Goal: Transaction & Acquisition: Purchase product/service

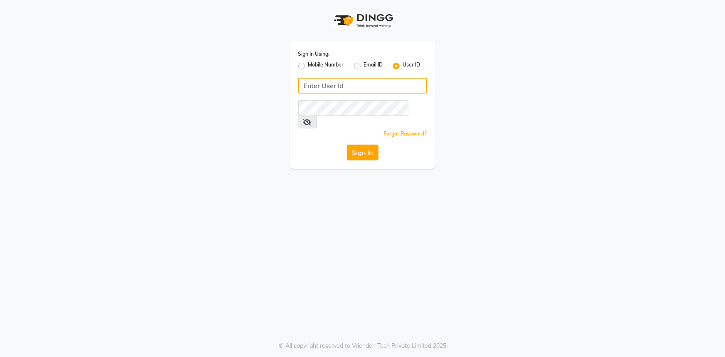
type input "e3347-01"
click at [357, 145] on button "Sign In" at bounding box center [363, 153] width 32 height 16
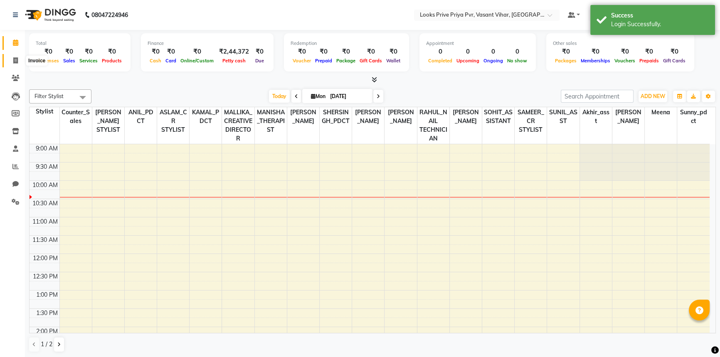
click at [15, 57] on icon at bounding box center [15, 60] width 5 height 6
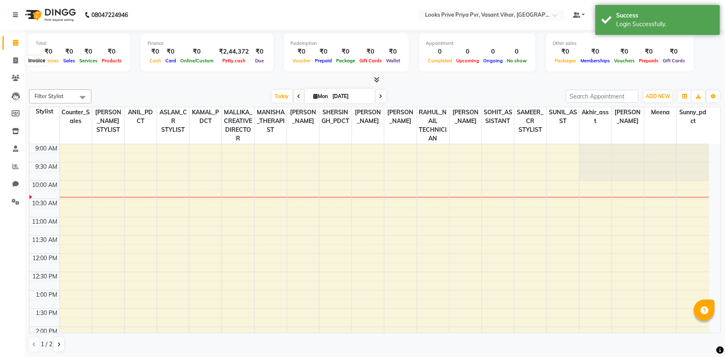
select select "service"
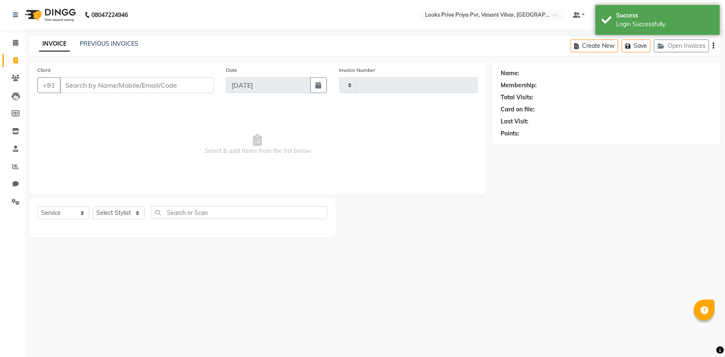
type input "4712"
select select "7646"
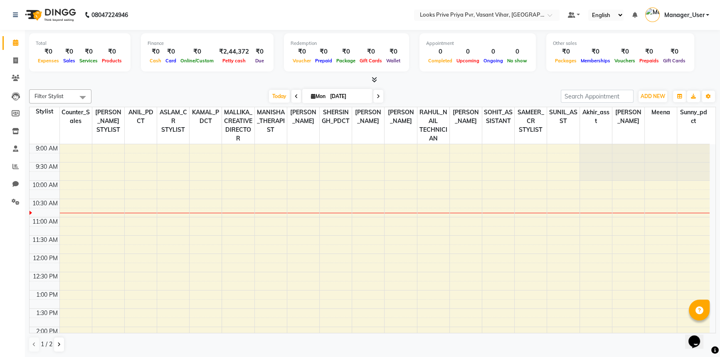
click at [698, 17] on span "Manager_User" at bounding box center [683, 15] width 40 height 9
click at [680, 60] on link "Sign out" at bounding box center [666, 59] width 76 height 13
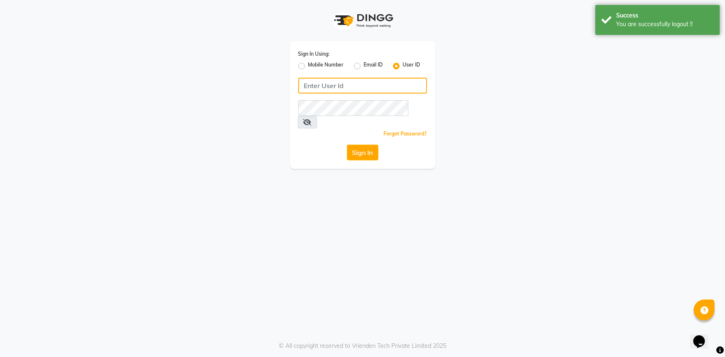
type input "e3347-01"
click at [371, 145] on button "Sign In" at bounding box center [363, 153] width 32 height 16
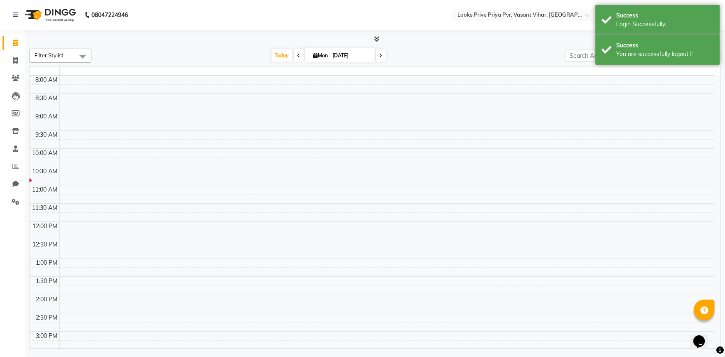
select select "en"
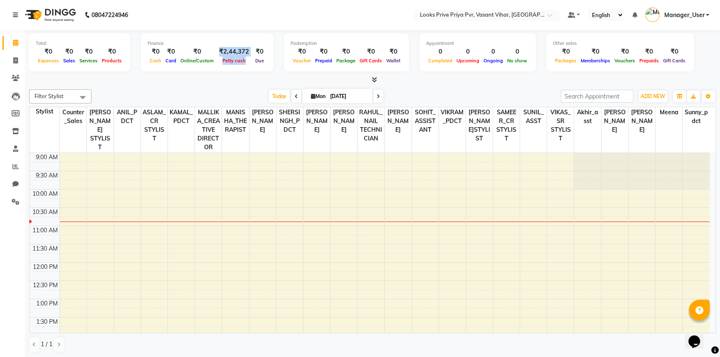
drag, startPoint x: 218, startPoint y: 49, endPoint x: 252, endPoint y: 52, distance: 34.2
click at [252, 52] on div "₹0 Cash ₹0 Card ₹0 Online/Custom ₹2,44,372 Petty cash ₹0 Due" at bounding box center [206, 56] width 119 height 18
click at [236, 71] on div "Finance ₹0 Cash ₹0 Card ₹0 Online/Custom ₹2,44,372 Petty cash ₹0 Due" at bounding box center [207, 52] width 133 height 38
drag, startPoint x: 220, startPoint y: 52, endPoint x: 249, endPoint y: 55, distance: 29.3
click at [249, 55] on div "₹0 Cash ₹0 Card ₹0 Online/Custom ₹2,44,372 Petty cash ₹0 Due" at bounding box center [206, 56] width 119 height 18
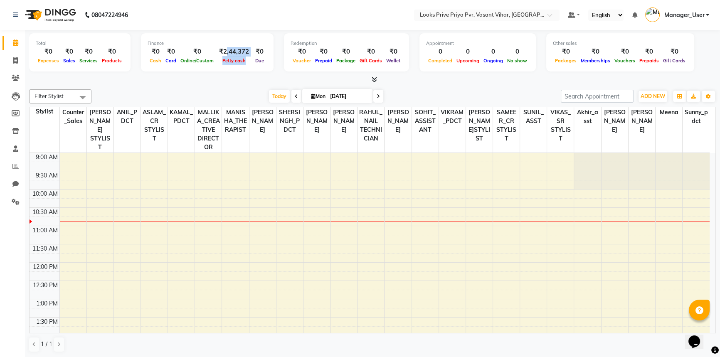
click at [239, 66] on div "Finance ₹0 Cash ₹0 Card ₹0 Online/Custom ₹2,44,372 Petty cash ₹0 Due" at bounding box center [207, 52] width 133 height 38
click at [102, 86] on div "Filter Stylist Select All Akhir_asst ANIL_PDCT ASLAM_CR STYLIST Counter_Sales K…" at bounding box center [372, 221] width 686 height 270
drag, startPoint x: 64, startPoint y: 53, endPoint x: 74, endPoint y: 52, distance: 10.1
click at [74, 52] on div "₹0" at bounding box center [69, 52] width 16 height 10
drag, startPoint x: 51, startPoint y: 54, endPoint x: 44, endPoint y: 54, distance: 6.7
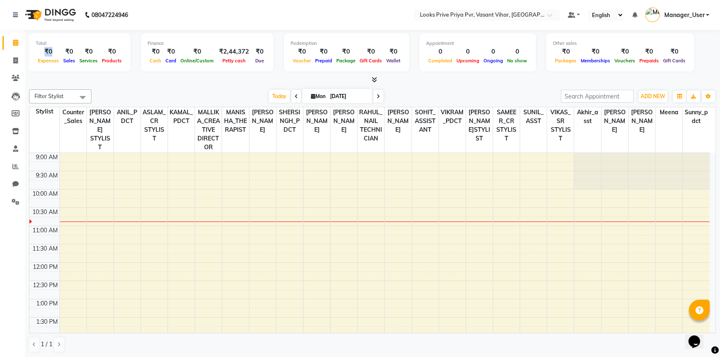
click at [44, 54] on div "₹0" at bounding box center [48, 52] width 25 height 10
click at [47, 62] on span "Expenses" at bounding box center [48, 61] width 25 height 6
drag, startPoint x: 96, startPoint y: 52, endPoint x: 83, endPoint y: 53, distance: 12.9
click at [83, 53] on div "₹0" at bounding box center [88, 52] width 22 height 10
drag, startPoint x: 118, startPoint y: 51, endPoint x: 101, endPoint y: 56, distance: 17.7
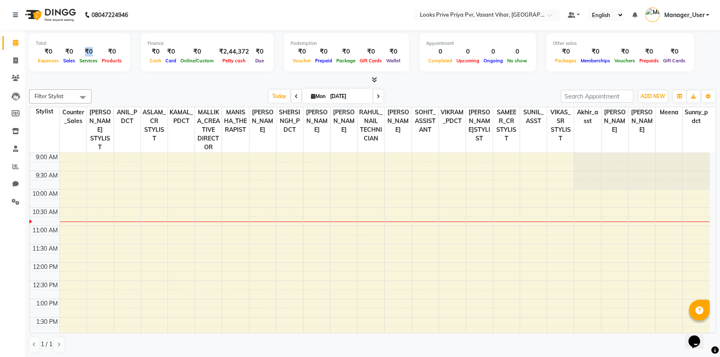
click at [101, 56] on div "₹0 Products" at bounding box center [112, 56] width 24 height 18
drag, startPoint x: 637, startPoint y: 54, endPoint x: 631, endPoint y: 56, distance: 5.7
click at [637, 56] on div "₹0 Prepaids" at bounding box center [649, 56] width 24 height 18
click at [15, 59] on icon at bounding box center [15, 60] width 5 height 6
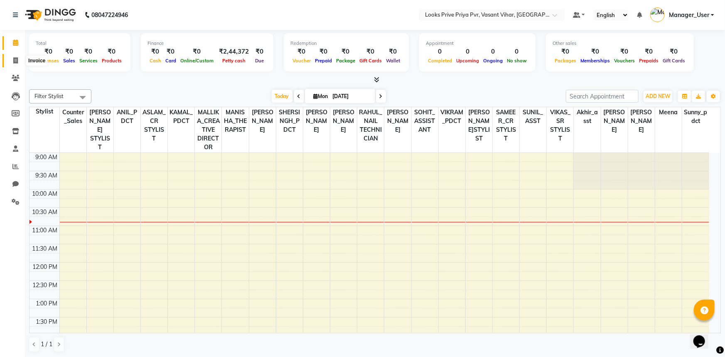
select select "service"
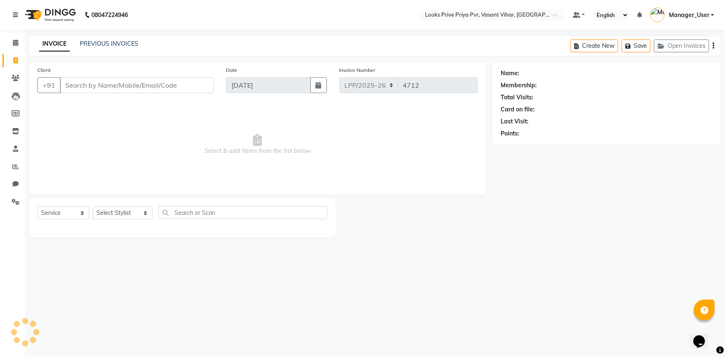
click at [82, 86] on input "Client" at bounding box center [137, 85] width 154 height 16
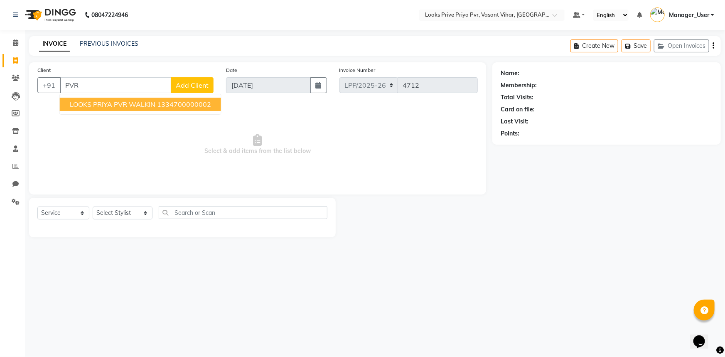
type input "PVR"
click at [304, 164] on span "Select & add items from the list below" at bounding box center [257, 144] width 440 height 83
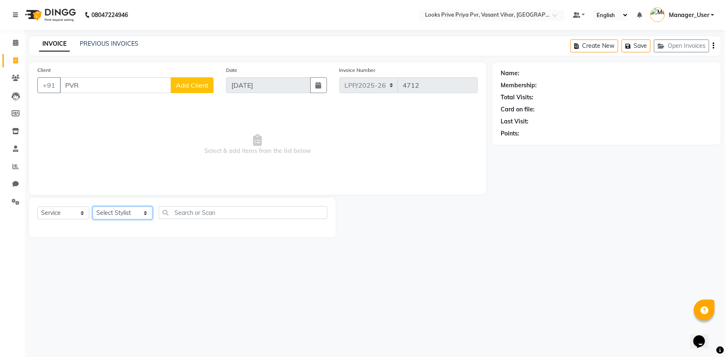
click at [136, 216] on select "Select Stylist Akhir_asst ANIL_PDCT ASLAM_CR STYLIST Counter_Sales KAMAL_PDCT […" at bounding box center [123, 212] width 60 height 13
click at [213, 208] on input "text" at bounding box center [243, 212] width 169 height 13
click at [137, 214] on select "Select Stylist Akhir_asst ANIL_PDCT ASLAM_CR STYLIST Counter_Sales KAMAL_PDCT […" at bounding box center [123, 212] width 60 height 13
select select "90020"
click at [93, 206] on select "Select Stylist Akhir_asst ANIL_PDCT ASLAM_CR STYLIST Counter_Sales KAMAL_PDCT […" at bounding box center [123, 212] width 60 height 13
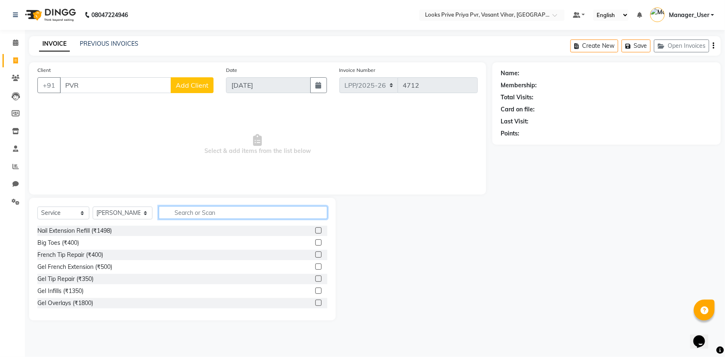
click at [185, 214] on input "text" at bounding box center [243, 212] width 169 height 13
click at [313, 262] on div "Nail Extension Refill (₹1498) Big Toes (₹400) French Tip Repair (₹400) Gel Fren…" at bounding box center [182, 267] width 290 height 83
click at [315, 264] on label at bounding box center [318, 266] width 6 height 6
click at [315, 264] on input "checkbox" at bounding box center [317, 266] width 5 height 5
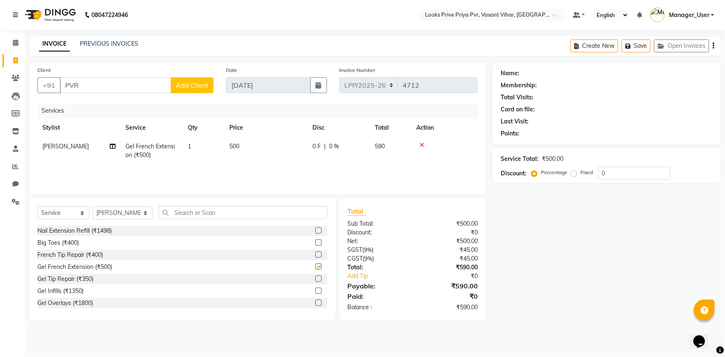
checkbox input "false"
click at [195, 165] on div "Services Stylist Service Qty Price Disc Total Action Raj Gel French Extension (…" at bounding box center [257, 144] width 440 height 83
click at [130, 87] on input "PVR" at bounding box center [115, 85] width 111 height 16
drag, startPoint x: 98, startPoint y: 90, endPoint x: 44, endPoint y: 86, distance: 55.0
click at [44, 86] on div "+91 PVR Add Client" at bounding box center [125, 85] width 176 height 16
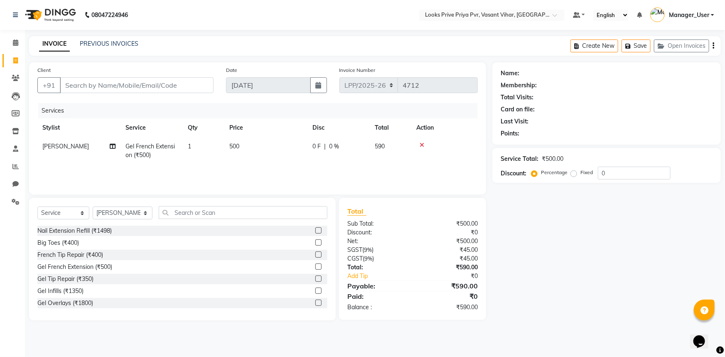
click at [419, 144] on div at bounding box center [444, 145] width 56 height 6
click at [421, 145] on icon at bounding box center [422, 145] width 5 height 6
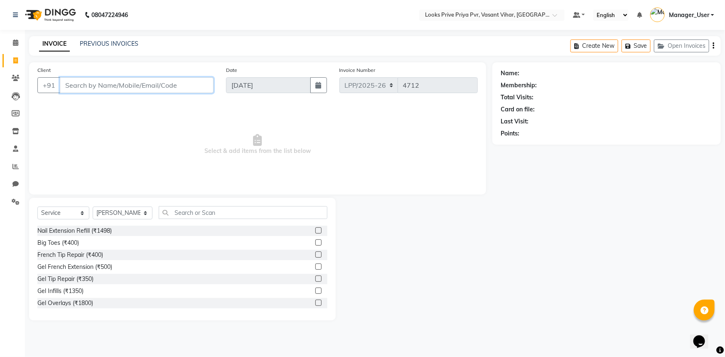
click at [116, 84] on input "Client" at bounding box center [137, 85] width 154 height 16
click at [150, 85] on input "Client" at bounding box center [137, 85] width 154 height 16
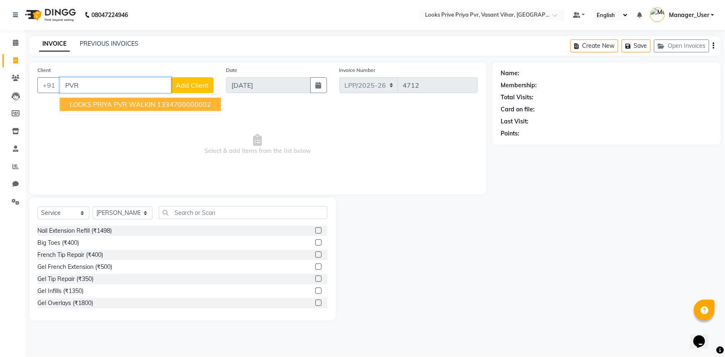
click at [105, 103] on span "LOOKS PRIYA PVR WALKIN" at bounding box center [113, 104] width 86 height 8
type input "1334700000002"
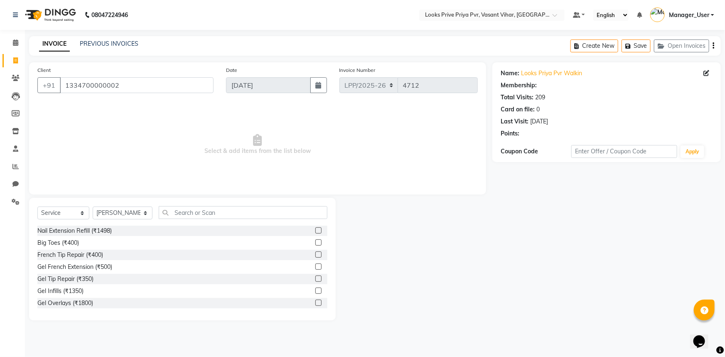
select select "1: Object"
click at [122, 216] on select "Select Stylist Akhir_asst ANIL_PDCT ASLAM_CR STYLIST Counter_Sales KAMAL_PDCT […" at bounding box center [123, 212] width 60 height 13
select select "90021"
click at [93, 206] on select "Select Stylist Akhir_asst ANIL_PDCT ASLAM_CR STYLIST Counter_Sales KAMAL_PDCT […" at bounding box center [123, 212] width 60 height 13
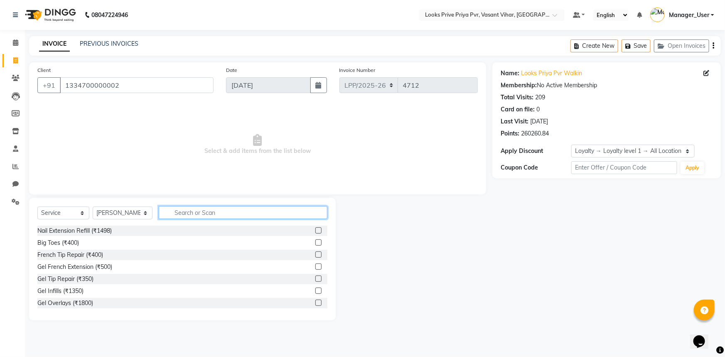
click at [199, 213] on input "text" at bounding box center [243, 212] width 169 height 13
type input "STYL"
click at [315, 229] on label at bounding box center [318, 230] width 6 height 6
click at [315, 229] on input "checkbox" at bounding box center [317, 230] width 5 height 5
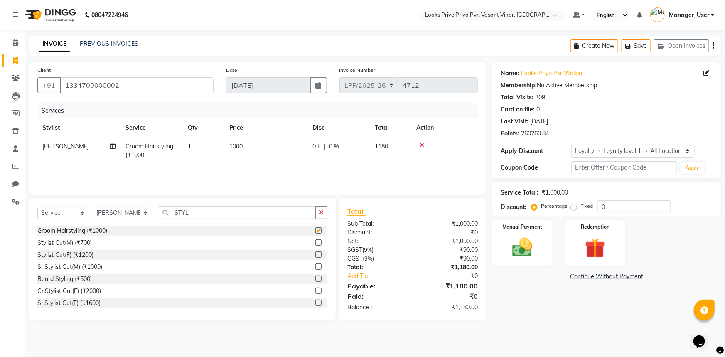
checkbox input "false"
click at [237, 151] on td "1000" at bounding box center [265, 150] width 83 height 27
select select "90021"
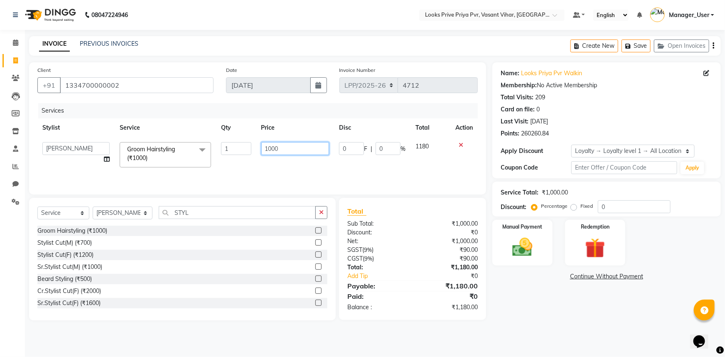
drag, startPoint x: 280, startPoint y: 149, endPoint x: 241, endPoint y: 150, distance: 39.9
click at [241, 150] on tr "Akhir_asst ANIL_PDCT ASLAM_CR STYLIST Counter_Sales KAMAL_PDCT KARISHMA MALLIKA…" at bounding box center [257, 154] width 440 height 35
type input "350"
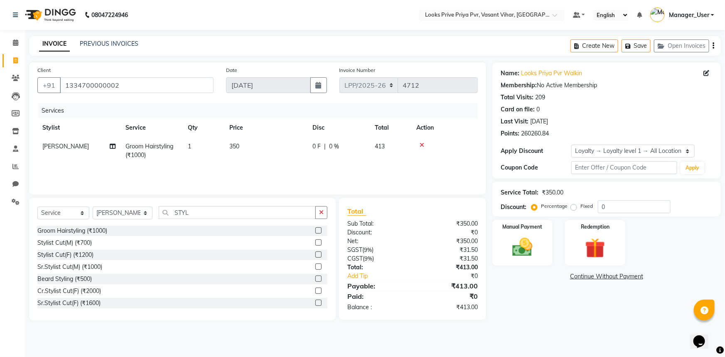
click at [271, 173] on div "Services Stylist Service Qty Price Disc Total Action W.Ahmed Groom Hairstyling …" at bounding box center [257, 144] width 440 height 83
click at [580, 207] on label "Fixed" at bounding box center [586, 205] width 12 height 7
click at [574, 207] on input "Fixed" at bounding box center [575, 206] width 6 height 6
radio input "true"
drag, startPoint x: 621, startPoint y: 209, endPoint x: 592, endPoint y: 219, distance: 30.5
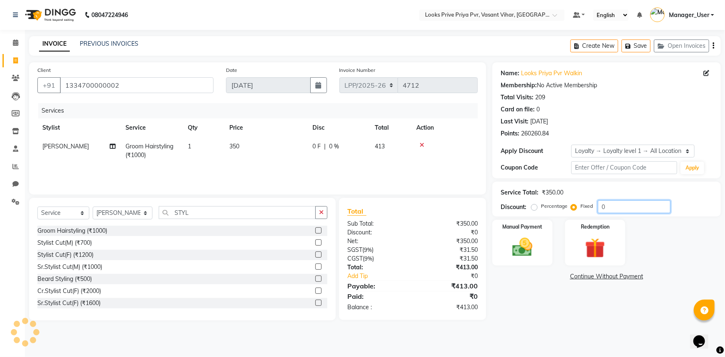
click at [597, 209] on div "Percentage Fixed 0" at bounding box center [602, 206] width 138 height 13
type input "3"
click at [522, 243] on img at bounding box center [523, 247] width 34 height 24
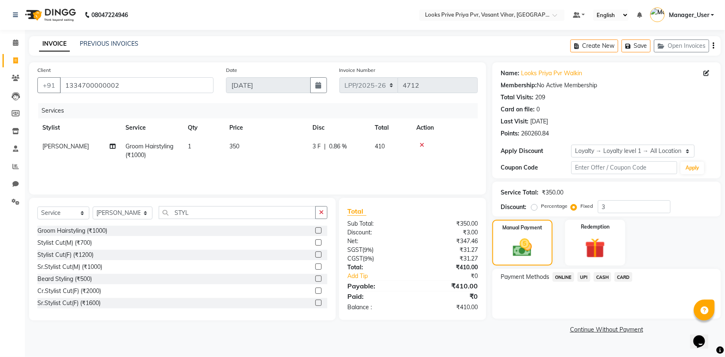
click at [603, 278] on span "CASH" at bounding box center [603, 277] width 18 height 10
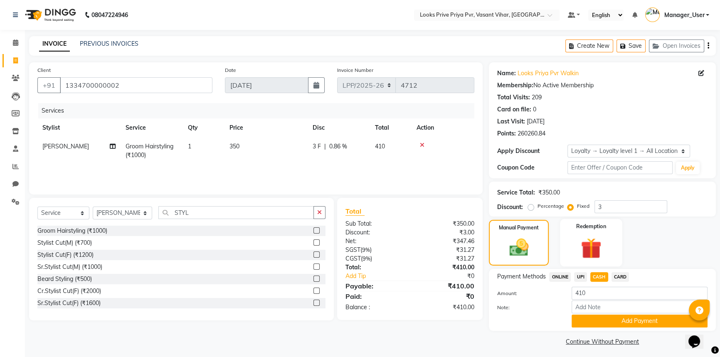
click at [590, 249] on img at bounding box center [591, 248] width 34 height 26
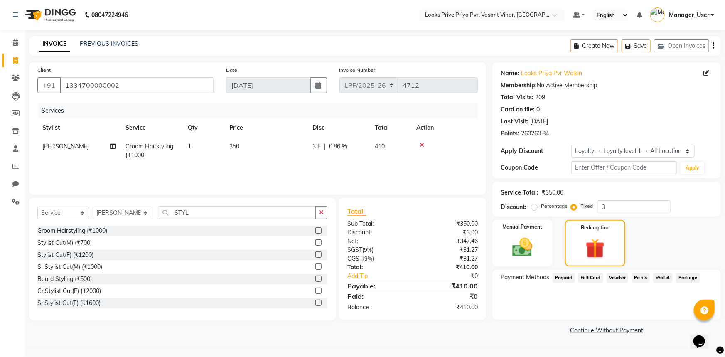
click at [561, 278] on span "Prepaid" at bounding box center [564, 278] width 22 height 10
click at [642, 278] on span "Points" at bounding box center [640, 278] width 18 height 10
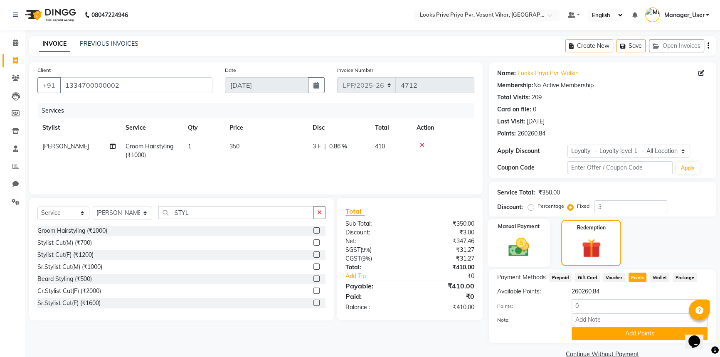
click at [521, 243] on img at bounding box center [519, 247] width 34 height 24
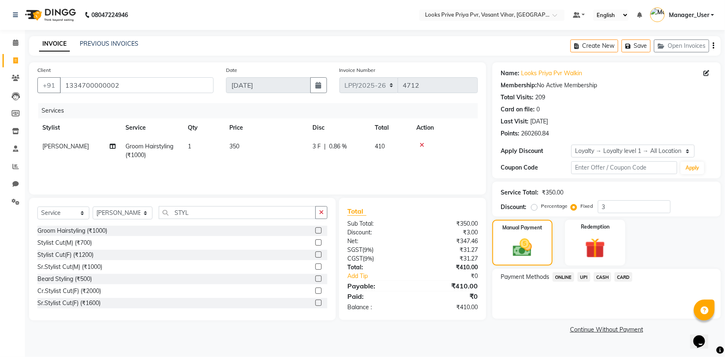
click at [603, 278] on span "CASH" at bounding box center [603, 277] width 18 height 10
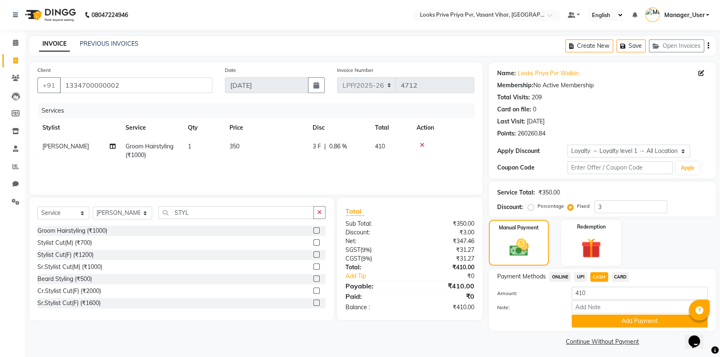
click at [593, 317] on button "Add Payment" at bounding box center [639, 320] width 136 height 13
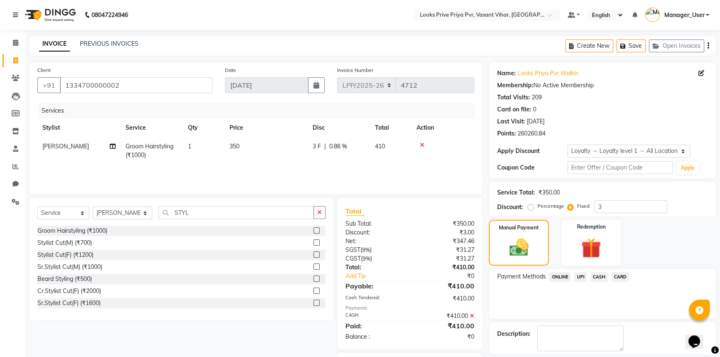
scroll to position [47, 0]
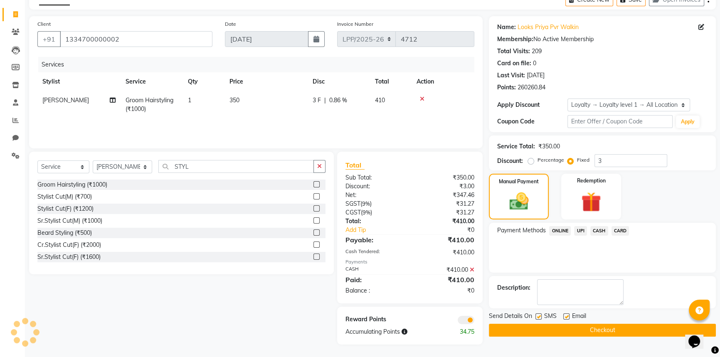
click at [548, 327] on button "Checkout" at bounding box center [602, 330] width 227 height 13
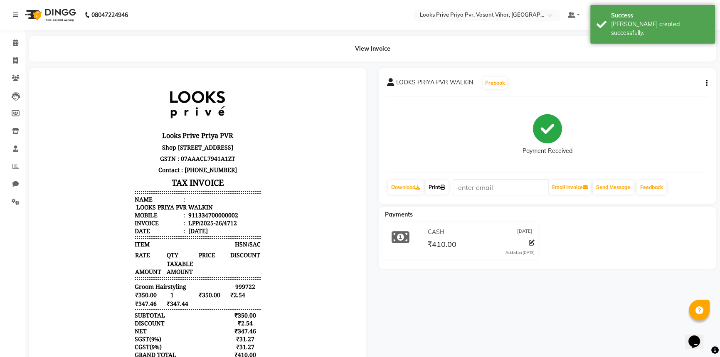
click at [448, 191] on link "Print" at bounding box center [436, 187] width 23 height 14
click at [13, 62] on icon at bounding box center [15, 60] width 5 height 6
select select "service"
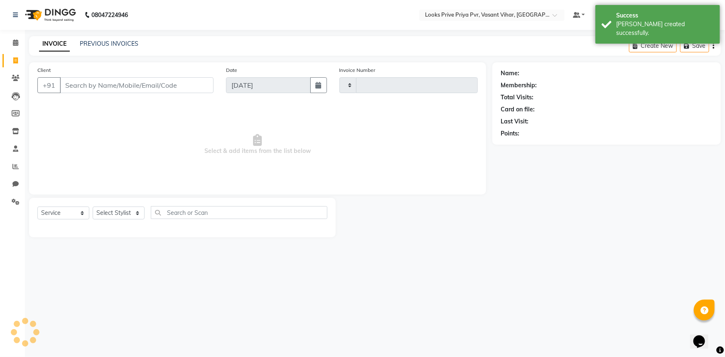
type input "4713"
select select "7646"
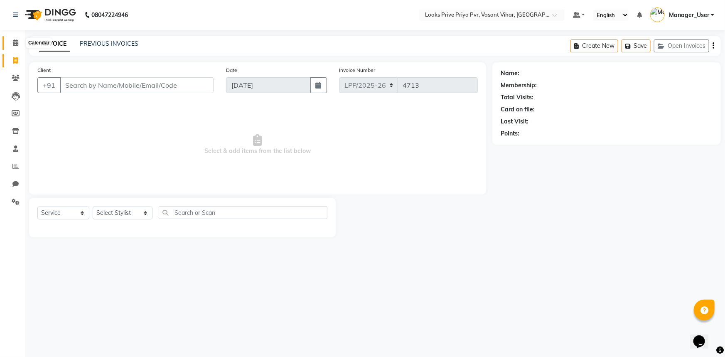
click at [12, 44] on span at bounding box center [15, 43] width 15 height 10
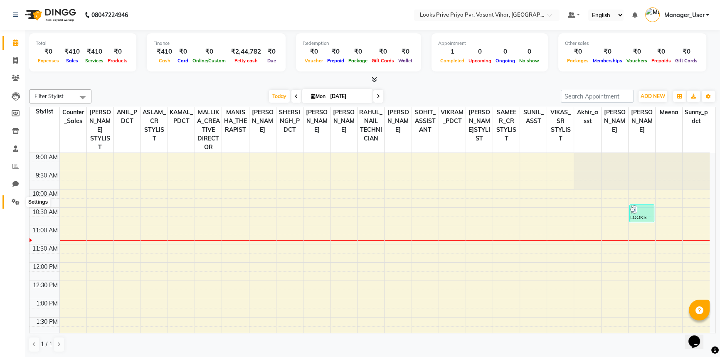
drag, startPoint x: 14, startPoint y: 200, endPoint x: 15, endPoint y: 207, distance: 7.6
click at [14, 200] on icon at bounding box center [16, 202] width 8 height 6
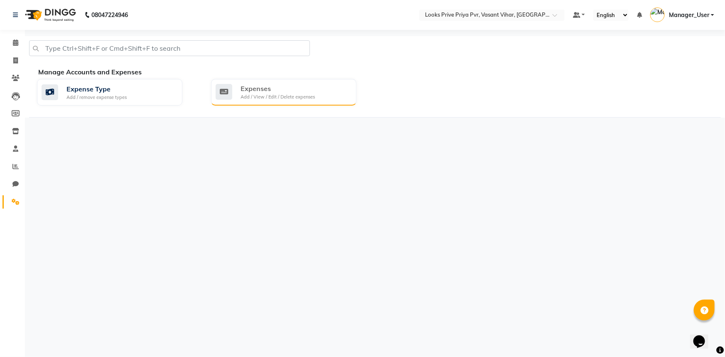
click at [275, 92] on div "Expenses" at bounding box center [278, 89] width 74 height 10
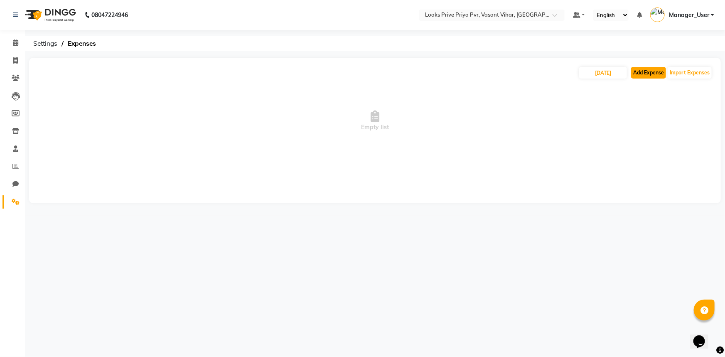
click at [644, 75] on button "Add Expense" at bounding box center [648, 73] width 35 height 12
select select "1"
select select "6695"
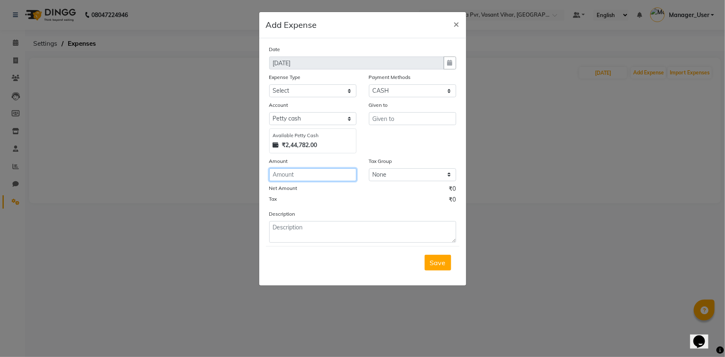
click at [292, 177] on input "number" at bounding box center [312, 174] width 87 height 13
type input "150000"
click at [395, 118] on input "text" at bounding box center [412, 118] width 87 height 13
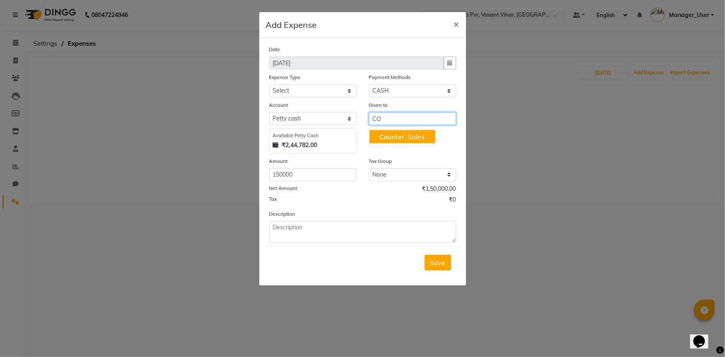
type input "C"
type input "ICICI BANK"
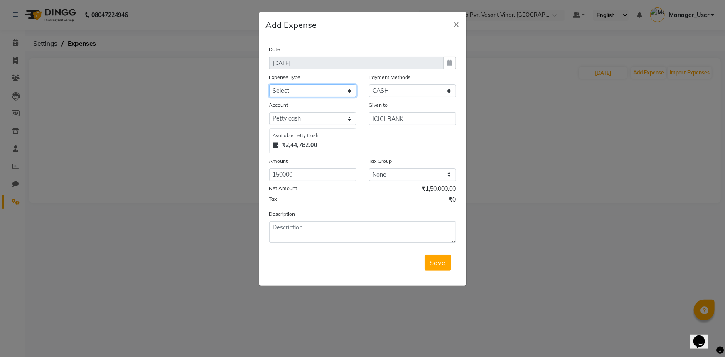
drag, startPoint x: 308, startPoint y: 90, endPoint x: 307, endPoint y: 96, distance: 6.4
click at [308, 90] on select "Select Bank Deposit Blinkit Cash Handover Client ordered food Client Refund Agn…" at bounding box center [312, 90] width 87 height 13
select select "24391"
click at [269, 85] on select "Select Bank Deposit Blinkit Cash Handover Client ordered food Client Refund Agn…" at bounding box center [312, 90] width 87 height 13
click at [341, 236] on textarea at bounding box center [362, 232] width 187 height 22
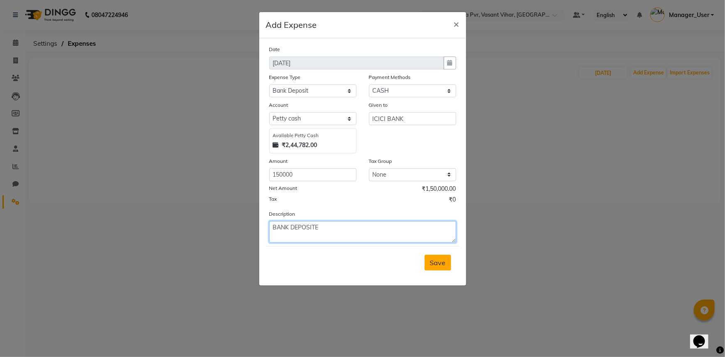
type textarea "BANK DEPOSITE"
click at [445, 264] on span "Save" at bounding box center [438, 262] width 16 height 8
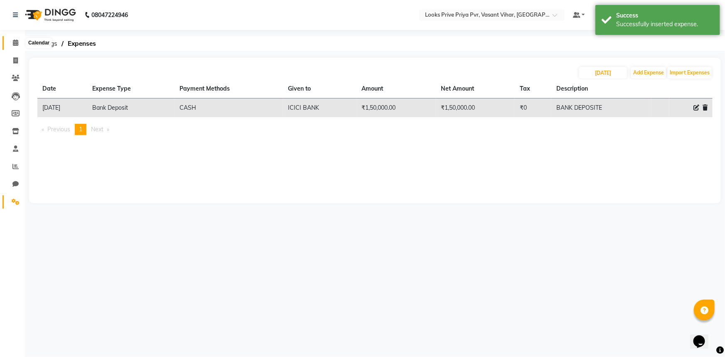
click at [14, 38] on span at bounding box center [15, 43] width 15 height 10
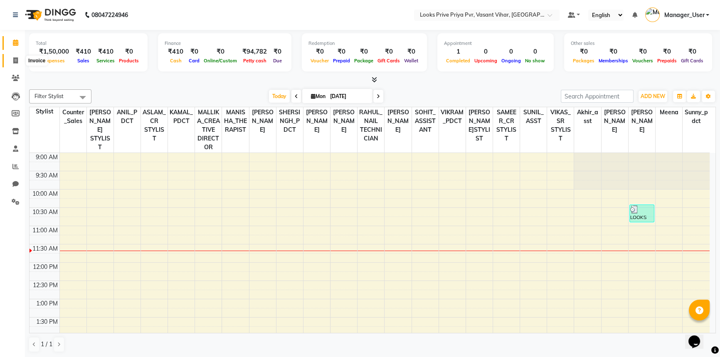
click at [17, 62] on icon at bounding box center [15, 60] width 5 height 6
select select "service"
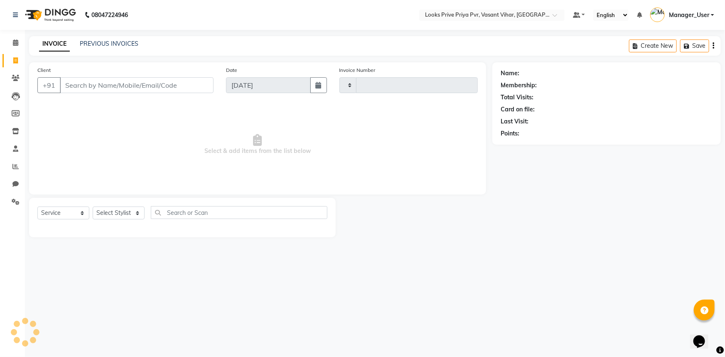
type input "4713"
select select "7646"
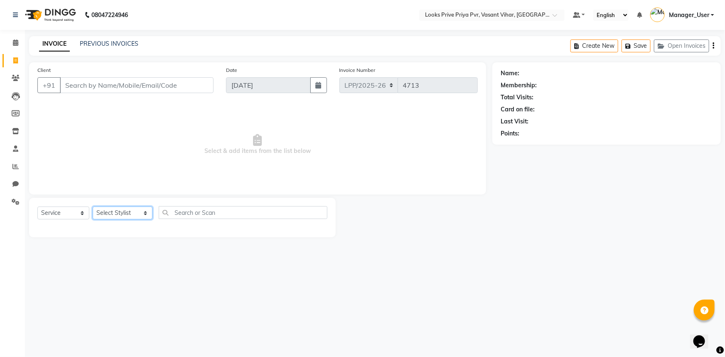
click at [129, 210] on select "Select Stylist Akhir_asst ANIL_PDCT ASLAM_CR STYLIST Counter_Sales KAMAL_PDCT […" at bounding box center [123, 212] width 60 height 13
select select "66940"
click at [93, 206] on select "Select Stylist Akhir_asst ANIL_PDCT ASLAM_CR STYLIST Counter_Sales KAMAL_PDCT […" at bounding box center [123, 212] width 60 height 13
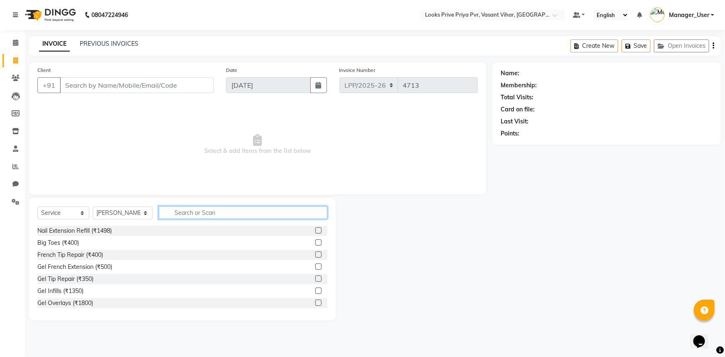
click at [287, 214] on input "text" at bounding box center [243, 212] width 169 height 13
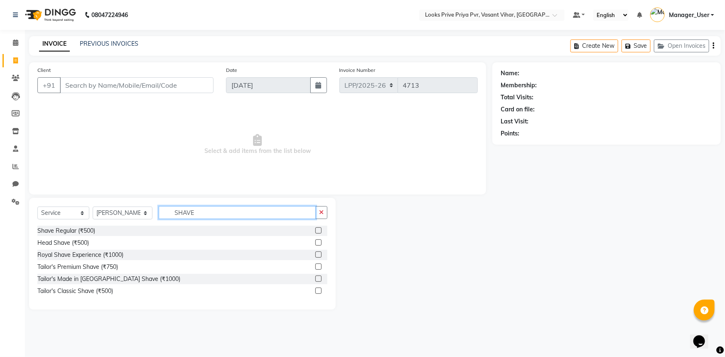
type input "SHAVE"
click at [314, 228] on div "Shave Regular (₹500)" at bounding box center [182, 231] width 290 height 10
click at [316, 231] on label at bounding box center [318, 230] width 6 height 6
click at [316, 231] on input "checkbox" at bounding box center [317, 230] width 5 height 5
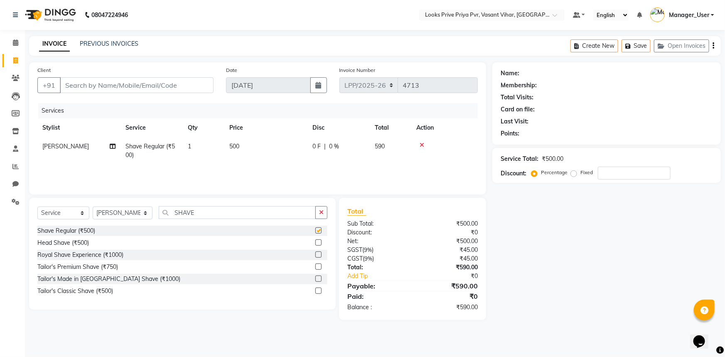
checkbox input "false"
click at [186, 94] on div "Client +91" at bounding box center [125, 83] width 189 height 34
click at [189, 90] on input "Client" at bounding box center [137, 85] width 154 height 16
click at [127, 83] on input "Client" at bounding box center [137, 85] width 154 height 16
click at [146, 214] on select "Select Stylist Akhir_asst ANIL_PDCT ASLAM_CR STYLIST Counter_Sales KAMAL_PDCT […" at bounding box center [123, 212] width 60 height 13
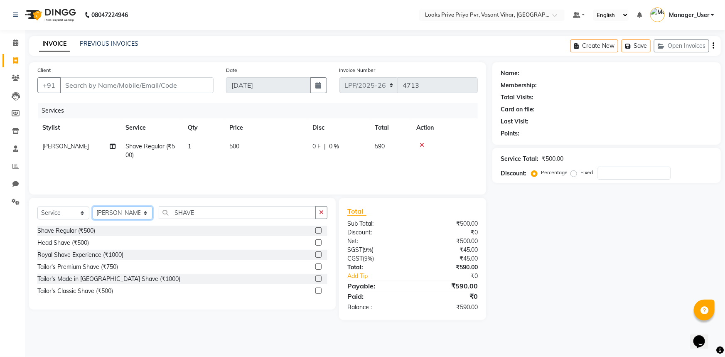
select select "90020"
click at [93, 206] on select "Select Stylist Akhir_asst ANIL_PDCT ASLAM_CR STYLIST Counter_Sales KAMAL_PDCT […" at bounding box center [123, 212] width 60 height 13
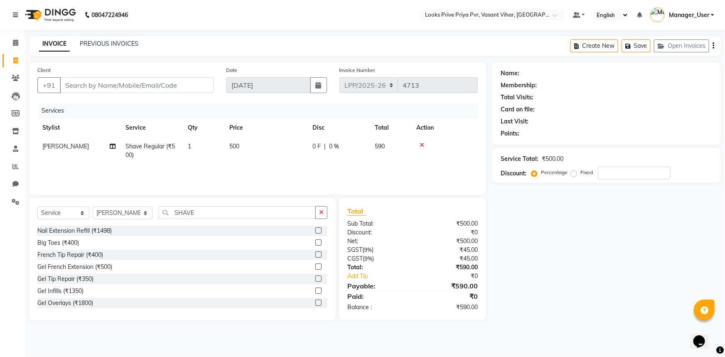
click at [322, 212] on icon "button" at bounding box center [321, 212] width 5 height 6
click at [231, 210] on input "text" at bounding box center [243, 212] width 169 height 13
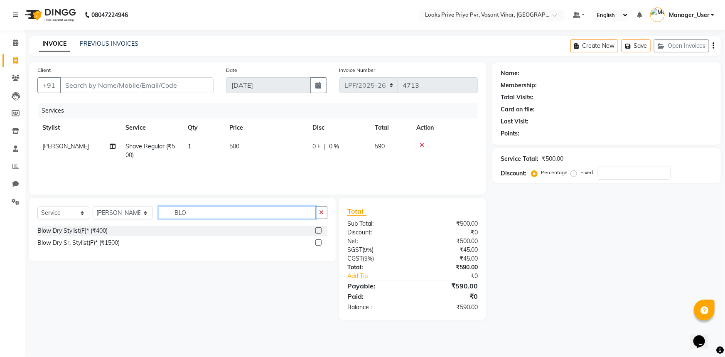
type input "BLO"
click at [318, 228] on label at bounding box center [318, 230] width 6 height 6
click at [318, 228] on input "checkbox" at bounding box center [317, 230] width 5 height 5
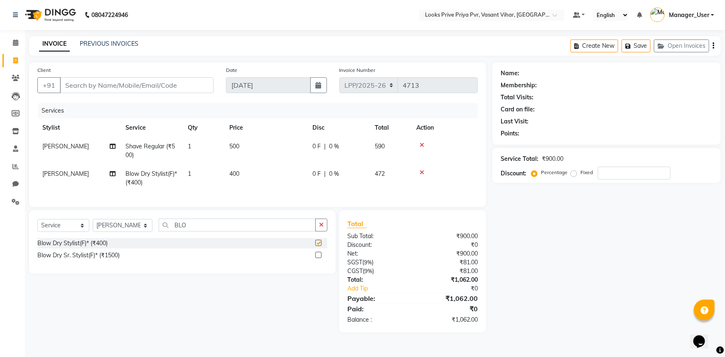
checkbox input "false"
drag, startPoint x: 230, startPoint y: 171, endPoint x: 241, endPoint y: 176, distance: 12.4
click at [241, 176] on td "400" at bounding box center [265, 178] width 83 height 27
select select "90020"
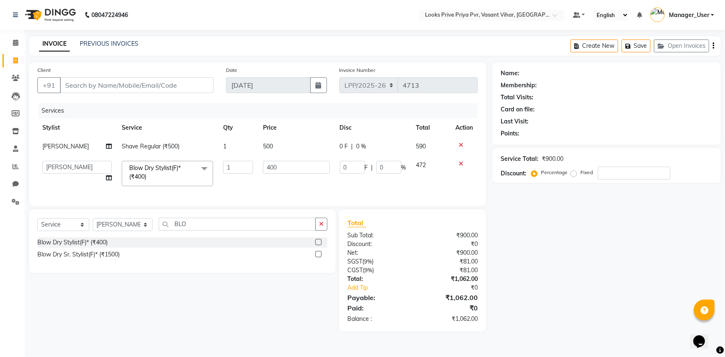
click at [264, 180] on td "400" at bounding box center [296, 173] width 76 height 35
click at [317, 184] on td "400" at bounding box center [296, 173] width 76 height 35
click at [462, 190] on td at bounding box center [463, 173] width 27 height 35
click at [299, 166] on input "400" at bounding box center [296, 167] width 66 height 13
drag, startPoint x: 302, startPoint y: 169, endPoint x: 222, endPoint y: 172, distance: 79.8
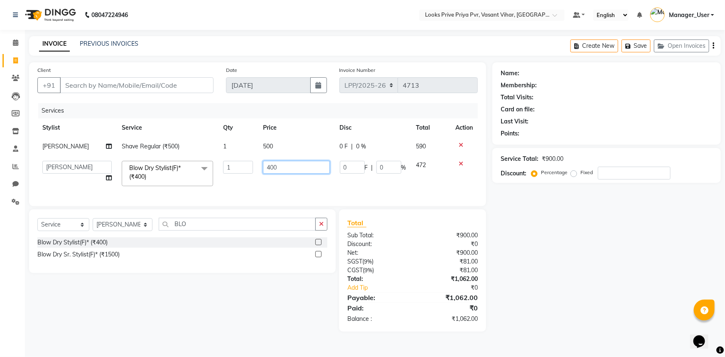
click at [226, 172] on tr "Akhir_asst ANIL_PDCT ASLAM_CR STYLIST Counter_Sales KAMAL_PDCT KARISHMA MALLIKA…" at bounding box center [257, 173] width 440 height 35
type input "800"
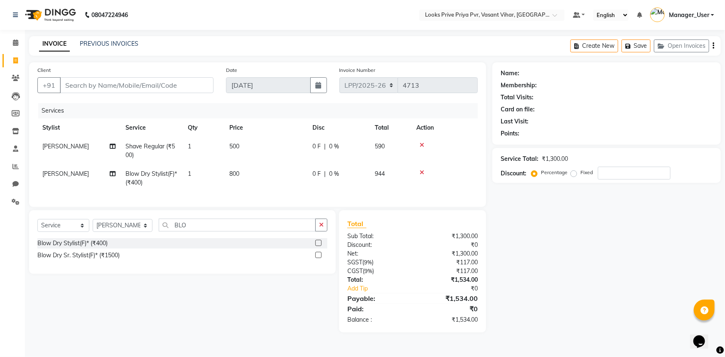
click at [228, 189] on tr "Raj Blow Dry Stylist(F)* (₹400) 1 800 0 F | 0 % 944" at bounding box center [257, 178] width 440 height 27
click at [145, 228] on select "Select Stylist Akhir_asst ANIL_PDCT ASLAM_CR STYLIST Counter_Sales KAMAL_PDCT […" at bounding box center [123, 225] width 60 height 13
select select "66947"
click at [93, 225] on select "Select Stylist Akhir_asst ANIL_PDCT ASLAM_CR STYLIST Counter_Sales KAMAL_PDCT […" at bounding box center [123, 225] width 60 height 13
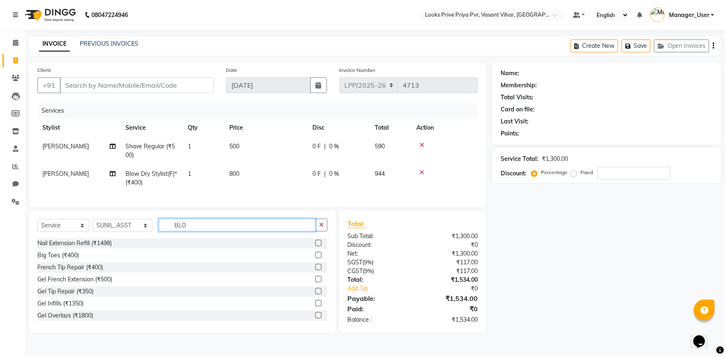
drag, startPoint x: 275, startPoint y: 233, endPoint x: 168, endPoint y: 224, distance: 107.5
click at [168, 224] on input "BLO" at bounding box center [237, 225] width 157 height 13
type input "WASH"
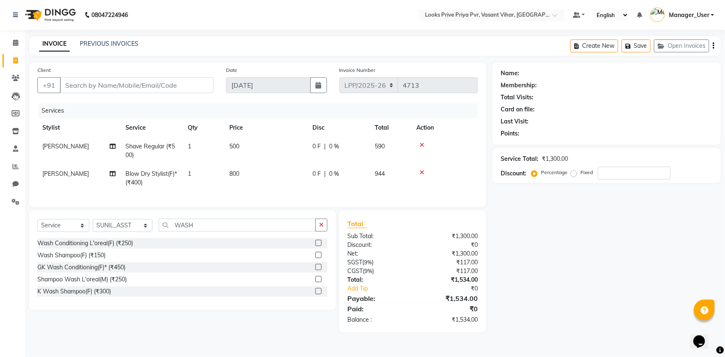
click at [319, 294] on label at bounding box center [318, 291] width 6 height 6
click at [319, 294] on input "checkbox" at bounding box center [317, 291] width 5 height 5
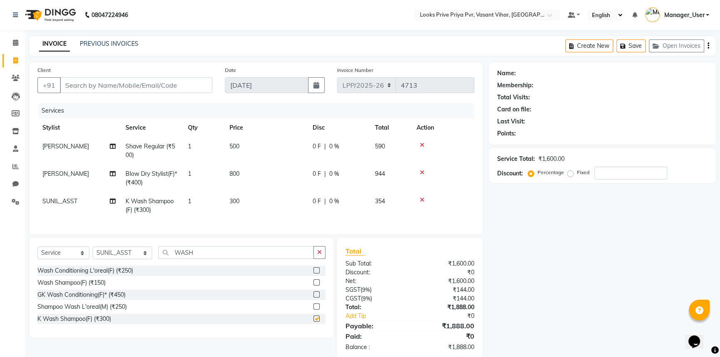
checkbox input "false"
drag, startPoint x: 241, startPoint y: 199, endPoint x: 228, endPoint y: 199, distance: 13.7
click at [228, 199] on td "300" at bounding box center [265, 205] width 83 height 27
select select "66947"
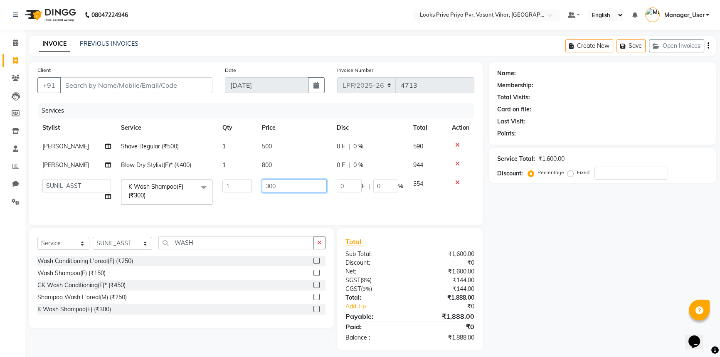
drag, startPoint x: 275, startPoint y: 187, endPoint x: 257, endPoint y: 187, distance: 18.7
click at [257, 187] on td "300" at bounding box center [294, 191] width 75 height 35
type input "600"
click at [167, 85] on input "Client" at bounding box center [136, 85] width 152 height 16
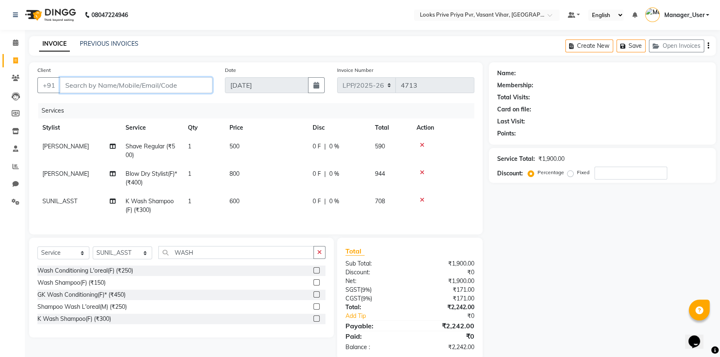
type input "P"
type input "0"
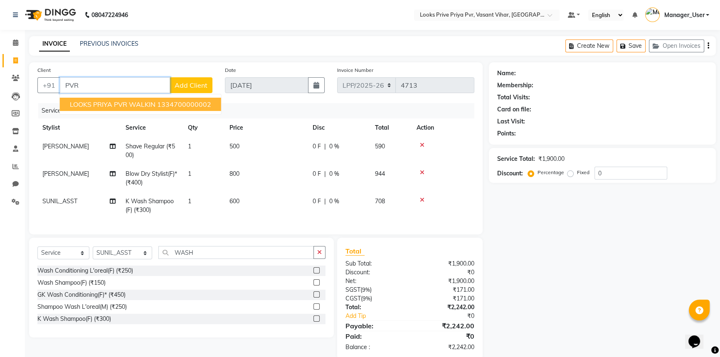
click at [158, 111] on button "LOOKS PRIYA PVR WALKIN 1334700000002" at bounding box center [140, 104] width 161 height 13
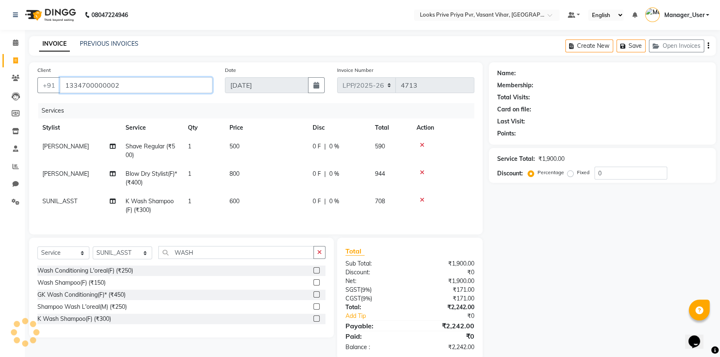
type input "1334700000002"
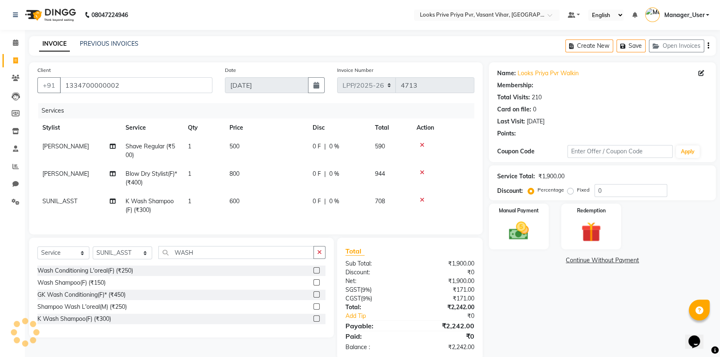
select select "1: Object"
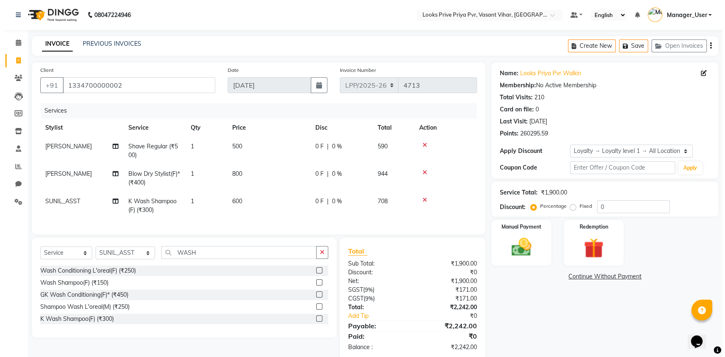
scroll to position [21, 0]
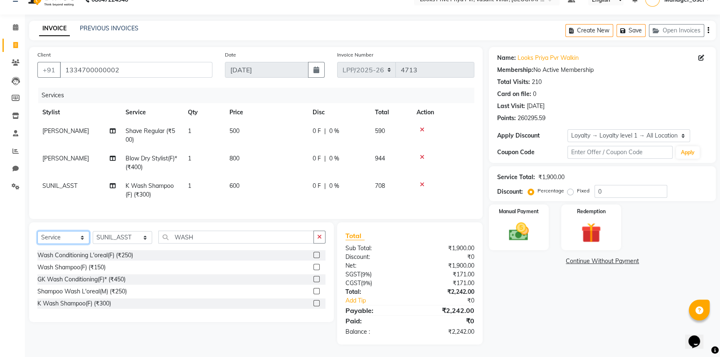
click at [73, 236] on select "Select Service Product Membership Package Voucher Prepaid Gift Card" at bounding box center [63, 237] width 52 height 13
select select "product"
click at [37, 231] on select "Select Service Product Membership Package Voucher Prepaid Gift Card" at bounding box center [63, 237] width 52 height 13
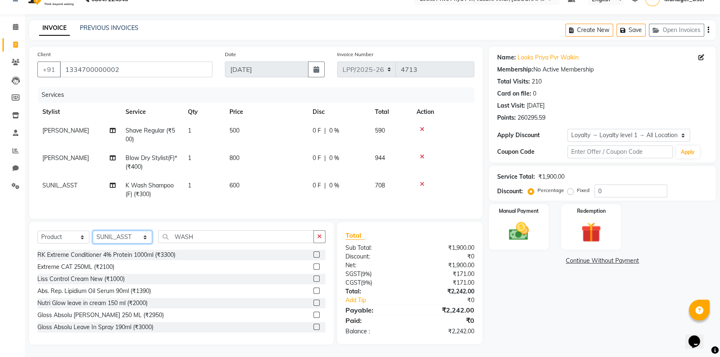
click at [133, 237] on select "Select Stylist Akhir_asst ANIL_PDCT ASLAM_CR STYLIST Counter_Sales KAMAL_PDCT […" at bounding box center [122, 237] width 59 height 13
select select "90024"
click at [93, 231] on select "Select Stylist Akhir_asst ANIL_PDCT ASLAM_CR STYLIST Counter_Sales KAMAL_PDCT […" at bounding box center [122, 237] width 59 height 13
click at [215, 238] on input "WASH" at bounding box center [235, 236] width 155 height 13
drag, startPoint x: 174, startPoint y: 239, endPoint x: 159, endPoint y: 240, distance: 15.0
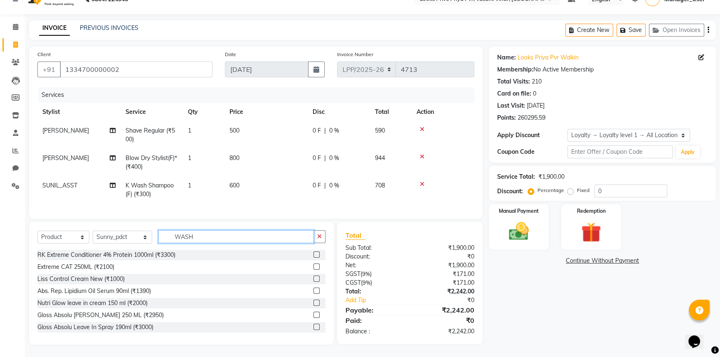
click at [159, 240] on input "WASH" at bounding box center [235, 236] width 155 height 13
type input "018084040546"
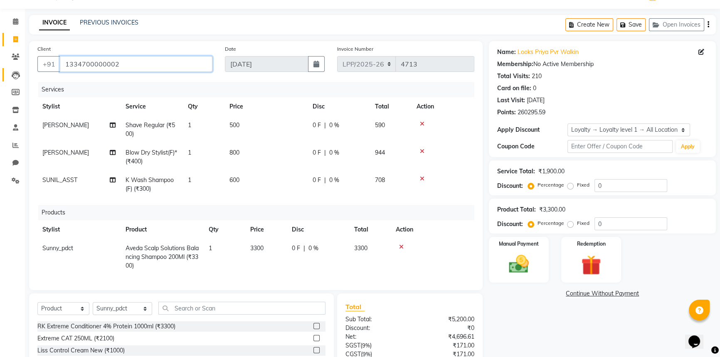
drag, startPoint x: 141, startPoint y: 63, endPoint x: 8, endPoint y: 77, distance: 134.1
click at [22, 74] on app-home "08047224946 Select Location × Looks Prive Priya Pvr, Vasant Vihar, Delhi Defaul…" at bounding box center [360, 212] width 720 height 467
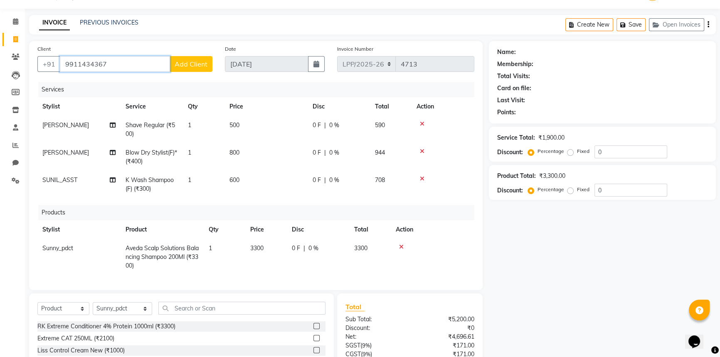
type input "9911434367"
click at [188, 67] on span "Add Client" at bounding box center [190, 64] width 33 height 8
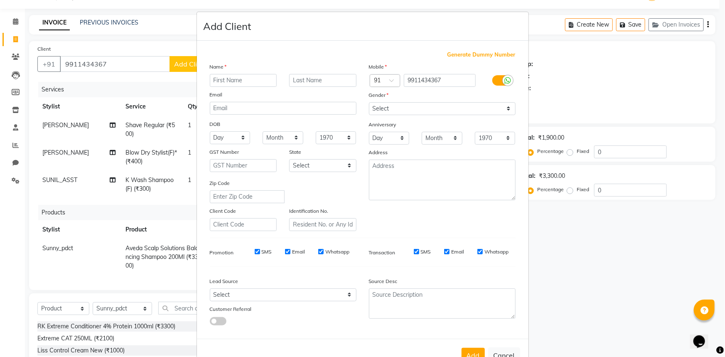
click at [127, 69] on ngb-modal-window "Add Client Generate Dummy Number Name Email DOB Day 01 02 03 04 05 06 07 08 09 …" at bounding box center [362, 178] width 725 height 357
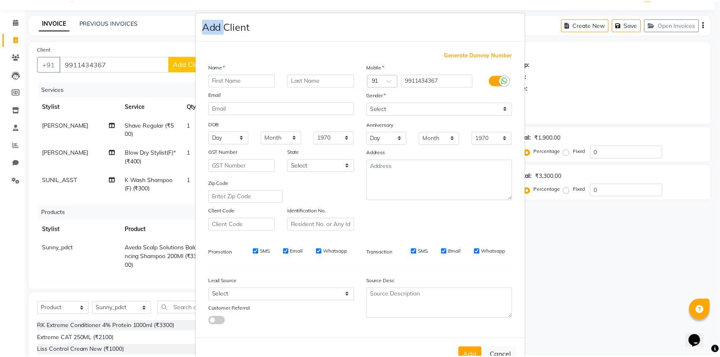
scroll to position [29, 0]
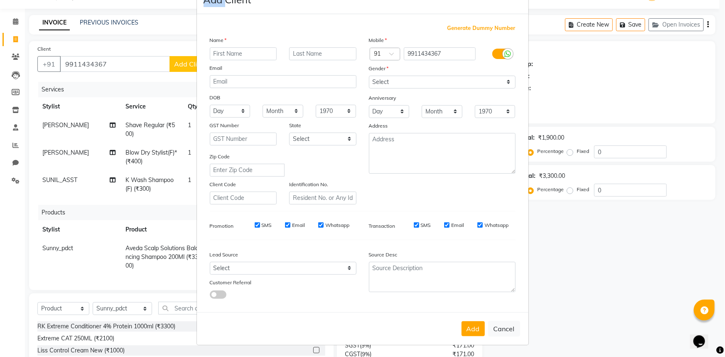
drag, startPoint x: 508, startPoint y: 329, endPoint x: 199, endPoint y: 172, distance: 347.4
click at [508, 329] on button "Cancel" at bounding box center [504, 329] width 32 height 16
select select
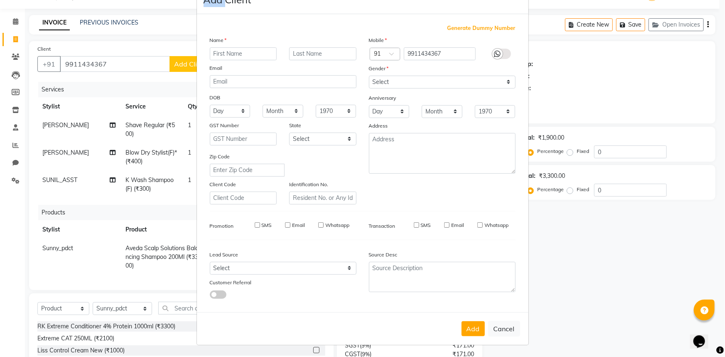
select select
checkbox input "false"
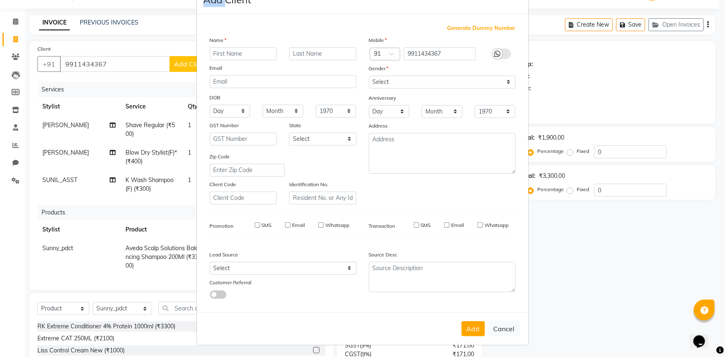
checkbox input "false"
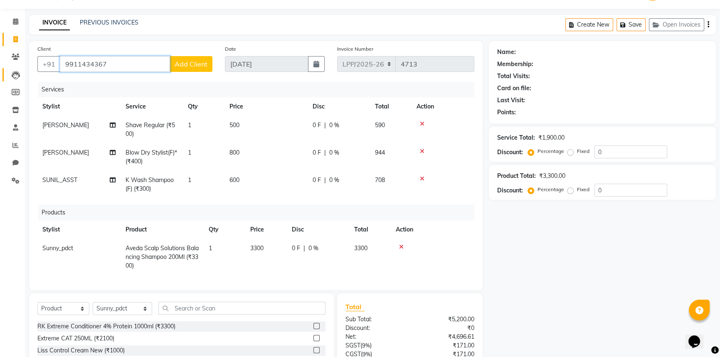
drag, startPoint x: 118, startPoint y: 59, endPoint x: 13, endPoint y: 73, distance: 106.4
click at [14, 73] on app-home "08047224946 Select Location × Looks Prive Priya Pvr, Vasant Vihar, Delhi Defaul…" at bounding box center [360, 212] width 720 height 467
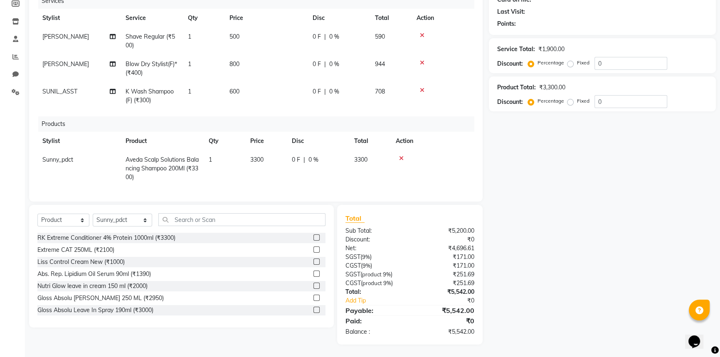
click at [429, 172] on td at bounding box center [433, 168] width 84 height 36
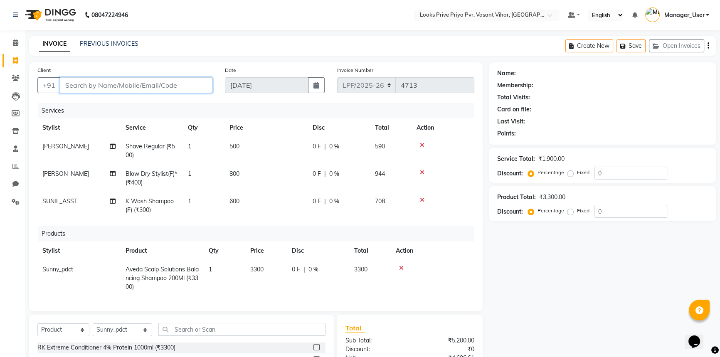
click at [150, 87] on input "Client" at bounding box center [136, 85] width 152 height 16
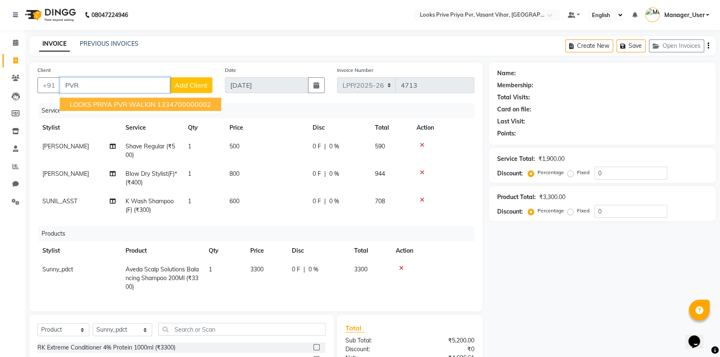
click at [144, 107] on span "LOOKS PRIYA PVR WALKIN" at bounding box center [113, 104] width 86 height 8
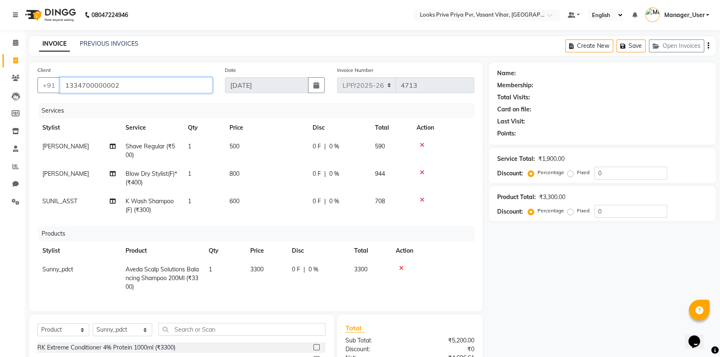
type input "1334700000002"
select select "1: Object"
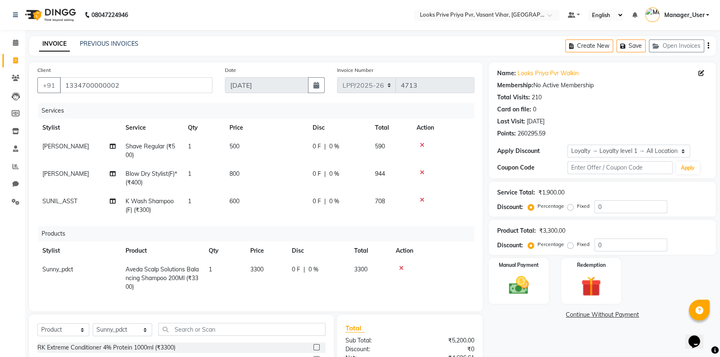
scroll to position [116, 0]
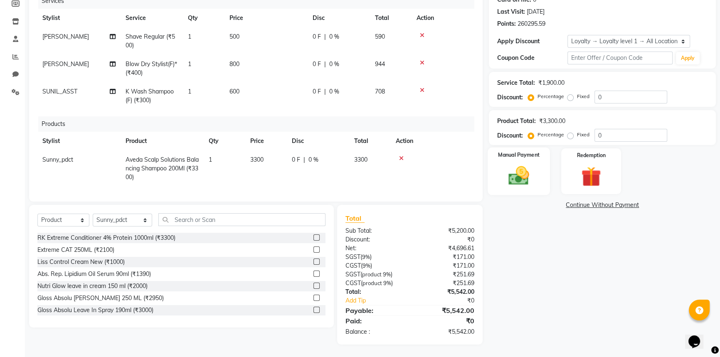
click at [507, 164] on img at bounding box center [519, 176] width 34 height 24
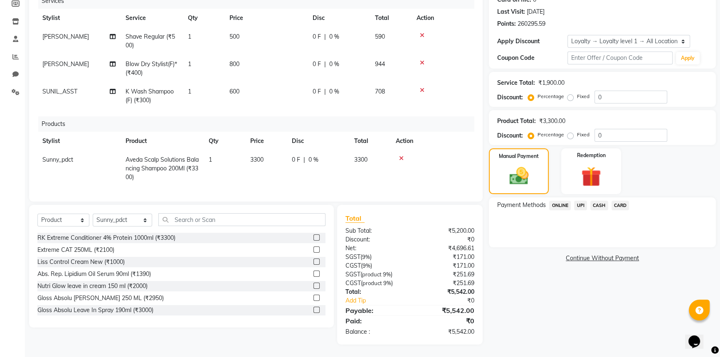
click at [597, 201] on span "CASH" at bounding box center [599, 206] width 18 height 10
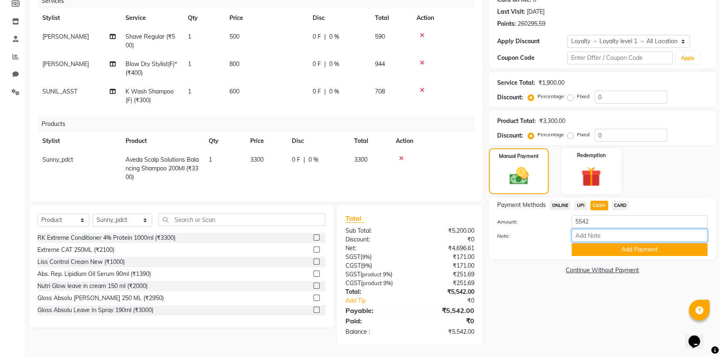
click at [590, 229] on input "Note:" at bounding box center [639, 235] width 136 height 13
click at [594, 230] on input "Note:" at bounding box center [639, 235] width 136 height 13
click at [594, 244] on button "Add Payment" at bounding box center [639, 249] width 136 height 13
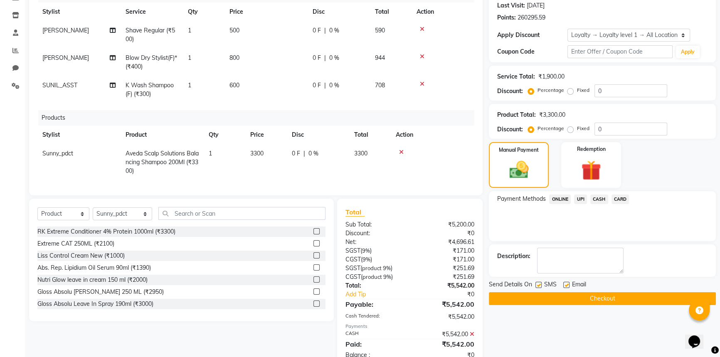
click at [592, 295] on button "Checkout" at bounding box center [602, 298] width 227 height 13
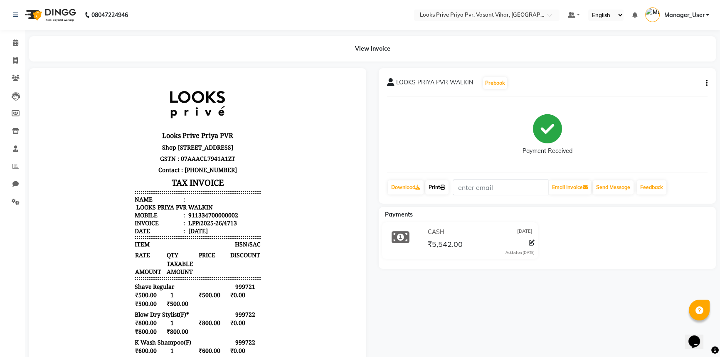
click at [430, 187] on link "Print" at bounding box center [436, 187] width 23 height 14
click at [18, 62] on span at bounding box center [15, 61] width 15 height 10
select select "service"
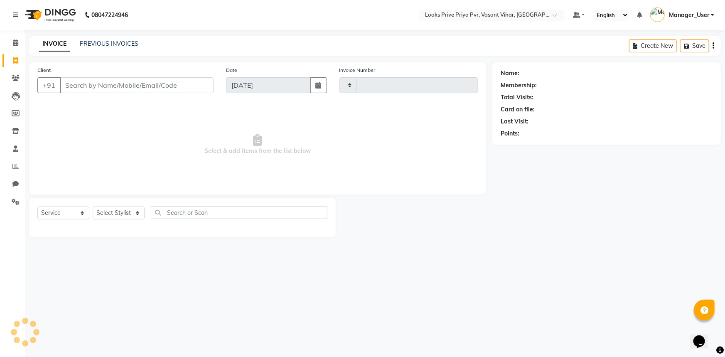
type input "4714"
select select "7646"
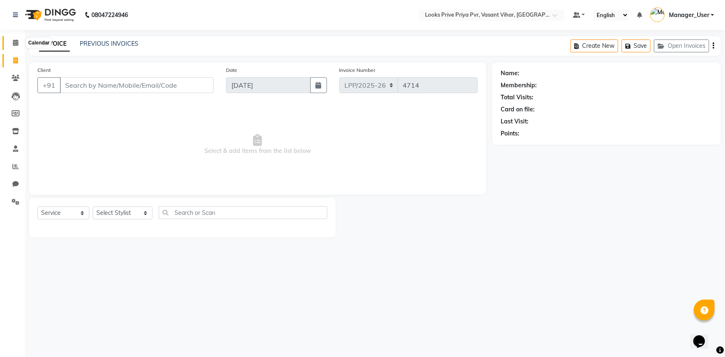
click at [20, 45] on span at bounding box center [15, 43] width 15 height 10
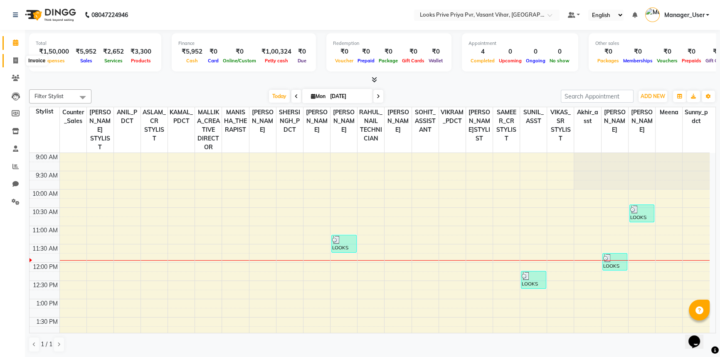
click at [13, 64] on span at bounding box center [15, 61] width 15 height 10
select select "service"
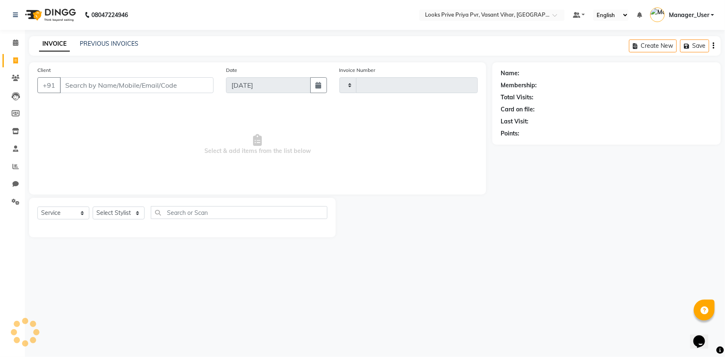
type input "4714"
select select "7646"
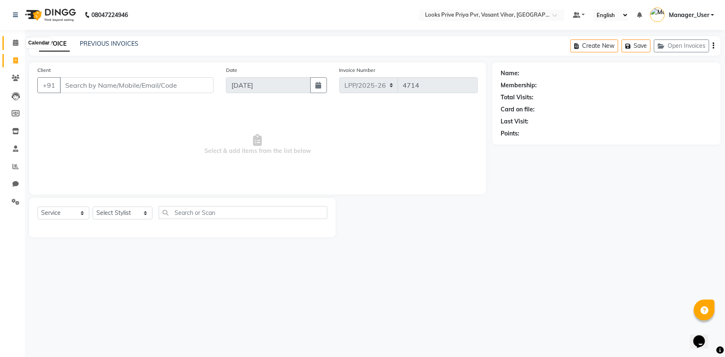
click at [17, 45] on icon at bounding box center [15, 42] width 5 height 6
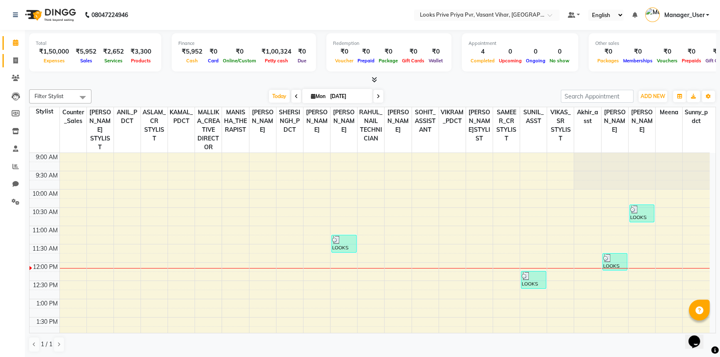
click at [14, 60] on icon at bounding box center [15, 60] width 5 height 6
select select "service"
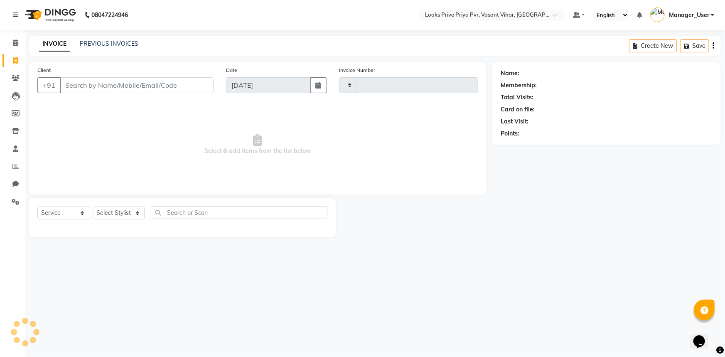
type input "4714"
select select "7646"
click at [92, 85] on input "Client" at bounding box center [137, 85] width 154 height 16
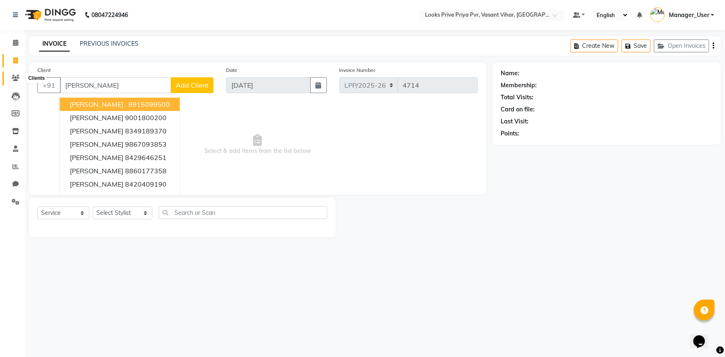
type input "RHEA"
click at [12, 76] on icon at bounding box center [16, 78] width 8 height 6
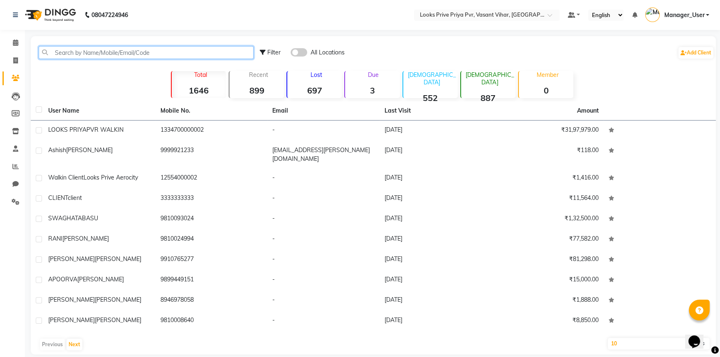
click at [119, 54] on input "text" at bounding box center [146, 52] width 215 height 13
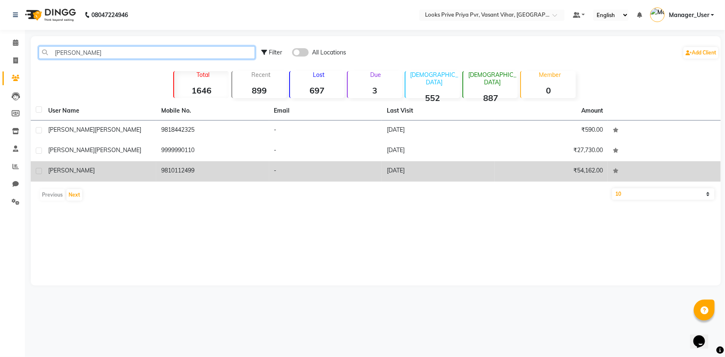
type input "RHEA"
click at [211, 172] on td "9810112499" at bounding box center [212, 171] width 113 height 20
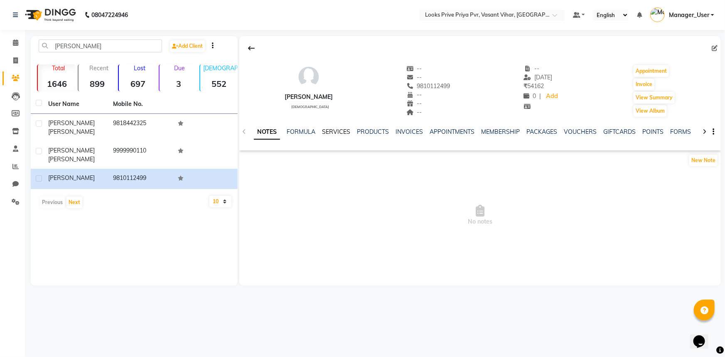
click at [324, 129] on link "SERVICES" at bounding box center [336, 131] width 28 height 7
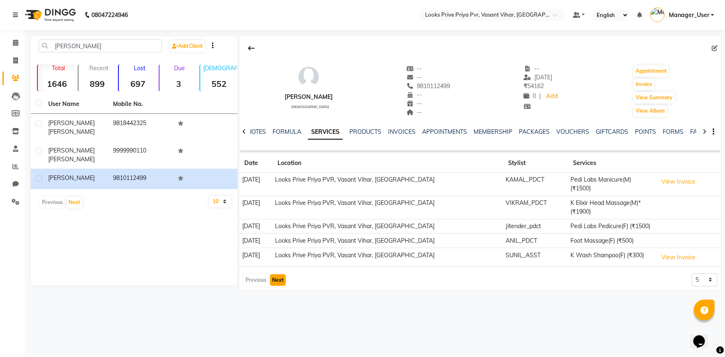
click at [275, 276] on button "Next" at bounding box center [278, 280] width 16 height 12
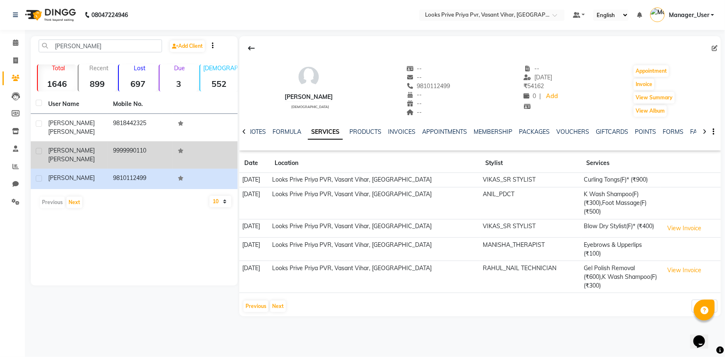
click at [120, 142] on td "9999990110" at bounding box center [140, 154] width 65 height 27
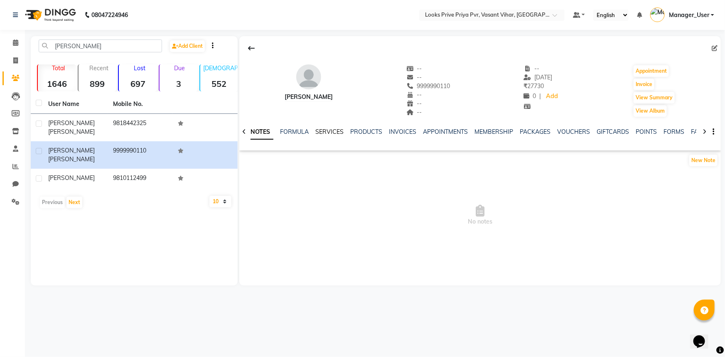
click at [331, 135] on link "SERVICES" at bounding box center [329, 131] width 28 height 7
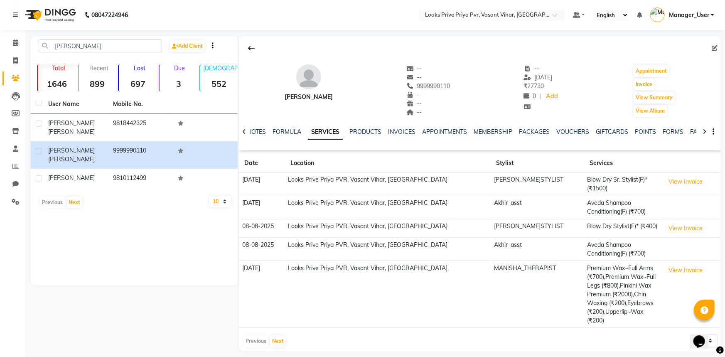
click at [702, 13] on span "Manager_User" at bounding box center [689, 15] width 40 height 9
click at [680, 55] on link "Sign out" at bounding box center [672, 59] width 76 height 13
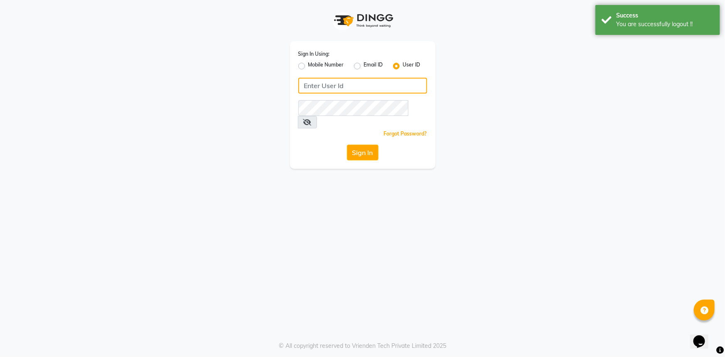
type input "e3347-01"
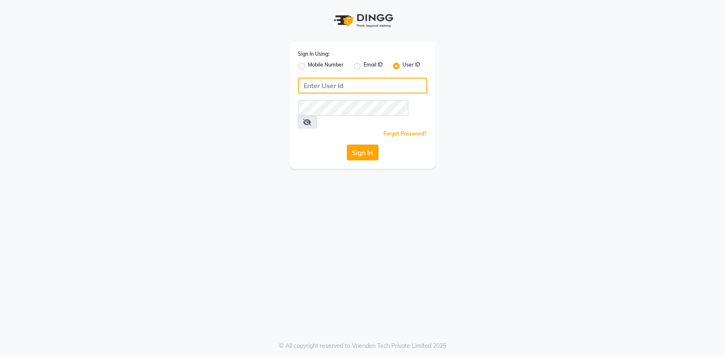
type input "e3347-01"
click at [366, 145] on button "Sign In" at bounding box center [363, 153] width 32 height 16
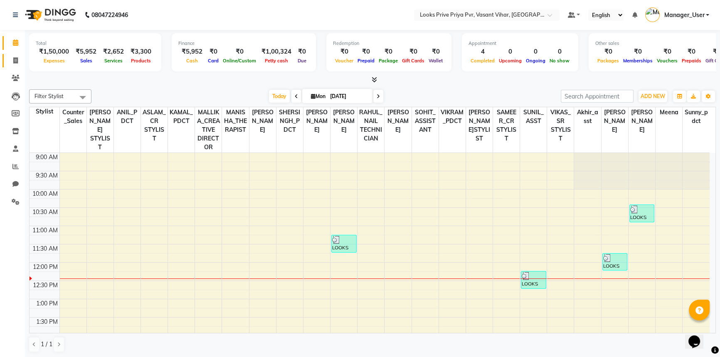
click at [14, 61] on icon at bounding box center [15, 60] width 5 height 6
select select "service"
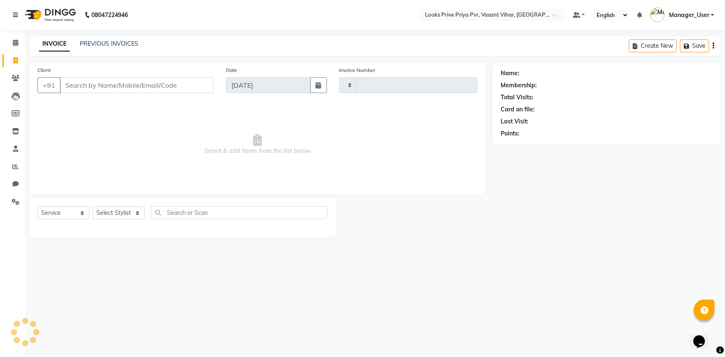
type input "4714"
select select "7646"
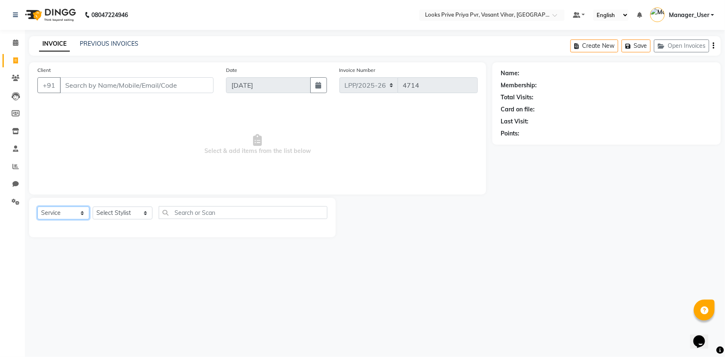
click at [84, 210] on select "Select Service Product Membership Package Voucher Prepaid Gift Card" at bounding box center [63, 212] width 52 height 13
click at [115, 212] on select "Select Stylist Akhir_asst ANIL_PDCT ASLAM_CR STYLIST Counter_Sales KAMAL_PDCT […" at bounding box center [123, 212] width 60 height 13
click at [195, 211] on input "text" at bounding box center [243, 212] width 169 height 13
click at [14, 202] on icon at bounding box center [16, 202] width 8 height 6
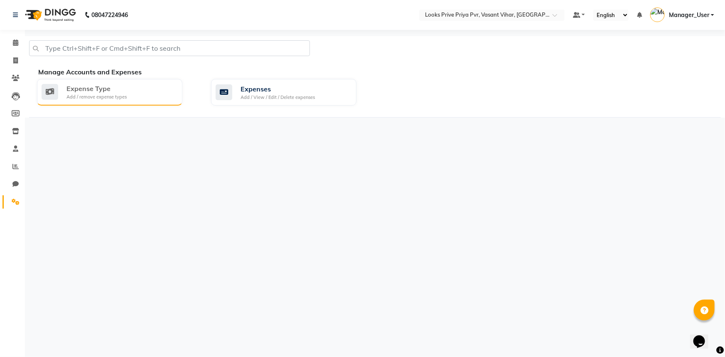
click at [98, 92] on div "Expense Type" at bounding box center [96, 89] width 60 height 10
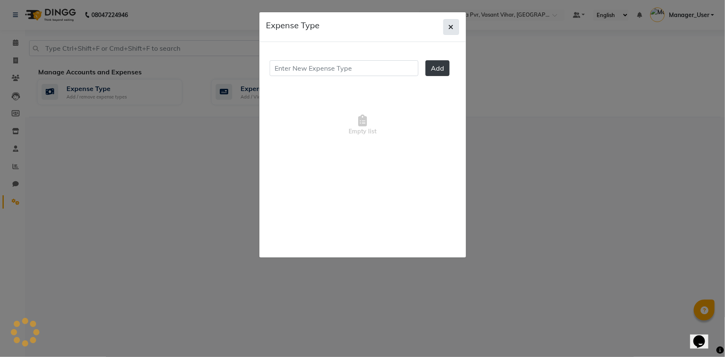
click at [455, 31] on button "button" at bounding box center [451, 27] width 16 height 16
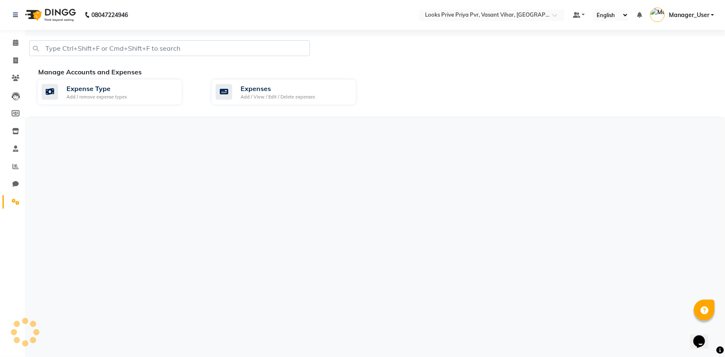
click at [259, 108] on div "Expense Type Add / remove expense types Expenses Add / View / Edit / Delete exp…" at bounding box center [379, 93] width 696 height 29
click at [263, 96] on div "Add / View / Edit / Delete expenses" at bounding box center [278, 96] width 74 height 7
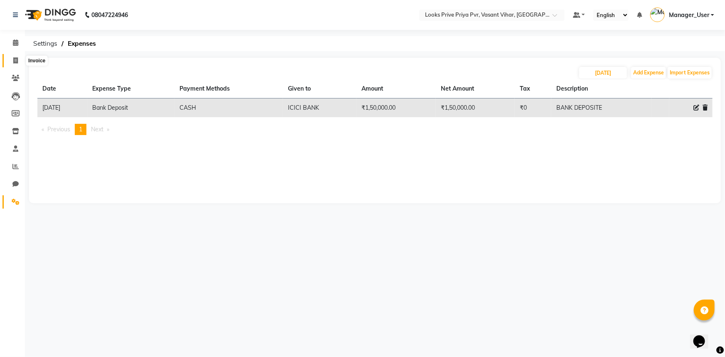
click at [15, 64] on span at bounding box center [15, 61] width 15 height 10
select select "service"
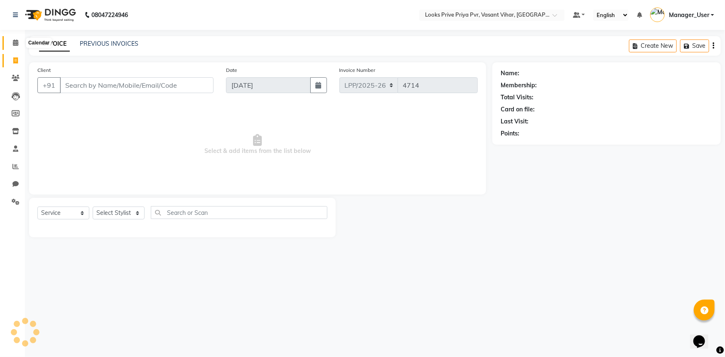
click at [13, 39] on icon at bounding box center [15, 42] width 5 height 6
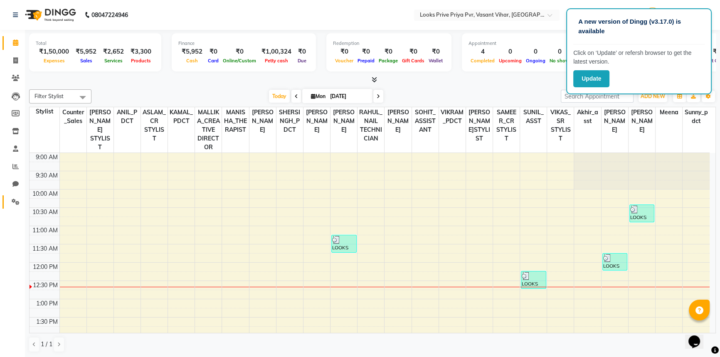
click at [16, 207] on link "Settings" at bounding box center [12, 202] width 20 height 14
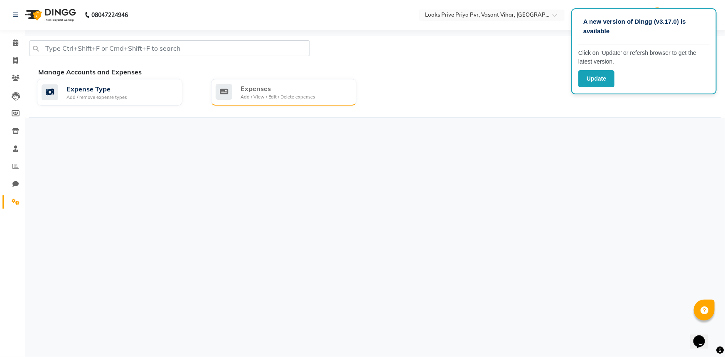
click at [278, 87] on div "Expenses" at bounding box center [278, 89] width 74 height 10
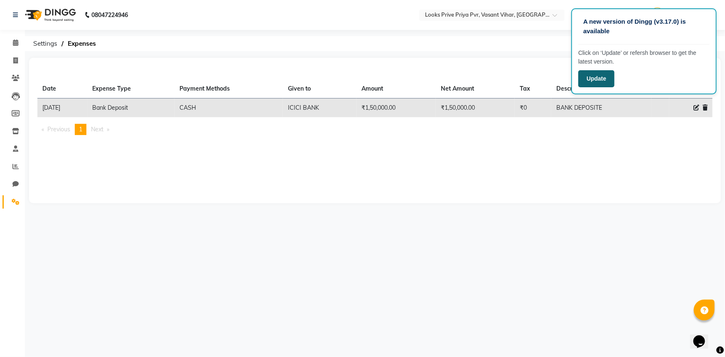
click at [599, 84] on button "Update" at bounding box center [596, 78] width 36 height 17
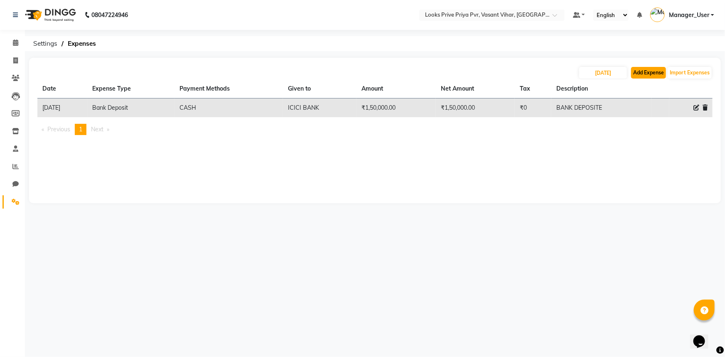
click at [648, 74] on button "Add Expense" at bounding box center [648, 73] width 35 height 12
select select "1"
select select "6695"
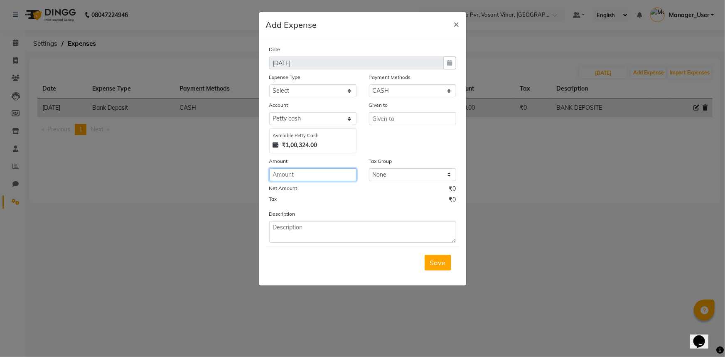
click at [324, 174] on input "number" at bounding box center [312, 174] width 87 height 13
type input "68300"
click at [393, 119] on input "text" at bounding box center [412, 118] width 87 height 13
type input "SABHYA SIR"
drag, startPoint x: 309, startPoint y: 91, endPoint x: 312, endPoint y: 97, distance: 6.7
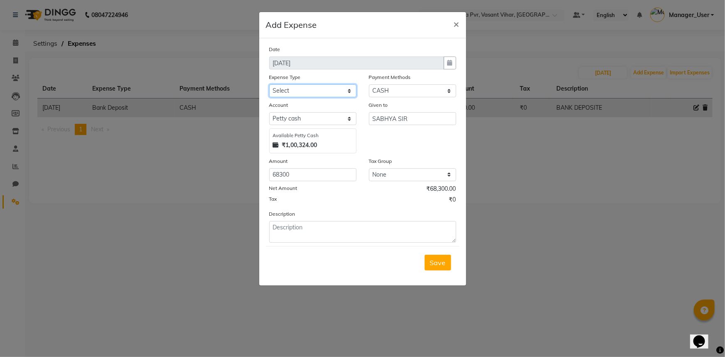
click at [309, 91] on select "Select Bank Deposit Blinkit Cash Handover Client ordered food Client Refund Agn…" at bounding box center [312, 90] width 87 height 13
select select "21975"
click at [269, 85] on select "Select Bank Deposit Blinkit Cash Handover Client ordered food Client Refund Agn…" at bounding box center [312, 90] width 87 height 13
click at [356, 230] on textarea at bounding box center [362, 232] width 187 height 22
type textarea "CASH HANDOVER TO SABHYA SIR"
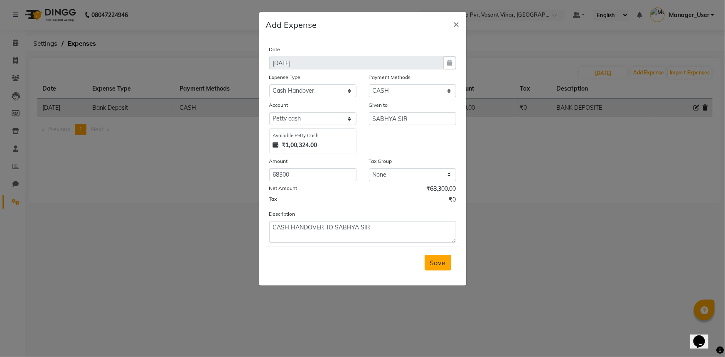
click at [442, 269] on button "Save" at bounding box center [438, 263] width 27 height 16
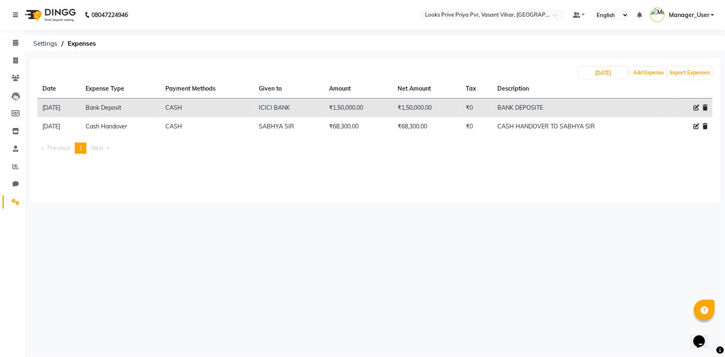
click at [18, 52] on li "Invoice" at bounding box center [12, 61] width 25 height 18
click at [17, 45] on icon at bounding box center [15, 42] width 5 height 6
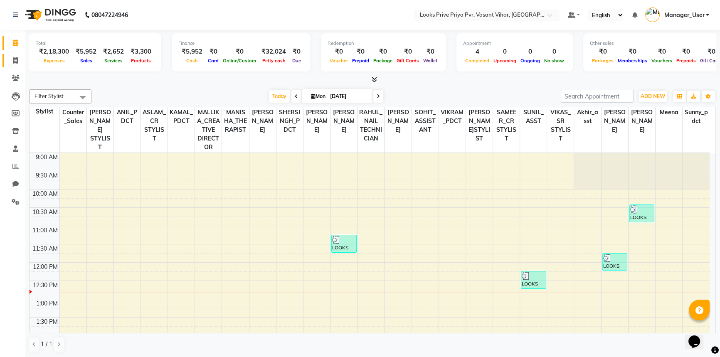
click at [13, 56] on span at bounding box center [15, 61] width 15 height 10
select select "service"
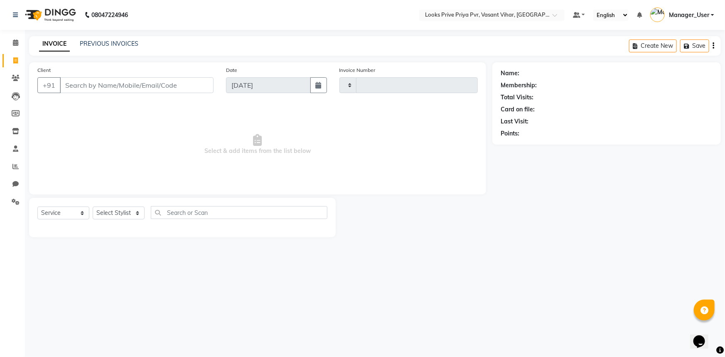
type input "4714"
select select "7646"
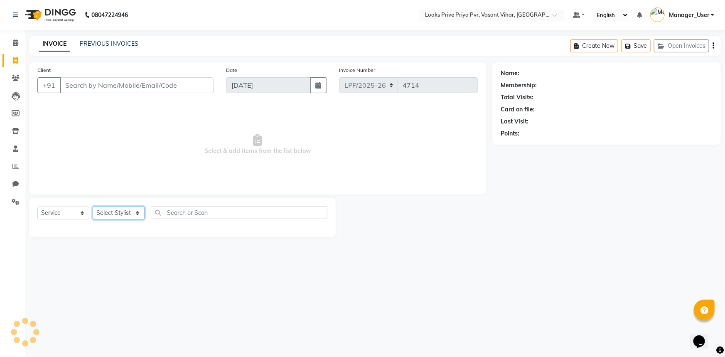
click at [120, 215] on select "Select Stylist" at bounding box center [119, 212] width 52 height 13
click at [93, 206] on select "Select Stylist Akhir_asst ANIL_PDCT ASLAM_CR STYLIST Counter_Sales KAMAL_PDCT […" at bounding box center [123, 212] width 60 height 13
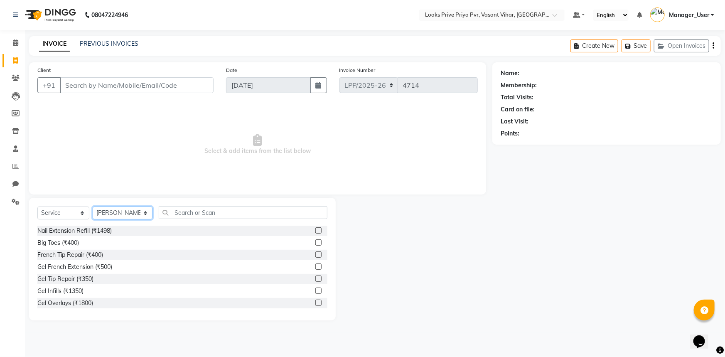
click at [125, 218] on select "Select Stylist Akhir_asst ANIL_PDCT ASLAM_CR STYLIST Counter_Sales KAMAL_PDCT […" at bounding box center [123, 212] width 60 height 13
select select "66935"
click at [93, 206] on select "Select Stylist Akhir_asst ANIL_PDCT ASLAM_CR STYLIST Counter_Sales KAMAL_PDCT […" at bounding box center [123, 212] width 60 height 13
click at [225, 209] on input "text" at bounding box center [243, 212] width 169 height 13
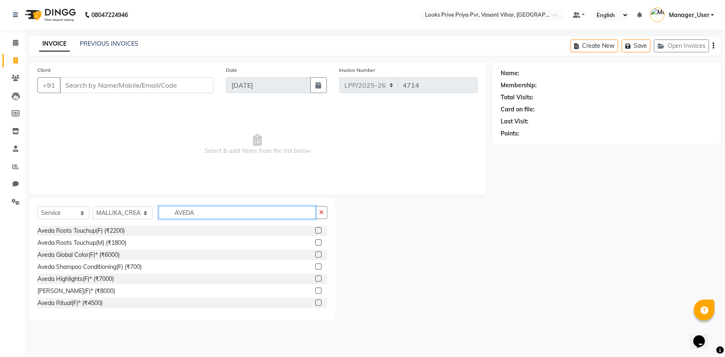
type input "AVEDA"
click at [315, 229] on label at bounding box center [318, 230] width 6 height 6
click at [315, 229] on input "checkbox" at bounding box center [317, 230] width 5 height 5
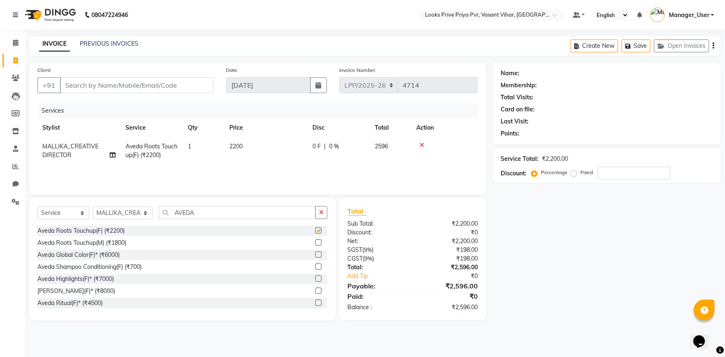
checkbox input "false"
click at [195, 147] on td "1" at bounding box center [204, 150] width 42 height 27
select select "66935"
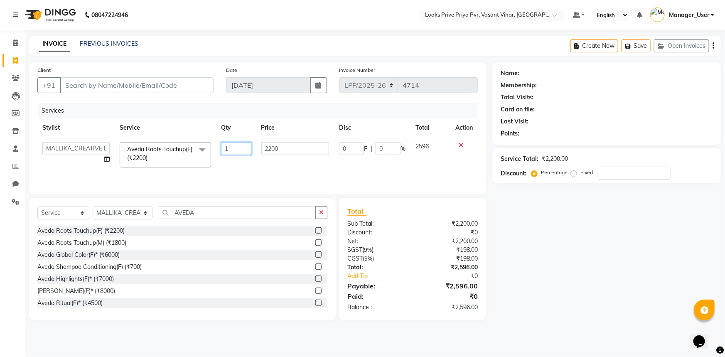
drag, startPoint x: 233, startPoint y: 147, endPoint x: 208, endPoint y: 154, distance: 25.8
click at [208, 154] on tr "Akhir_asst ANIL_PDCT ASLAM_CR STYLIST Counter_Sales KAMAL_PDCT [PERSON_NAME] DI…" at bounding box center [257, 154] width 440 height 35
type input "2"
click at [224, 168] on div "Services Stylist Service Qty Price Disc Total Action Akhir_asst ANIL_PDCT ASLAM…" at bounding box center [257, 144] width 440 height 83
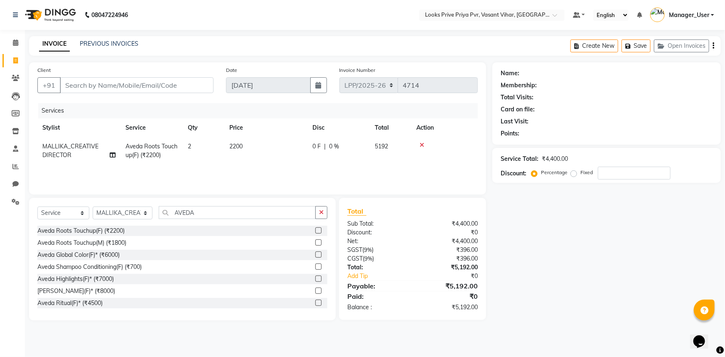
click at [240, 142] on span "2200" at bounding box center [235, 145] width 13 height 7
select select "66935"
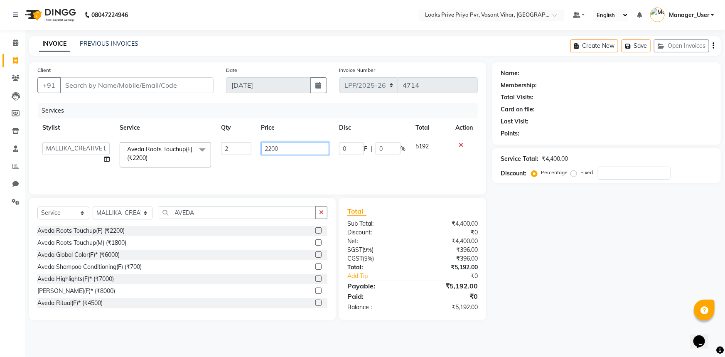
drag, startPoint x: 267, startPoint y: 145, endPoint x: 246, endPoint y: 152, distance: 22.3
click at [248, 151] on tr "Akhir_asst ANIL_PDCT ASLAM_CR STYLIST Counter_Sales KAMAL_PDCT [PERSON_NAME] DI…" at bounding box center [257, 154] width 440 height 35
type input "2500"
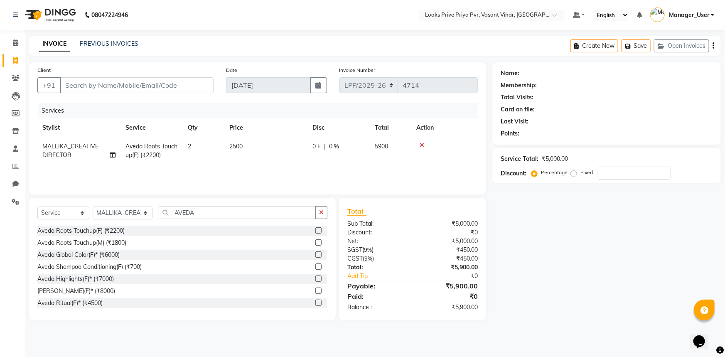
click at [253, 168] on div "Services Stylist Service Qty Price Disc Total Action MALLIKA_CREATIVE DIRECTOR …" at bounding box center [257, 144] width 440 height 83
click at [195, 212] on input "AVEDA" at bounding box center [237, 212] width 157 height 13
click at [206, 212] on input "AVEDA" at bounding box center [237, 212] width 157 height 13
drag, startPoint x: 197, startPoint y: 213, endPoint x: 86, endPoint y: 219, distance: 111.9
click at [86, 219] on div "Select Service Product Membership Package Voucher Prepaid Gift Card Select Styl…" at bounding box center [182, 216] width 290 height 20
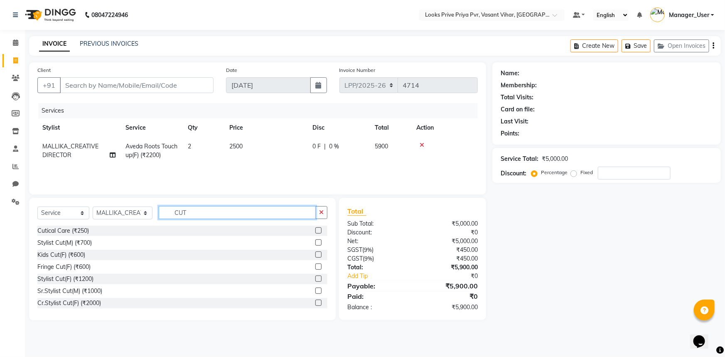
scroll to position [97, 0]
type input "CUT"
click at [315, 299] on label at bounding box center [318, 302] width 6 height 6
click at [315, 300] on input "checkbox" at bounding box center [317, 302] width 5 height 5
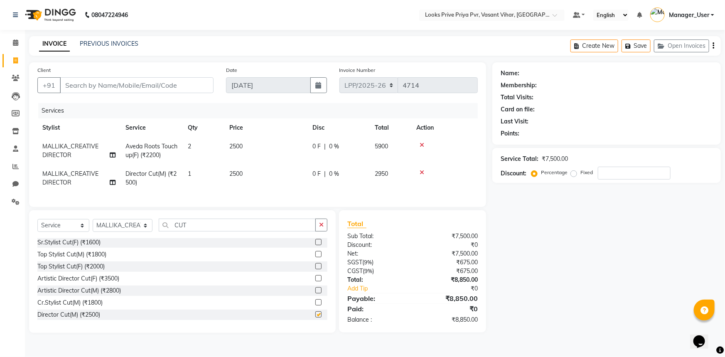
checkbox input "false"
click at [203, 231] on input "CUT" at bounding box center [237, 225] width 157 height 13
drag, startPoint x: 208, startPoint y: 231, endPoint x: 146, endPoint y: 240, distance: 62.5
click at [146, 238] on div "Select Service Product Membership Package Voucher Prepaid Gift Card Select Styl…" at bounding box center [182, 229] width 290 height 20
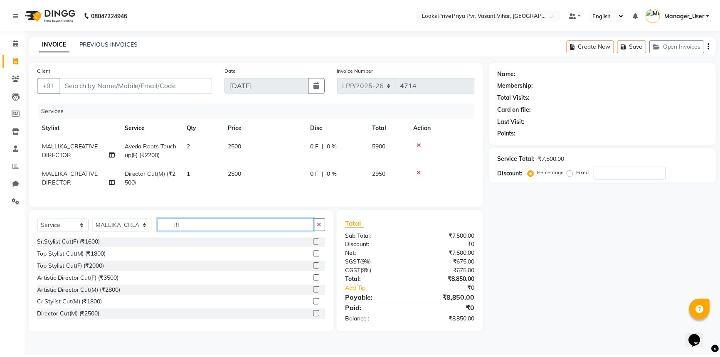
scroll to position [37, 0]
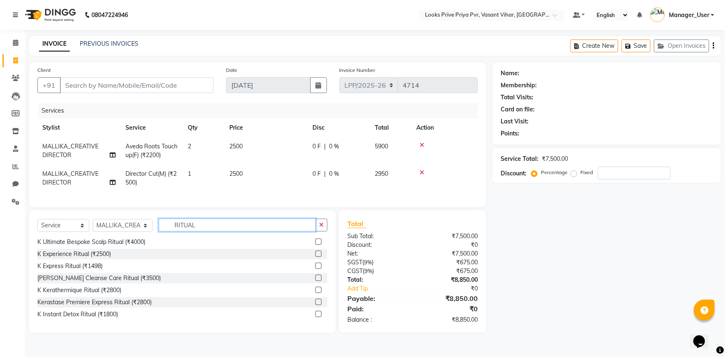
type input "RITUAL"
click at [315, 293] on label at bounding box center [318, 290] width 6 height 6
click at [315, 293] on input "checkbox" at bounding box center [317, 289] width 5 height 5
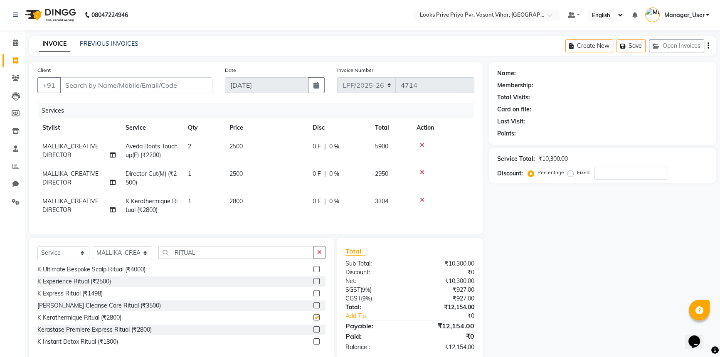
checkbox input "false"
click at [235, 196] on td "2800" at bounding box center [265, 205] width 83 height 27
select select "66935"
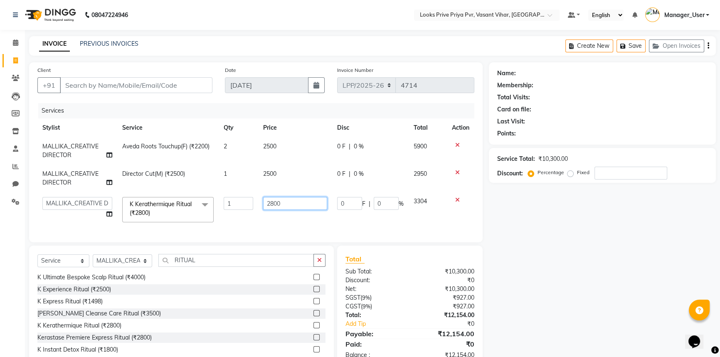
drag, startPoint x: 300, startPoint y: 201, endPoint x: 246, endPoint y: 209, distance: 54.2
click at [248, 209] on tr "Akhir_asst ANIL_PDCT ASLAM_CR STYLIST Counter_Sales KAMAL_PDCT KARISHMA MALLIKA…" at bounding box center [255, 209] width 437 height 35
type input "2500"
click at [229, 220] on div "Services Stylist Service Qty Price Disc Total Action MALLIKA_CREATIVE DIRECTOR …" at bounding box center [255, 168] width 437 height 131
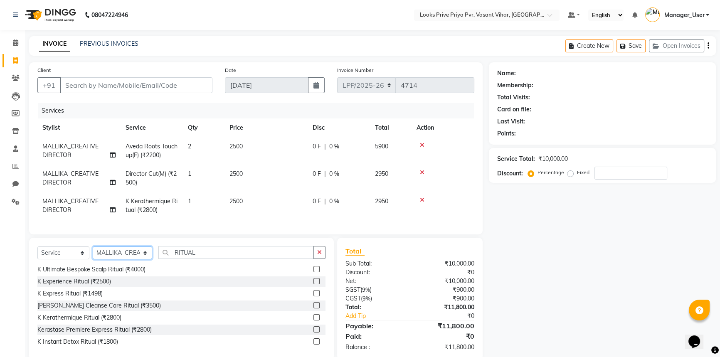
click at [125, 256] on select "Select Stylist Akhir_asst ANIL_PDCT ASLAM_CR STYLIST Counter_Sales KAMAL_PDCT […" at bounding box center [122, 252] width 59 height 13
select select "90023"
click at [93, 252] on select "Select Stylist Akhir_asst ANIL_PDCT ASLAM_CR STYLIST Counter_Sales KAMAL_PDCT […" at bounding box center [122, 252] width 59 height 13
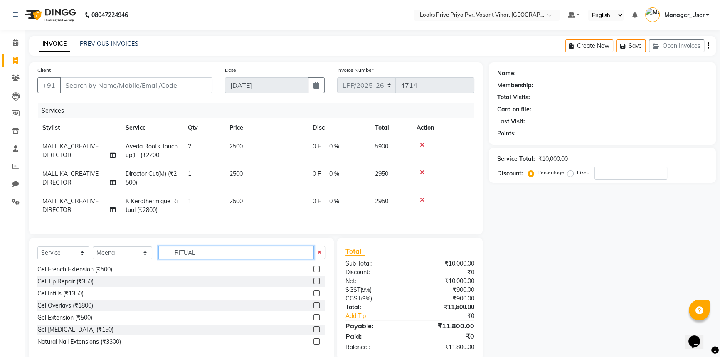
drag, startPoint x: 205, startPoint y: 252, endPoint x: 216, endPoint y: 260, distance: 13.7
click at [205, 253] on input "RITUAL" at bounding box center [235, 252] width 155 height 13
drag, startPoint x: 216, startPoint y: 260, endPoint x: 158, endPoint y: 258, distance: 58.2
click at [158, 258] on input "RITUAL" at bounding box center [235, 252] width 155 height 13
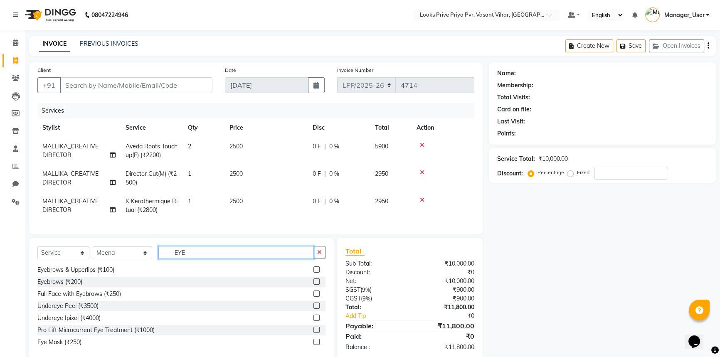
type input "EYE"
click at [313, 273] on label at bounding box center [316, 269] width 6 height 6
click at [313, 273] on input "checkbox" at bounding box center [315, 269] width 5 height 5
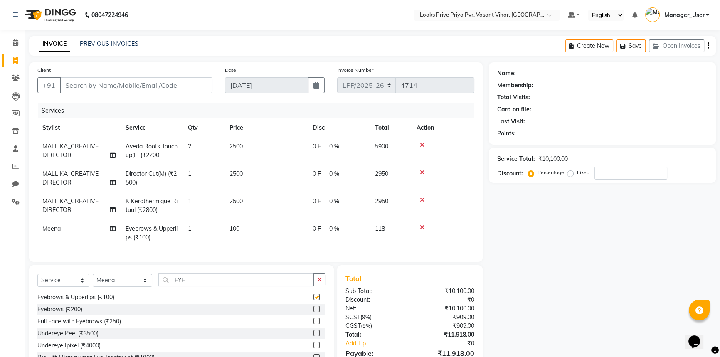
checkbox input "false"
click at [123, 287] on select "Select Stylist Akhir_asst ANIL_PDCT ASLAM_CR STYLIST Counter_Sales KAMAL_PDCT […" at bounding box center [122, 280] width 59 height 13
click at [191, 285] on input "EYE" at bounding box center [235, 279] width 155 height 13
drag, startPoint x: 206, startPoint y: 286, endPoint x: 81, endPoint y: 286, distance: 124.6
click at [81, 286] on div "Select Service Product Membership Package Voucher Prepaid Gift Card Select Styl…" at bounding box center [181, 283] width 288 height 20
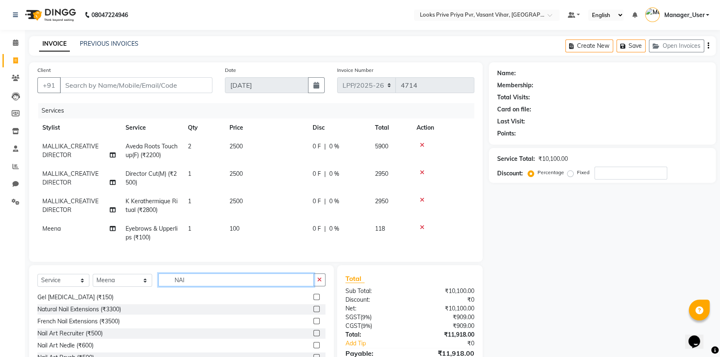
scroll to position [0, 0]
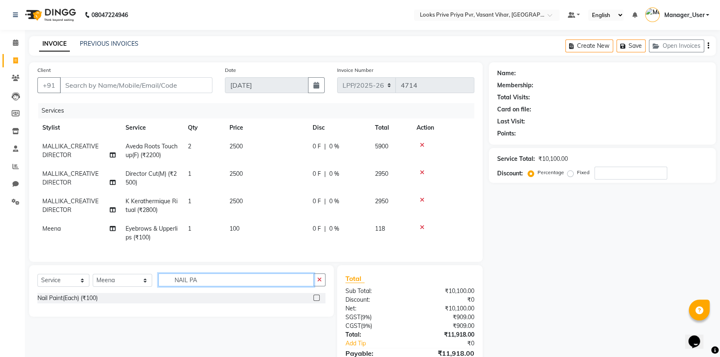
type input "NAIL PA"
click at [315, 301] on label at bounding box center [316, 298] width 6 height 6
click at [315, 301] on input "checkbox" at bounding box center [315, 297] width 5 height 5
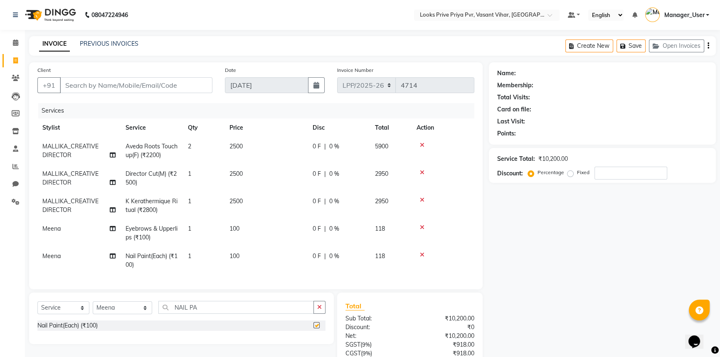
checkbox input "false"
click at [234, 254] on span "100" at bounding box center [234, 255] width 10 height 7
select select "90023"
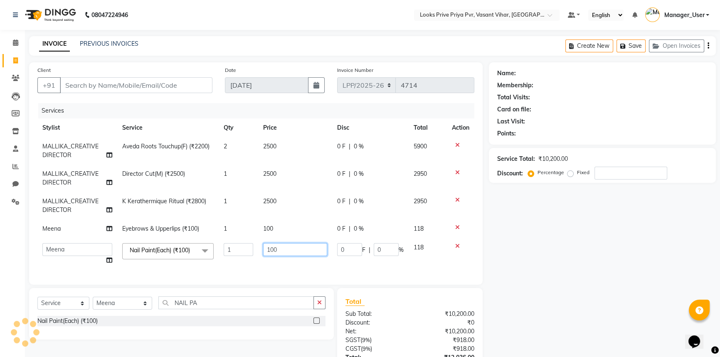
drag, startPoint x: 307, startPoint y: 247, endPoint x: 233, endPoint y: 260, distance: 75.9
click at [245, 260] on tr "Akhir_asst ANIL_PDCT ASLAM_CR STYLIST Counter_Sales KAMAL_PDCT KARISHMA MALLIKA…" at bounding box center [255, 254] width 437 height 32
type input "200"
drag, startPoint x: 217, startPoint y: 254, endPoint x: 223, endPoint y: 256, distance: 6.3
click at [219, 255] on tr "Akhir_asst ANIL_PDCT ASLAM_CR STYLIST Counter_Sales KAMAL_PDCT KARISHMA MALLIKA…" at bounding box center [255, 254] width 437 height 32
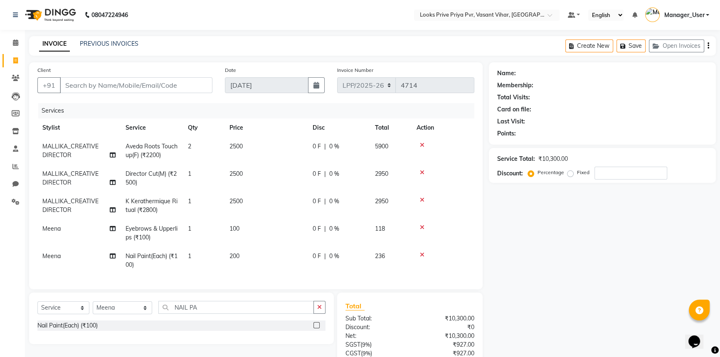
click at [185, 253] on td "1" at bounding box center [204, 260] width 42 height 27
select select "90023"
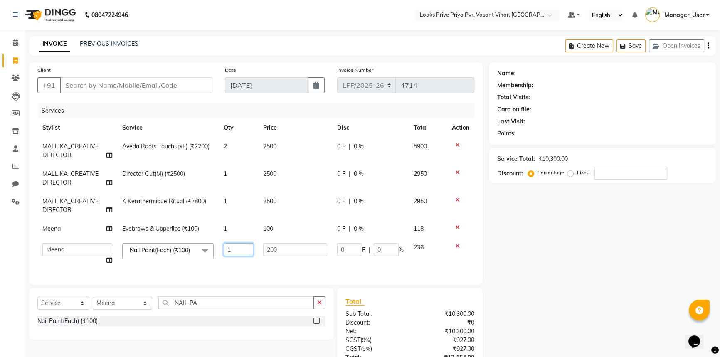
drag, startPoint x: 223, startPoint y: 252, endPoint x: 179, endPoint y: 253, distance: 43.6
click at [179, 253] on tr "Akhir_asst ANIL_PDCT ASLAM_CR STYLIST Counter_Sales KAMAL_PDCT KARISHMA MALLIKA…" at bounding box center [255, 254] width 437 height 32
type input "2"
click at [293, 265] on td "200" at bounding box center [295, 254] width 74 height 32
select select "90023"
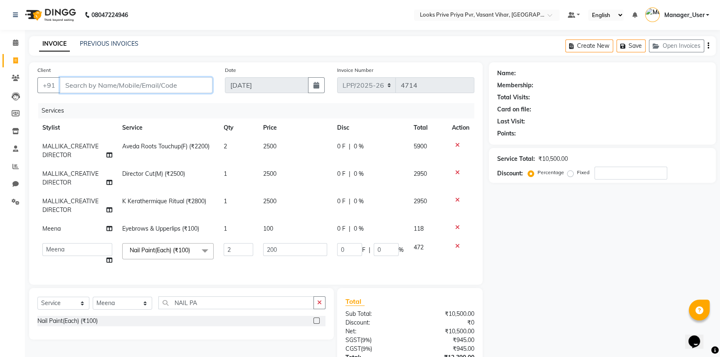
click at [150, 88] on input "Client" at bounding box center [136, 85] width 152 height 16
click at [122, 83] on input "Client" at bounding box center [136, 85] width 152 height 16
type input "A"
type input "0"
click at [88, 86] on input "ANSHU CHADDHA" at bounding box center [115, 85] width 110 height 16
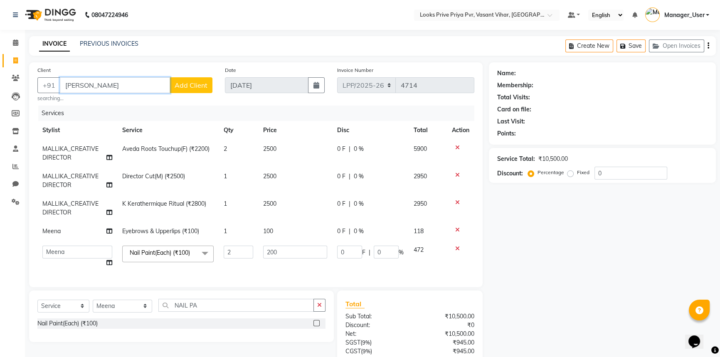
type input "ANJU CHADDHA"
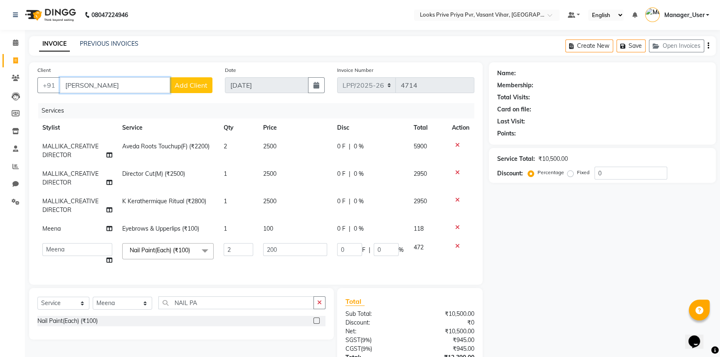
drag, startPoint x: 128, startPoint y: 86, endPoint x: 0, endPoint y: 97, distance: 128.0
click at [0, 97] on app-home "08047224946 Select Location × Looks Prive Priya Pvr, Vasant Vihar, Delhi Defaul…" at bounding box center [360, 211] width 720 height 422
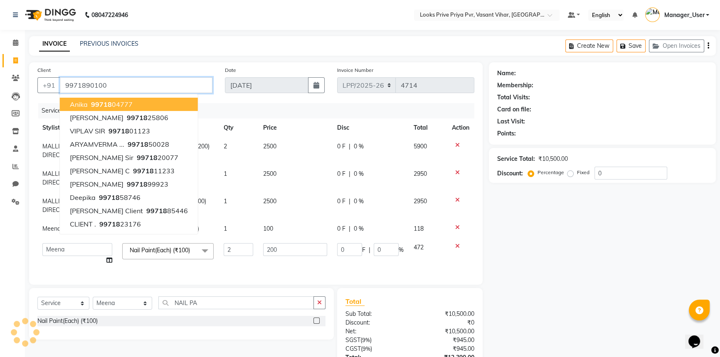
type input "9971890100"
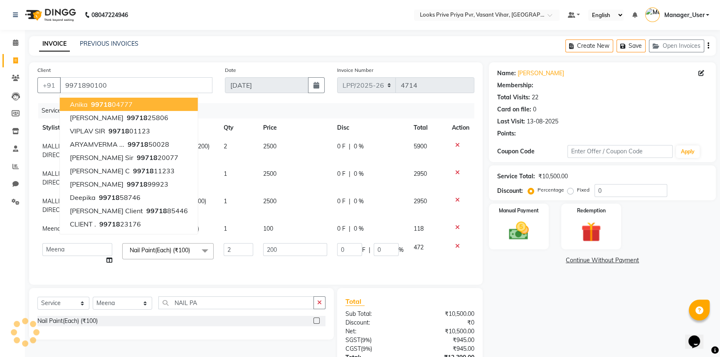
select select "1: Object"
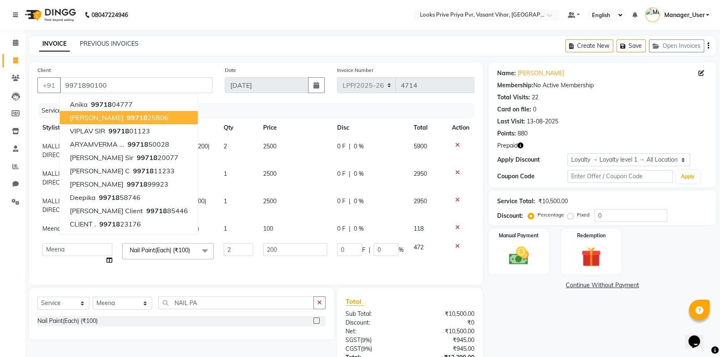
click at [280, 120] on th "Price" at bounding box center [295, 127] width 74 height 19
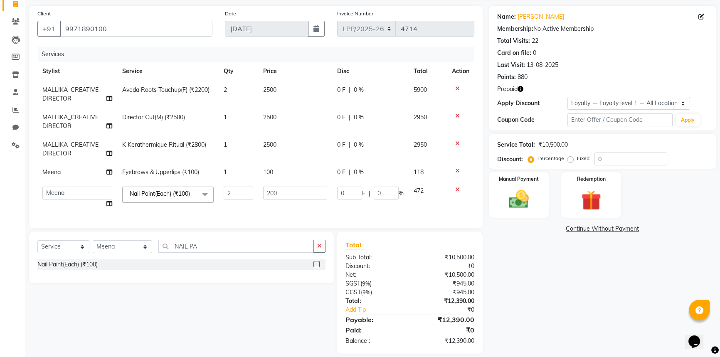
scroll to position [71, 0]
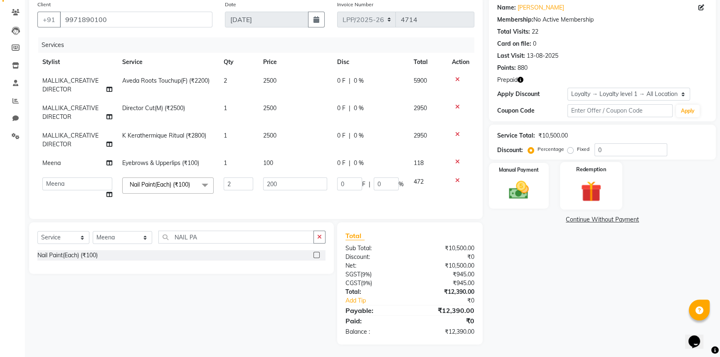
click at [593, 182] on img at bounding box center [591, 191] width 34 height 26
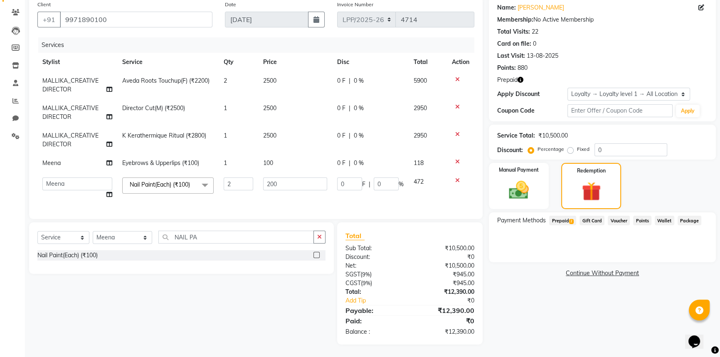
drag, startPoint x: 567, startPoint y: 214, endPoint x: 578, endPoint y: 223, distance: 15.1
click at [567, 216] on span "Prepaid 2" at bounding box center [562, 221] width 27 height 10
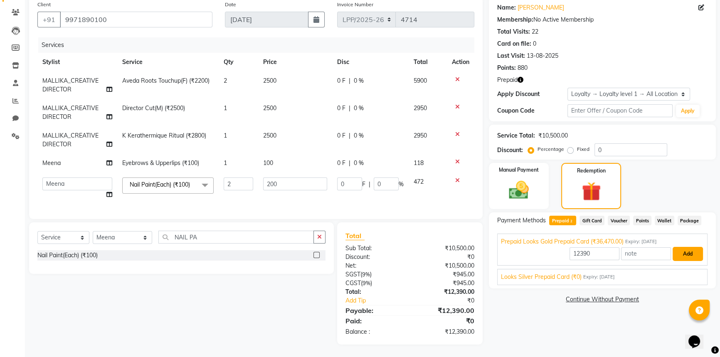
click at [688, 248] on button "Add" at bounding box center [687, 254] width 30 height 14
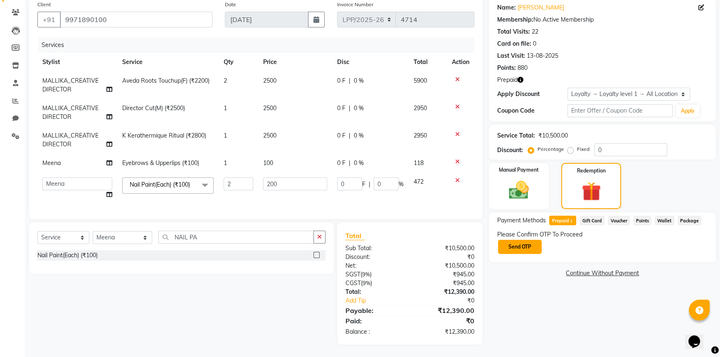
click at [521, 243] on button "Send OTP" at bounding box center [520, 247] width 44 height 14
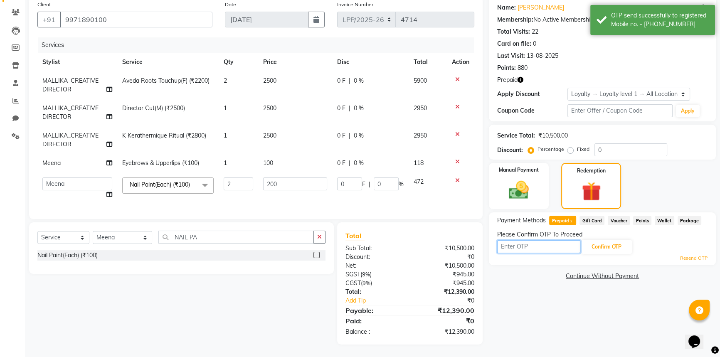
click at [552, 245] on input "text" at bounding box center [538, 246] width 83 height 13
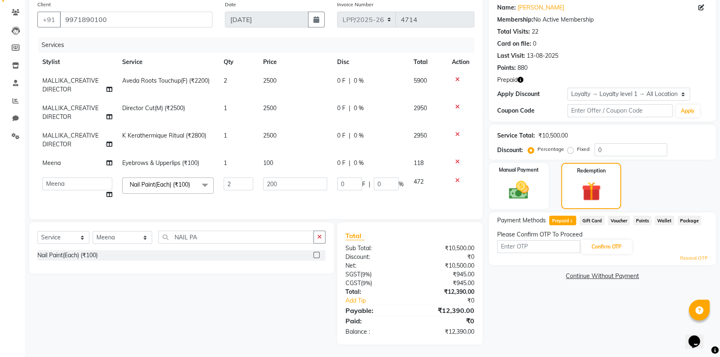
click at [516, 318] on div "Name: Anju Chadha Membership: No Active Membership Total Visits: 22 Card on fil…" at bounding box center [605, 171] width 233 height 348
click at [532, 191] on img at bounding box center [519, 190] width 34 height 24
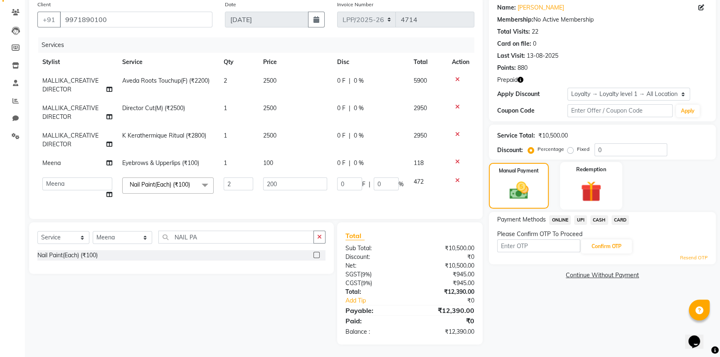
click at [607, 179] on img at bounding box center [591, 191] width 34 height 26
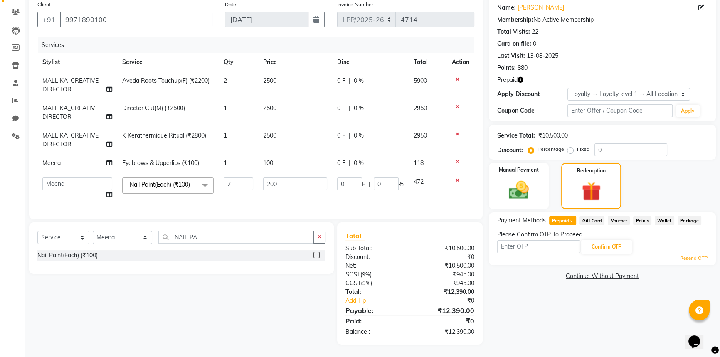
click at [634, 216] on span "Points" at bounding box center [642, 221] width 18 height 10
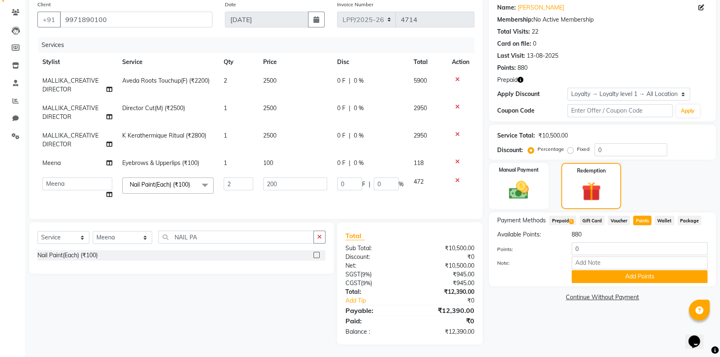
click at [596, 216] on span "Gift Card" at bounding box center [591, 221] width 25 height 10
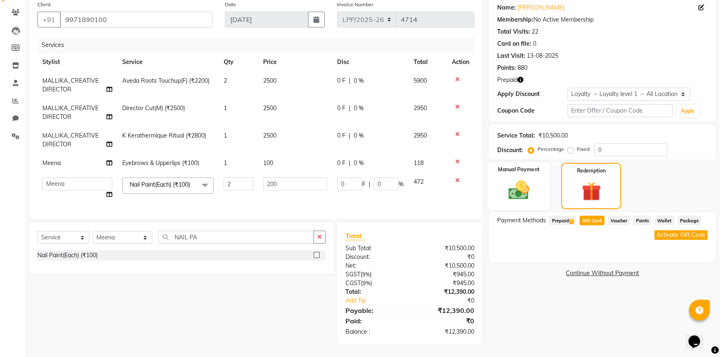
click at [533, 188] on img at bounding box center [519, 190] width 34 height 24
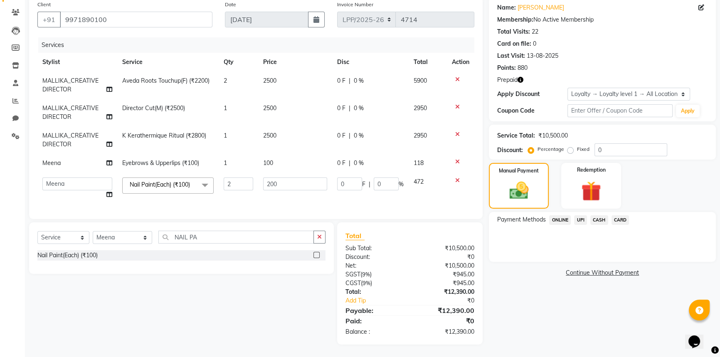
click at [576, 215] on span "UPI" at bounding box center [580, 220] width 13 height 10
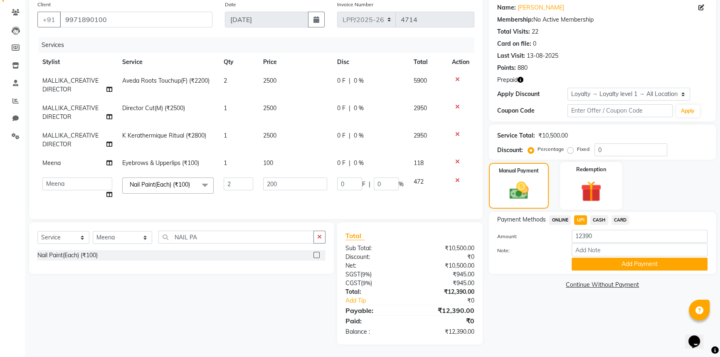
click at [602, 178] on img at bounding box center [591, 191] width 34 height 26
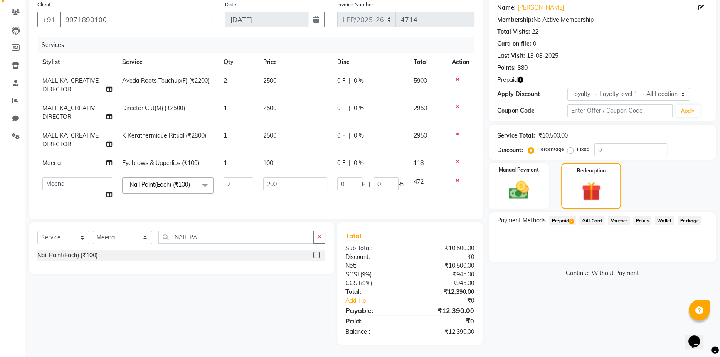
click at [569, 216] on span "Prepaid 2" at bounding box center [562, 221] width 27 height 10
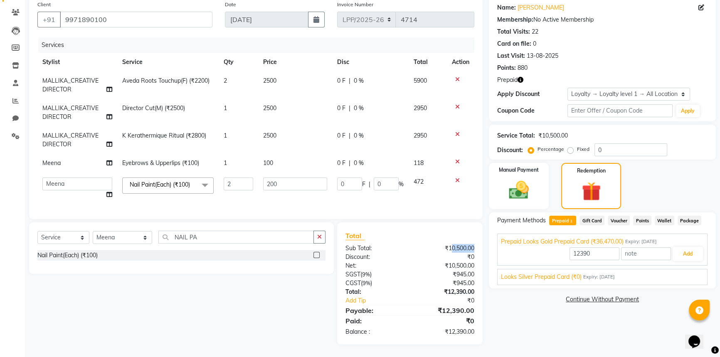
drag, startPoint x: 449, startPoint y: 248, endPoint x: 476, endPoint y: 252, distance: 27.3
click at [476, 252] on div "₹10,500.00" at bounding box center [445, 248] width 71 height 9
click at [437, 258] on div "₹0" at bounding box center [445, 257] width 71 height 9
drag, startPoint x: 689, startPoint y: 249, endPoint x: 681, endPoint y: 260, distance: 13.0
click at [688, 250] on button "Add" at bounding box center [687, 254] width 30 height 14
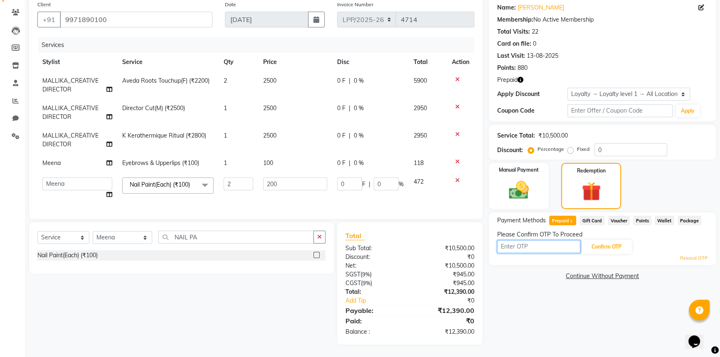
click at [530, 240] on input "text" at bounding box center [538, 246] width 83 height 13
click at [691, 255] on link "Resend OTP" at bounding box center [693, 258] width 27 height 7
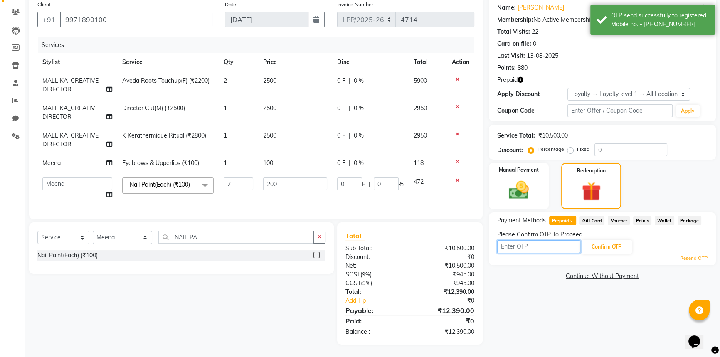
click at [532, 240] on input "text" at bounding box center [538, 246] width 83 height 13
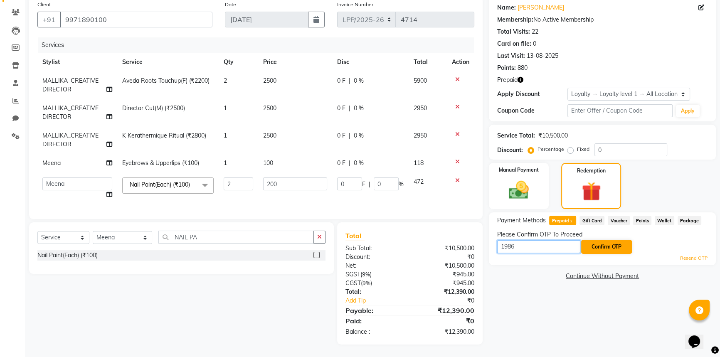
type input "1986"
click at [613, 245] on button "Confirm OTP" at bounding box center [606, 247] width 51 height 14
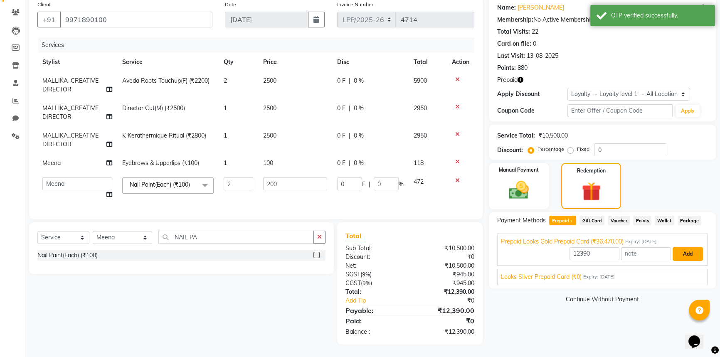
click at [690, 247] on button "Add" at bounding box center [687, 254] width 30 height 14
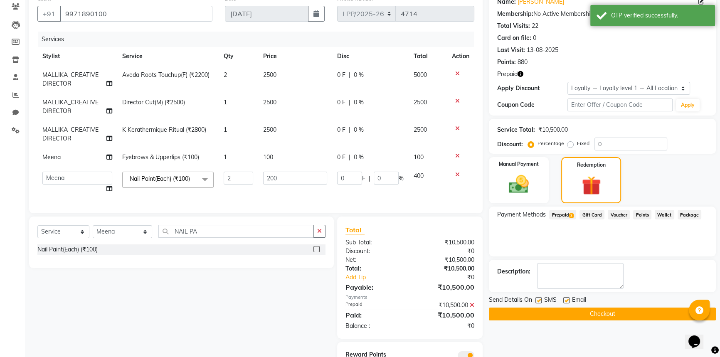
scroll to position [112, 0]
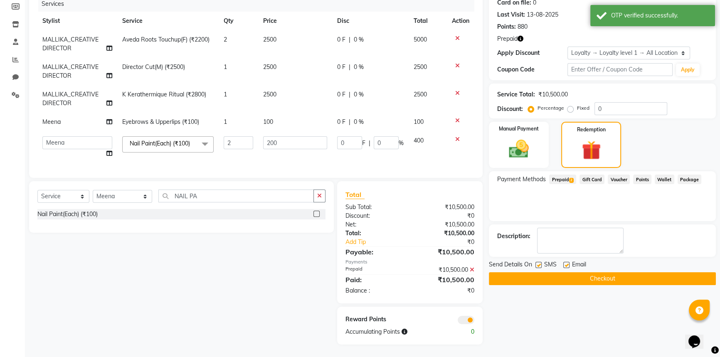
click at [585, 272] on button "Checkout" at bounding box center [602, 278] width 227 height 13
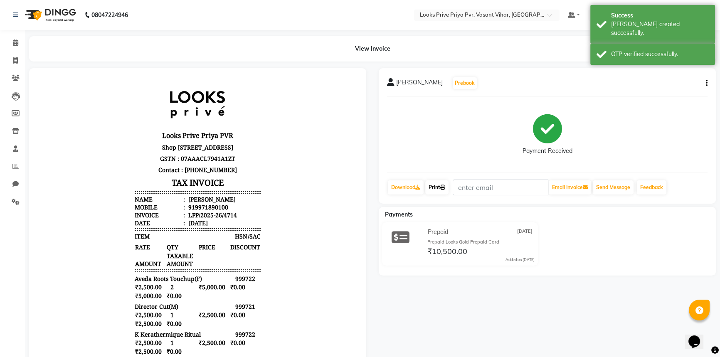
click at [438, 182] on link "Print" at bounding box center [436, 187] width 23 height 14
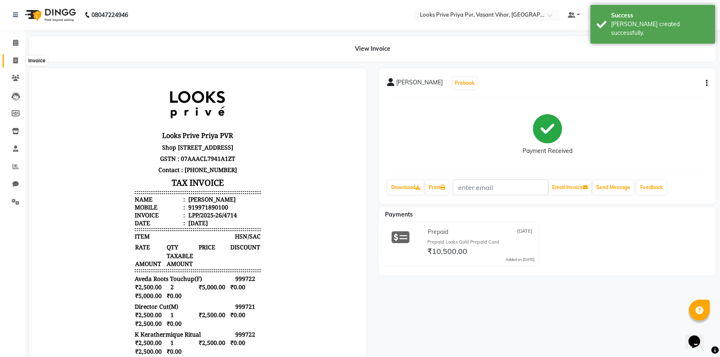
click at [8, 58] on span at bounding box center [15, 61] width 15 height 10
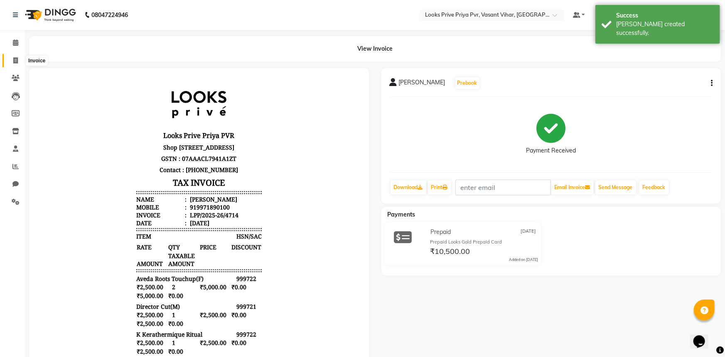
select select "service"
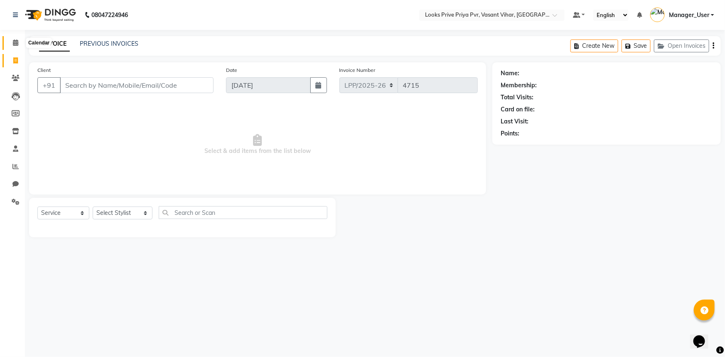
click at [16, 44] on icon at bounding box center [15, 42] width 5 height 6
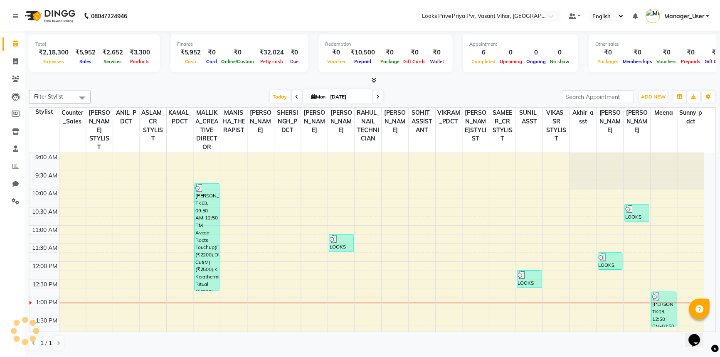
scroll to position [146, 0]
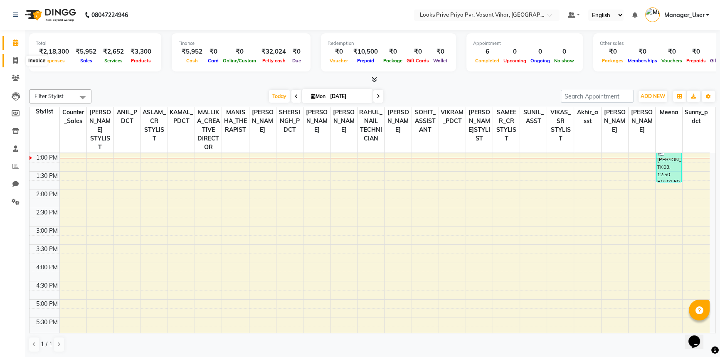
click at [17, 62] on icon at bounding box center [15, 60] width 5 height 6
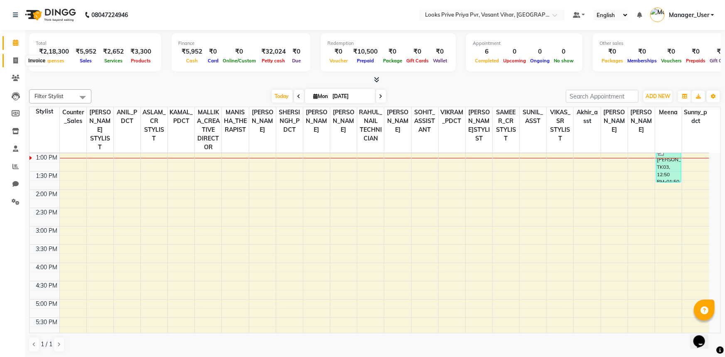
select select "service"
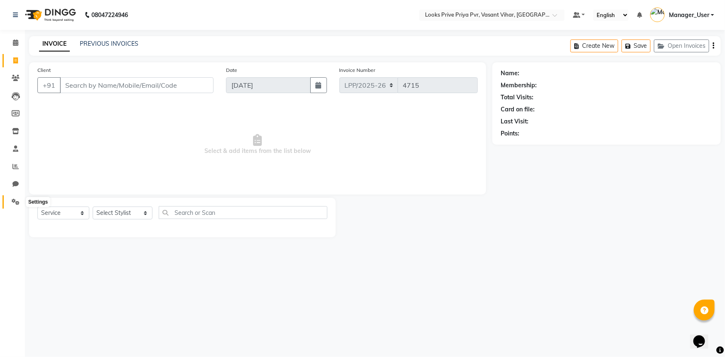
click at [13, 201] on icon at bounding box center [16, 202] width 8 height 6
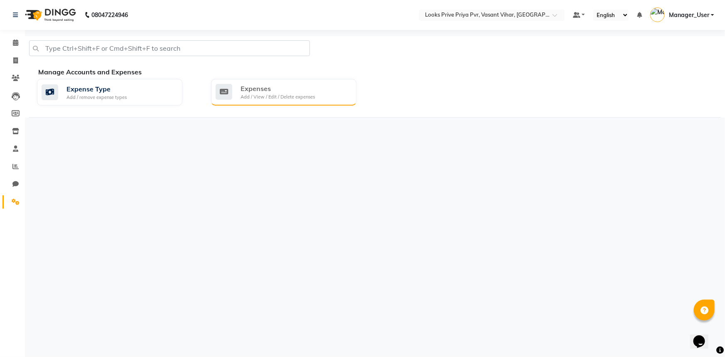
click at [289, 96] on div "Add / View / Edit / Delete expenses" at bounding box center [278, 96] width 74 height 7
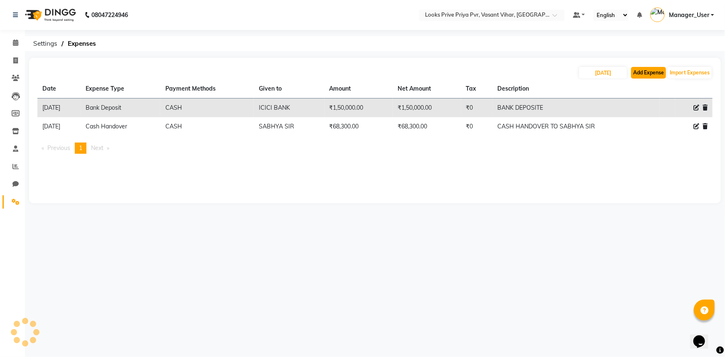
click at [649, 73] on button "Add Expense" at bounding box center [648, 73] width 35 height 12
select select "1"
select select "6695"
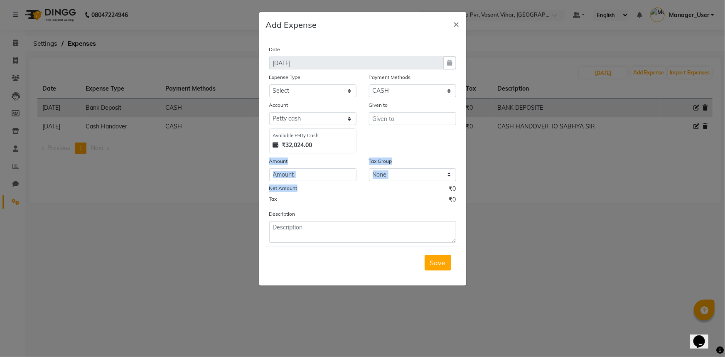
drag, startPoint x: 315, startPoint y: 182, endPoint x: 323, endPoint y: 176, distance: 10.1
click at [323, 176] on div "Date 01-09-2025 Expense Type Select Bank Deposit Blinkit Cash Handover CLIENT C…" at bounding box center [362, 144] width 187 height 198
click at [323, 176] on input "number" at bounding box center [312, 174] width 87 height 13
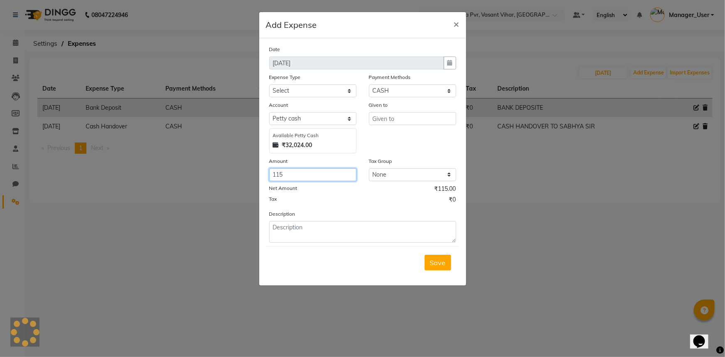
type input "115"
click at [413, 121] on input "text" at bounding box center [412, 118] width 87 height 13
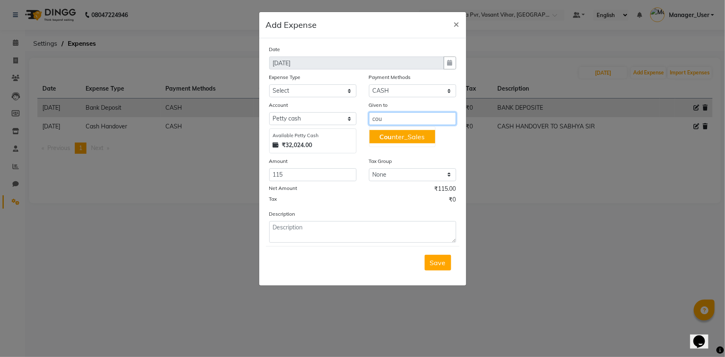
click at [402, 141] on ngb-highlight "Cou nter_Sales" at bounding box center [401, 137] width 45 height 8
type input "Counter_Sales"
click at [332, 84] on div "Expense Type" at bounding box center [312, 79] width 87 height 12
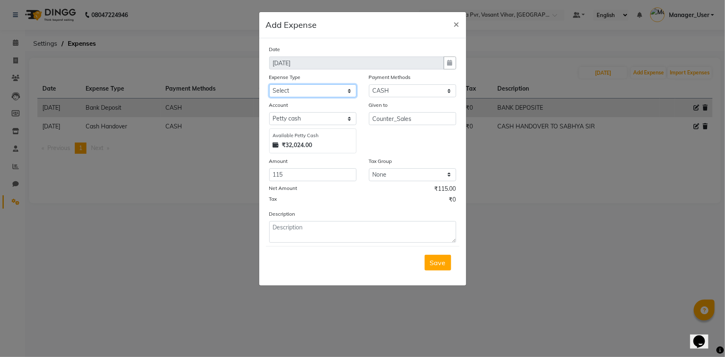
click at [332, 92] on select "Select Bank Deposit Blinkit Cash Handover CLIENT Client ordered food Client Ref…" at bounding box center [312, 90] width 87 height 13
click at [208, 213] on ngb-modal-window "Add Expense × Date 01-09-2025 Expense Type Select Bank Deposit Blinkit Cash Han…" at bounding box center [362, 178] width 725 height 357
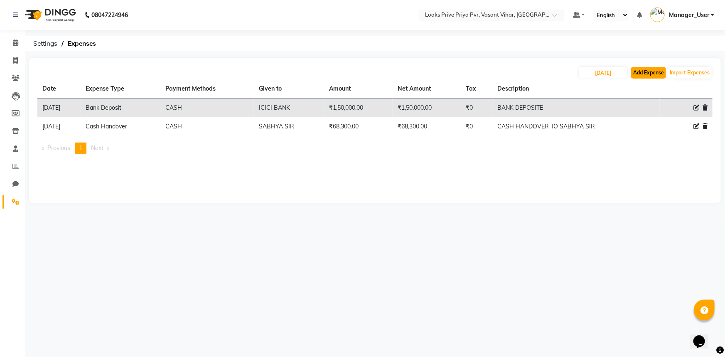
click at [649, 75] on button "Add Expense" at bounding box center [648, 73] width 35 height 12
select select "1"
select select "6695"
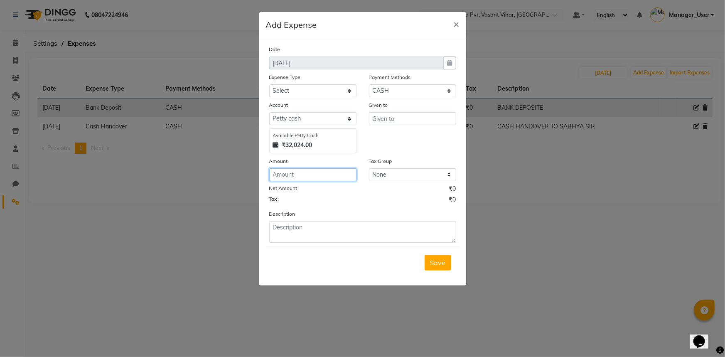
click at [322, 179] on input "number" at bounding box center [312, 174] width 87 height 13
click at [406, 170] on select "None 12%GST 18%GST GST" at bounding box center [412, 174] width 87 height 13
click at [318, 176] on input "number" at bounding box center [312, 174] width 87 height 13
type input "115"
click at [420, 112] on div "Given to" at bounding box center [412, 107] width 87 height 12
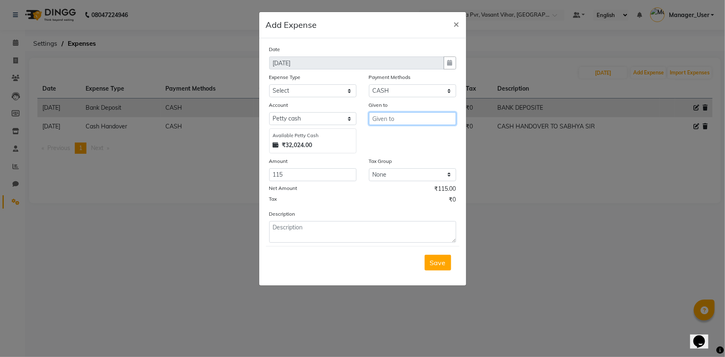
click at [417, 122] on input "text" at bounding box center [412, 118] width 87 height 13
click at [408, 140] on ngb-highlight "Cou nter_Sales" at bounding box center [401, 137] width 45 height 8
type input "Counter_Sales"
drag, startPoint x: 341, startPoint y: 86, endPoint x: 341, endPoint y: 92, distance: 6.2
click at [341, 86] on select "Select Bank Deposit Blinkit Cash Handover CLIENT Client ordered food Client Ref…" at bounding box center [312, 90] width 87 height 13
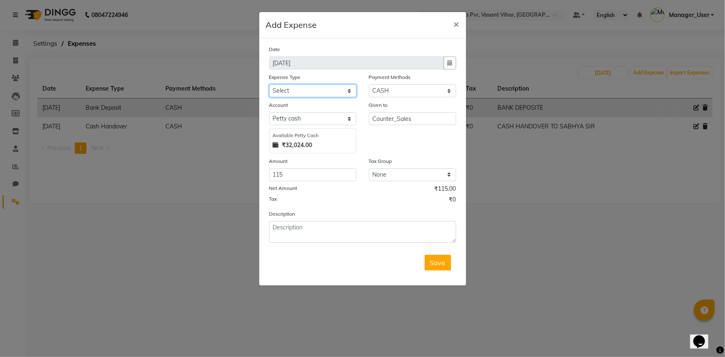
select select "23704"
click at [269, 85] on select "Select Bank Deposit Blinkit Cash Handover CLIENT Client ordered food Client Ref…" at bounding box center [312, 90] width 87 height 13
click at [336, 228] on div "Description" at bounding box center [362, 225] width 199 height 33
click at [339, 240] on textarea at bounding box center [362, 232] width 187 height 22
type textarea "paid for milk"
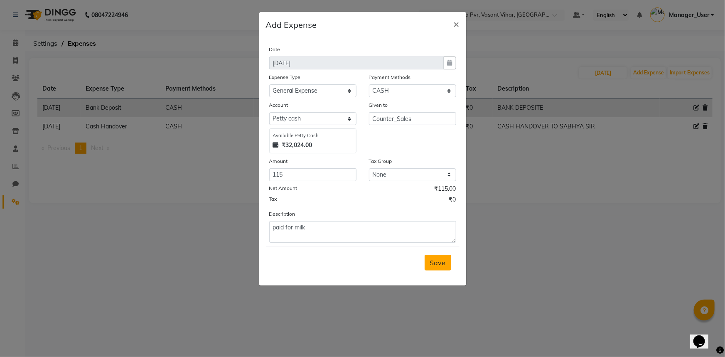
click at [444, 269] on button "Save" at bounding box center [438, 263] width 27 height 16
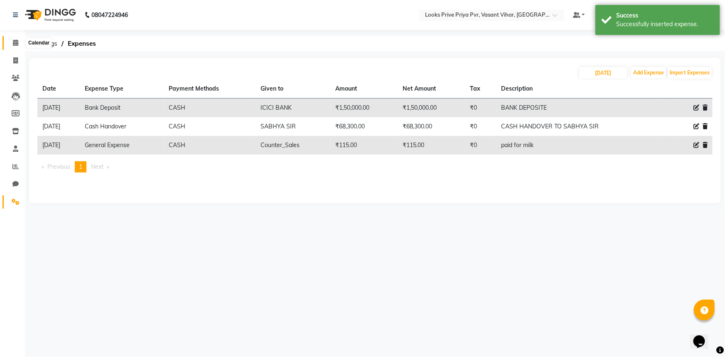
click at [18, 45] on span at bounding box center [15, 43] width 15 height 10
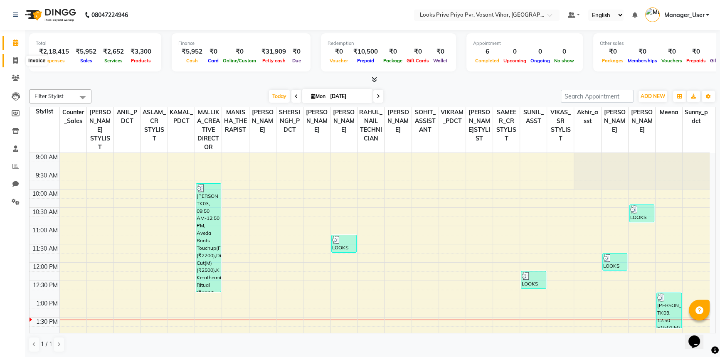
click at [12, 56] on span at bounding box center [15, 61] width 15 height 10
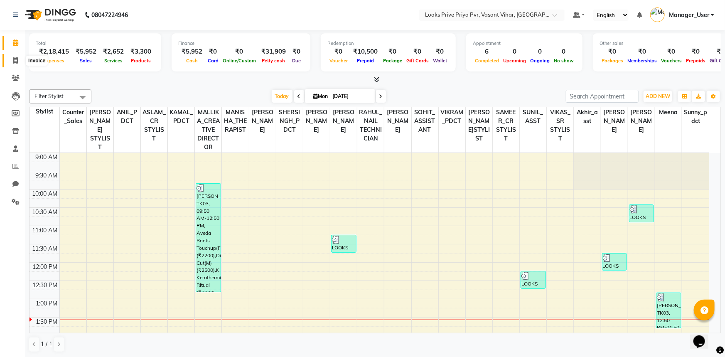
select select "service"
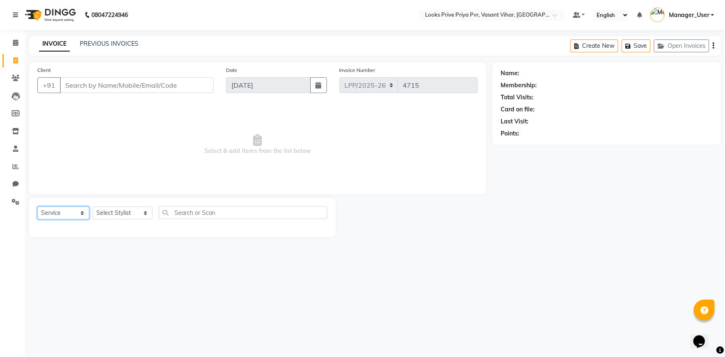
click at [83, 211] on select "Select Service Product Membership Package Voucher Prepaid Gift Card" at bounding box center [63, 212] width 52 height 13
click at [83, 212] on select "Select Service Product Membership Package Voucher Prepaid Gift Card" at bounding box center [63, 212] width 52 height 13
click at [125, 212] on select "Select Stylist Akhir_asst ANIL_PDCT ASLAM_CR STYLIST Counter_Sales KAMAL_PDCT K…" at bounding box center [123, 212] width 60 height 13
select select "66947"
click at [93, 206] on select "Select Stylist Akhir_asst ANIL_PDCT ASLAM_CR STYLIST Counter_Sales KAMAL_PDCT K…" at bounding box center [123, 212] width 60 height 13
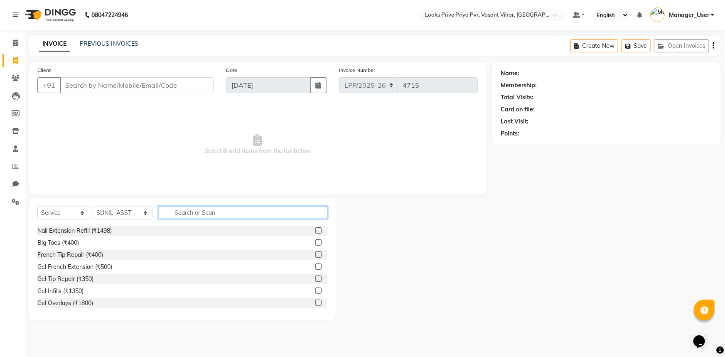
click at [180, 209] on input "text" at bounding box center [243, 212] width 169 height 13
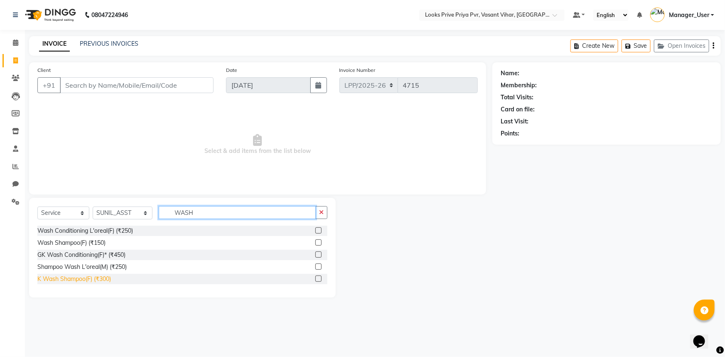
type input "WASH"
click at [65, 278] on div "K Wash Shampoo(F) (₹300)" at bounding box center [74, 279] width 74 height 9
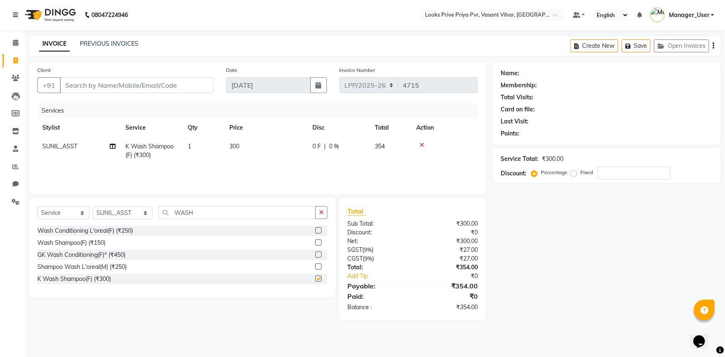
checkbox input "false"
click at [237, 146] on span "300" at bounding box center [234, 145] width 10 height 7
select select "66947"
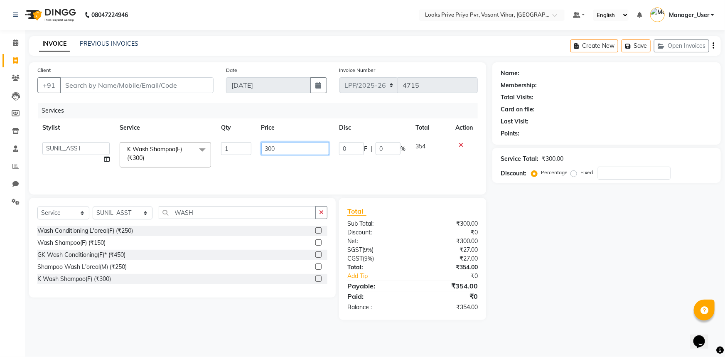
drag, startPoint x: 268, startPoint y: 148, endPoint x: 263, endPoint y: 150, distance: 4.3
click at [263, 150] on input "300" at bounding box center [295, 148] width 68 height 13
type input "600"
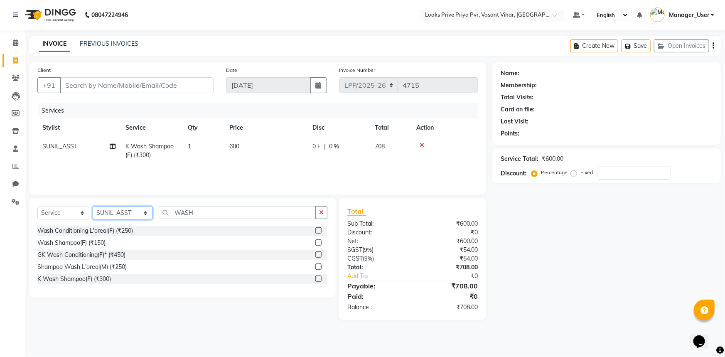
click at [143, 211] on select "Select Stylist Akhir_asst ANIL_PDCT ASLAM_CR STYLIST Counter_Sales KAMAL_PDCT K…" at bounding box center [123, 212] width 60 height 13
select select "66934"
click at [93, 206] on select "Select Stylist Akhir_asst ANIL_PDCT ASLAM_CR STYLIST Counter_Sales KAMAL_PDCT K…" at bounding box center [123, 212] width 60 height 13
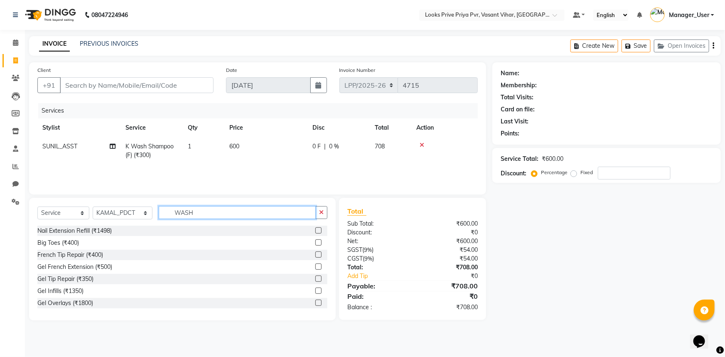
drag, startPoint x: 201, startPoint y: 211, endPoint x: 164, endPoint y: 214, distance: 37.1
click at [164, 214] on input "WASH" at bounding box center [237, 212] width 157 height 13
type input "FOOT"
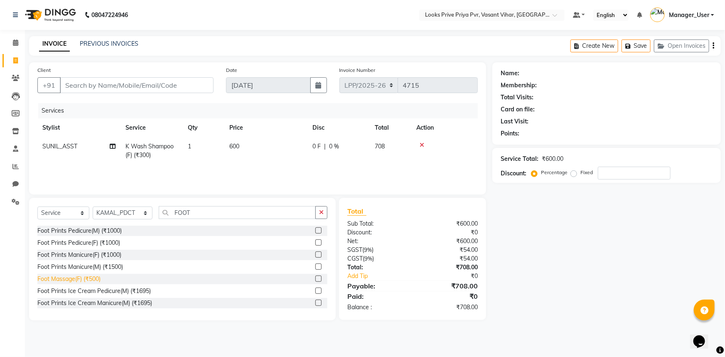
click at [96, 280] on div "Foot Massage(F) (₹500)" at bounding box center [68, 279] width 63 height 9
checkbox input "false"
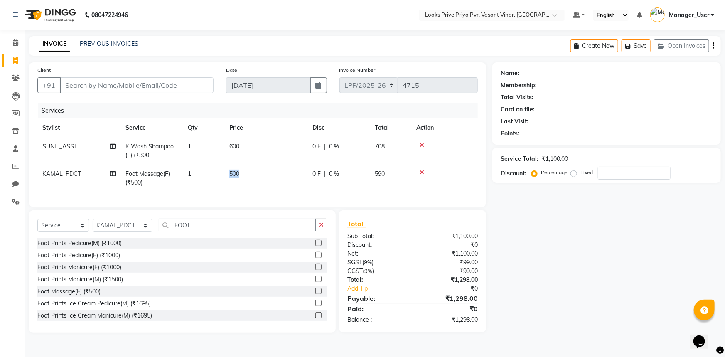
drag, startPoint x: 240, startPoint y: 174, endPoint x: 228, endPoint y: 176, distance: 11.4
click at [228, 176] on td "500" at bounding box center [265, 178] width 83 height 27
select select "66934"
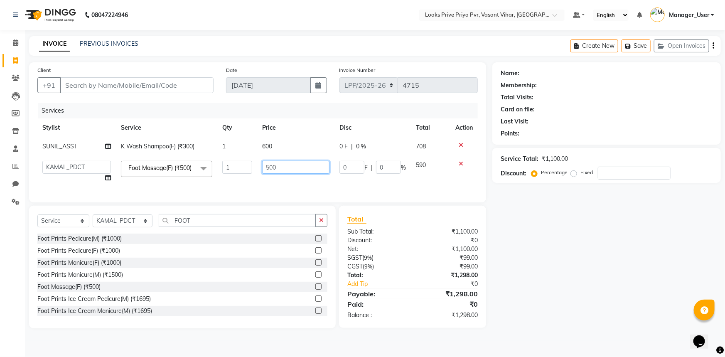
drag, startPoint x: 281, startPoint y: 167, endPoint x: 262, endPoint y: 170, distance: 18.9
click at [263, 170] on input "500" at bounding box center [295, 167] width 67 height 13
type input "2000"
click at [120, 85] on input "Client" at bounding box center [137, 85] width 154 height 16
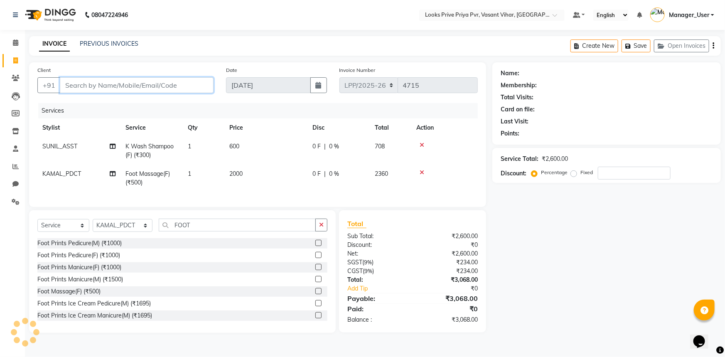
type input "9"
type input "0"
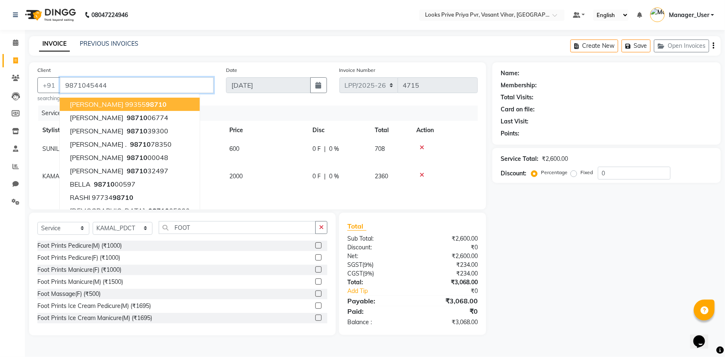
type input "9871045444"
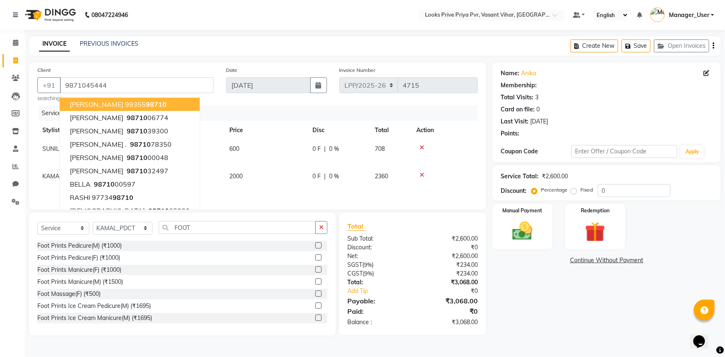
select select "1: Object"
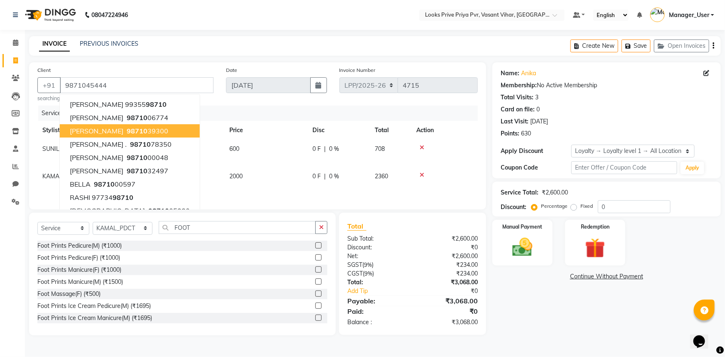
click at [542, 75] on div "Name: Anika" at bounding box center [607, 73] width 212 height 9
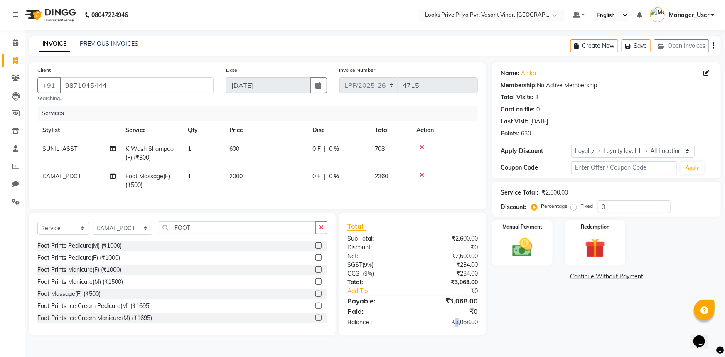
click at [456, 327] on div "₹3,068.00" at bounding box center [448, 322] width 71 height 9
click at [445, 327] on div "₹3,068.00" at bounding box center [448, 322] width 71 height 9
click at [521, 243] on img at bounding box center [523, 247] width 34 height 24
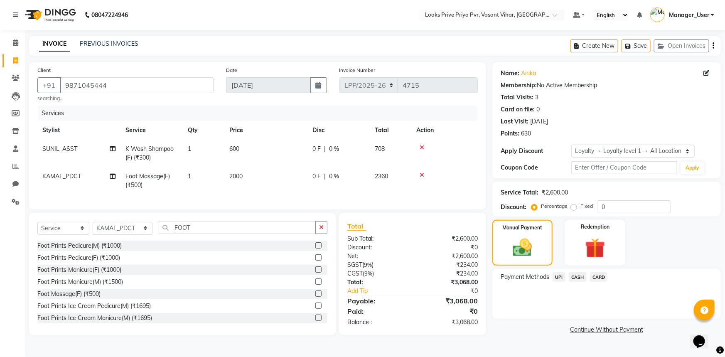
click at [606, 275] on span "CARD" at bounding box center [599, 277] width 18 height 10
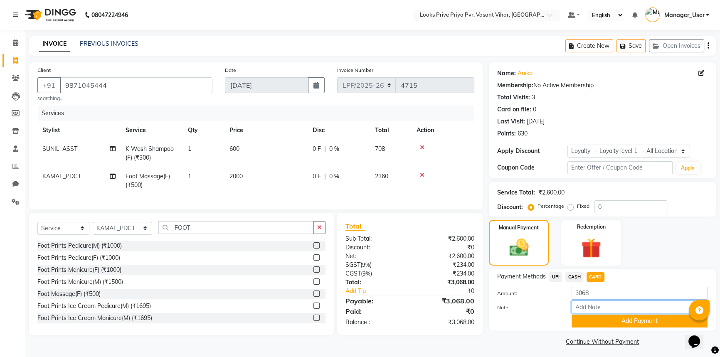
click at [594, 305] on input "Note:" at bounding box center [639, 306] width 136 height 13
click at [595, 294] on input "3068" at bounding box center [639, 293] width 136 height 13
click at [629, 321] on button "Add Payment" at bounding box center [639, 320] width 136 height 13
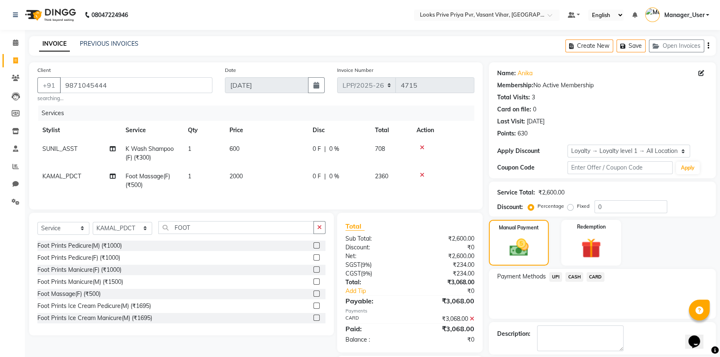
scroll to position [55, 0]
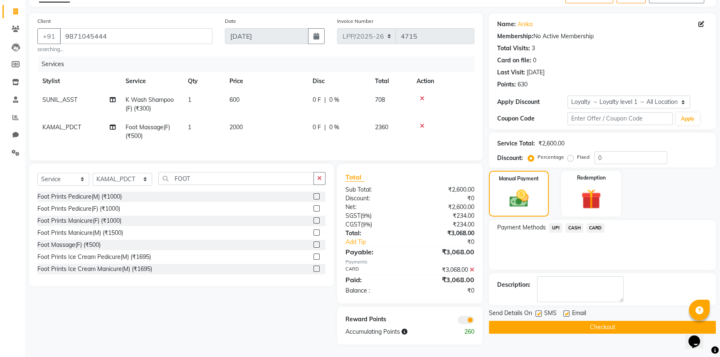
click at [607, 324] on button "Checkout" at bounding box center [602, 327] width 227 height 13
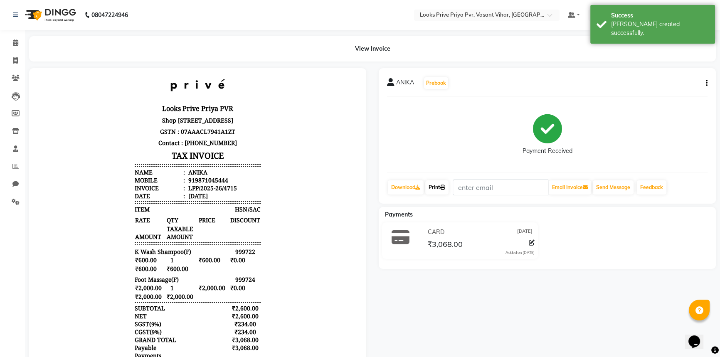
click at [444, 187] on icon at bounding box center [442, 187] width 5 height 5
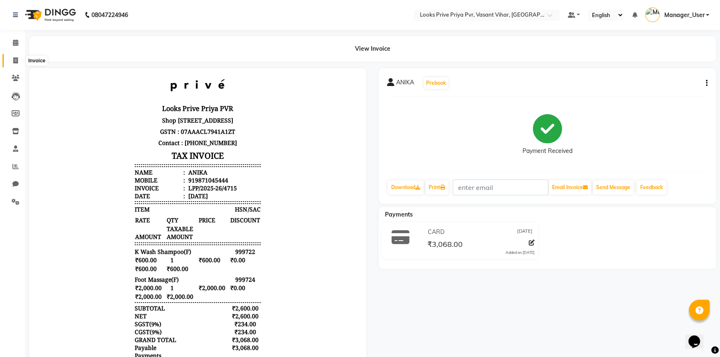
click at [15, 61] on icon at bounding box center [15, 60] width 5 height 6
select select "service"
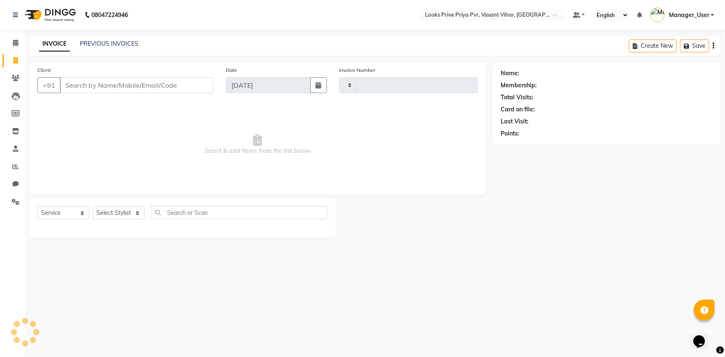
type input "4716"
select select "7646"
click at [16, 80] on icon at bounding box center [16, 78] width 8 height 6
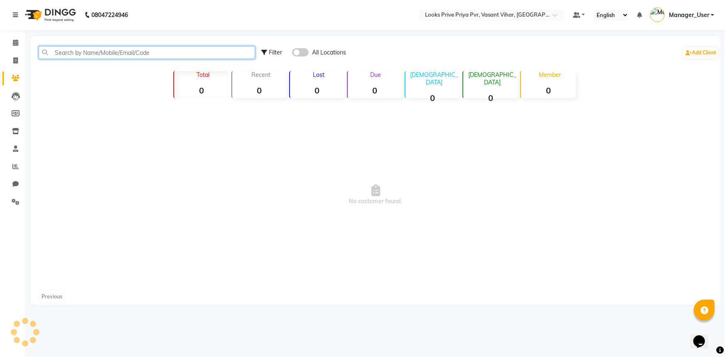
click at [95, 51] on input "text" at bounding box center [147, 52] width 216 height 13
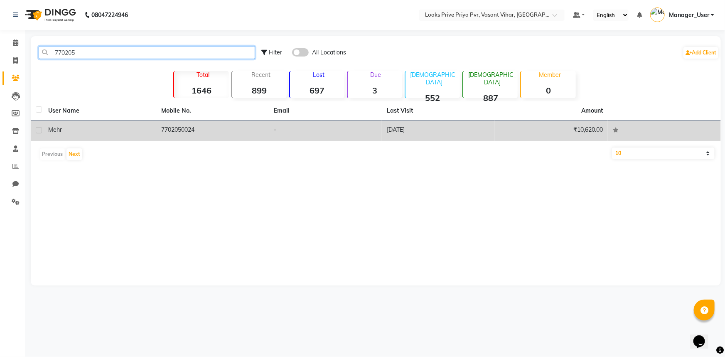
type input "770205"
click at [245, 138] on td "7702050024" at bounding box center [212, 130] width 113 height 20
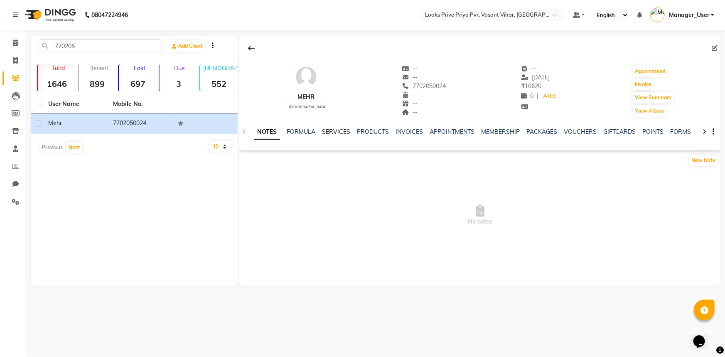
click at [345, 132] on link "SERVICES" at bounding box center [336, 131] width 28 height 7
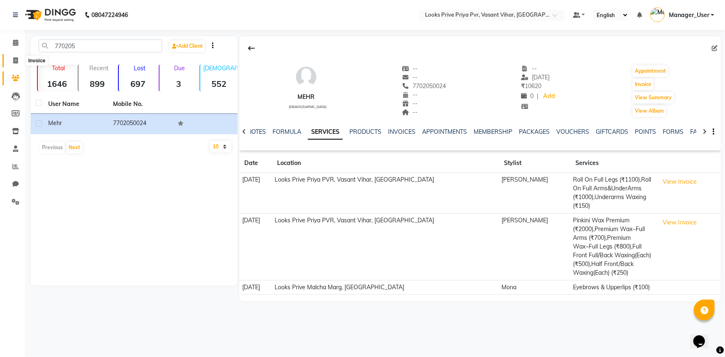
click at [8, 61] on span at bounding box center [15, 61] width 15 height 10
select select "service"
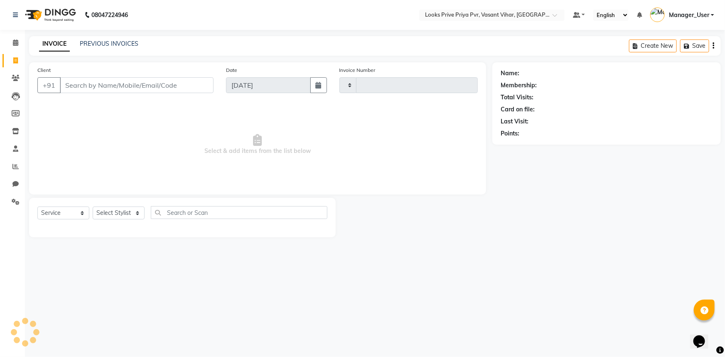
type input "4716"
select select "7646"
click at [17, 125] on link "Inventory" at bounding box center [12, 132] width 20 height 14
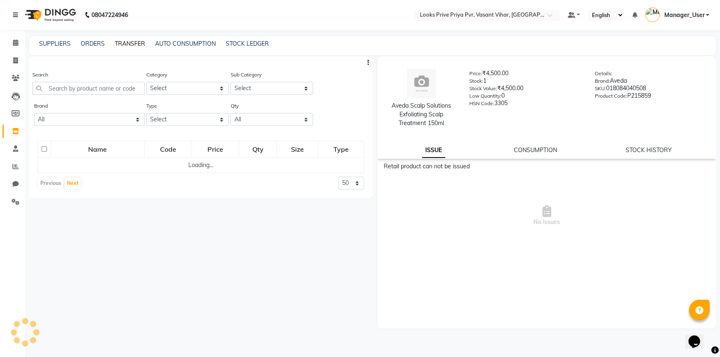
drag, startPoint x: 135, startPoint y: 42, endPoint x: 135, endPoint y: 53, distance: 11.7
click at [136, 42] on link "TRANSFER" at bounding box center [130, 43] width 30 height 7
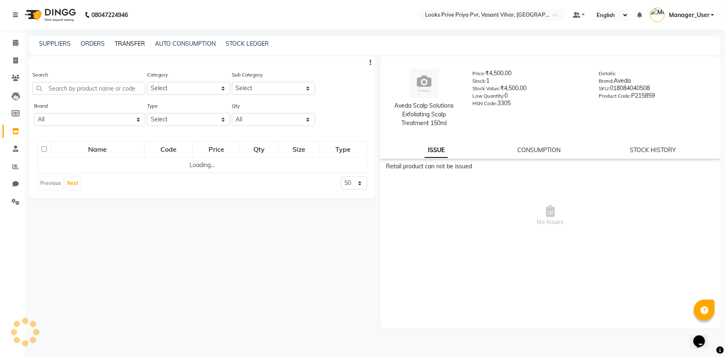
select select "sender"
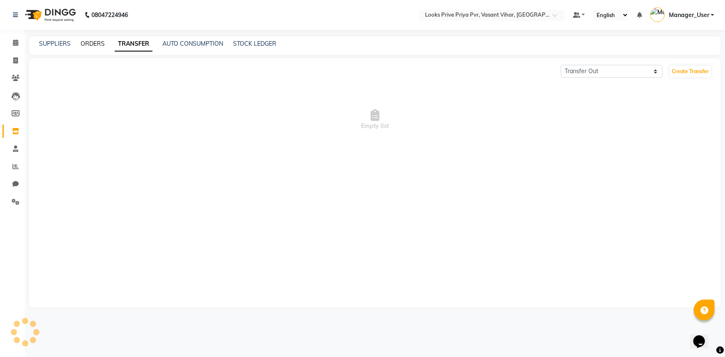
click at [96, 40] on link "ORDERS" at bounding box center [93, 43] width 24 height 7
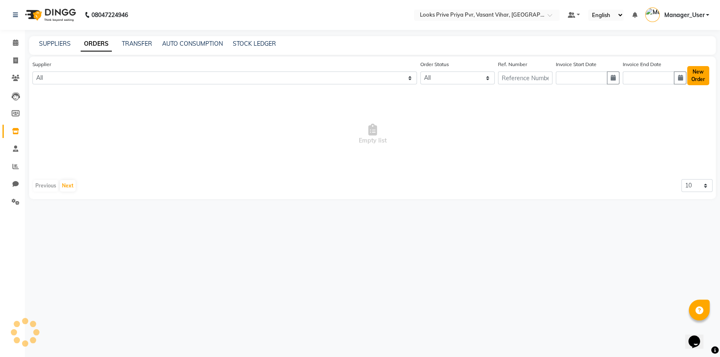
click at [705, 79] on button "New Order" at bounding box center [698, 75] width 22 height 19
select select "true"
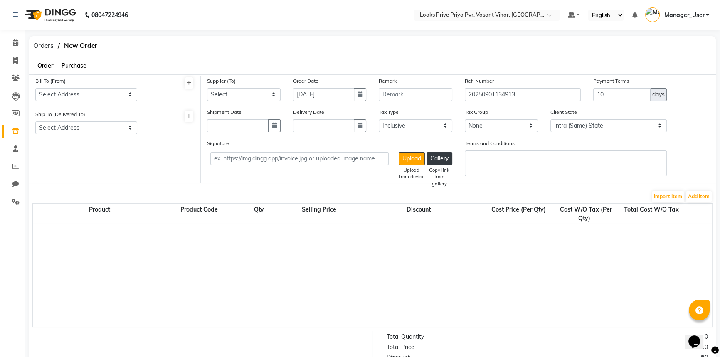
select select "3347"
click at [110, 95] on select "Select Address LOOKS PRIVE, PRIYA, VASANT VIHAR" at bounding box center [86, 94] width 102 height 13
select select "1290"
click at [35, 88] on select "Select Address LOOKS PRIVE, PRIYA, VASANT VIHAR" at bounding box center [86, 94] width 102 height 13
click at [107, 127] on select "Select Address LOOKS PRIVE, PRIYA, VASANT VIHAR" at bounding box center [86, 127] width 102 height 13
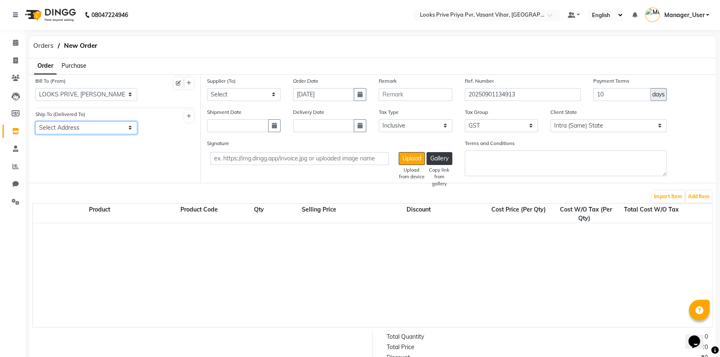
select select "1291"
click at [35, 121] on select "Select Address LOOKS PRIVE, PRIYA, VASANT VIHAR" at bounding box center [86, 127] width 102 height 13
click at [241, 98] on select "Select LOOKS SALON PVT LTD - LOOKS SALON PVT LTD LOOKS SALON PVT LTD THE SKIN F…" at bounding box center [244, 94] width 74 height 13
select select "3592"
click at [207, 88] on select "Select LOOKS SALON PVT LTD - LOOKS SALON PVT LTD LOOKS SALON PVT LTD THE SKIN F…" at bounding box center [244, 94] width 74 height 13
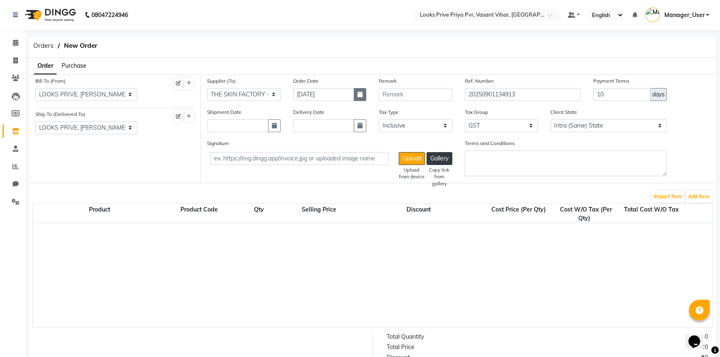
click at [361, 92] on icon "button" at bounding box center [359, 94] width 5 height 6
select select "9"
select select "2025"
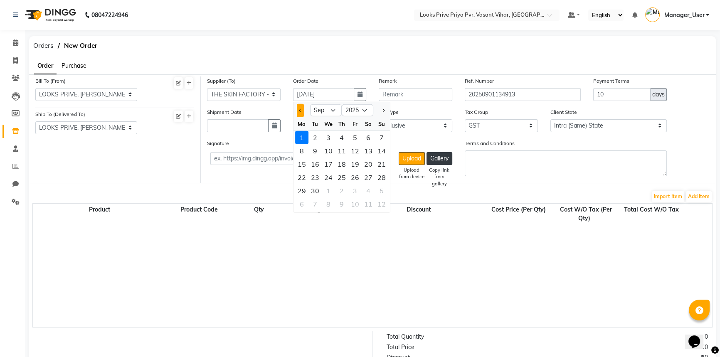
click at [298, 108] on button "Previous month" at bounding box center [300, 109] width 7 height 13
select select "8"
click at [324, 191] on div "27" at bounding box center [328, 190] width 13 height 13
type input "27-08-2025"
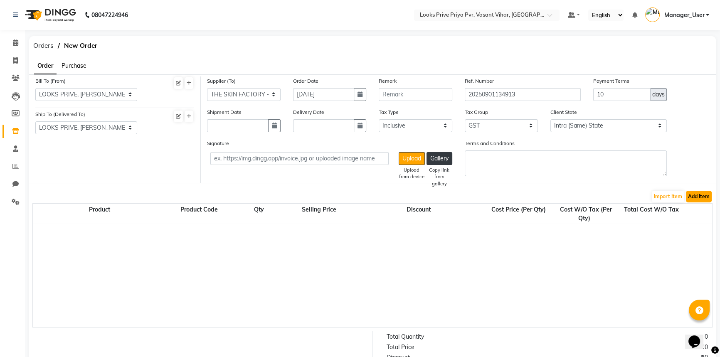
click at [701, 199] on button "Add Item" at bounding box center [698, 197] width 26 height 12
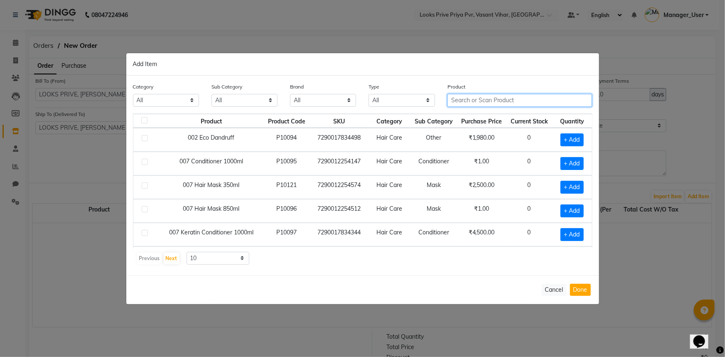
click at [489, 101] on input "text" at bounding box center [519, 100] width 145 height 13
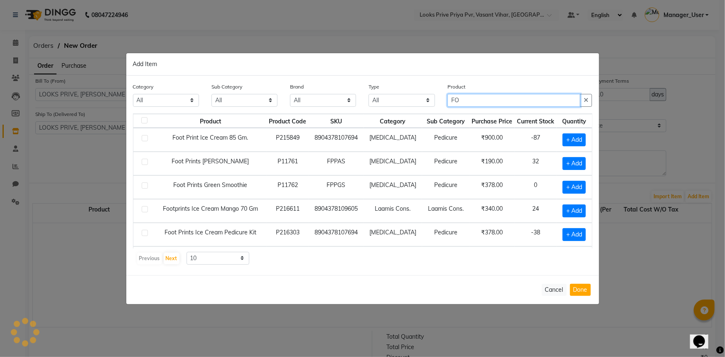
type input "F"
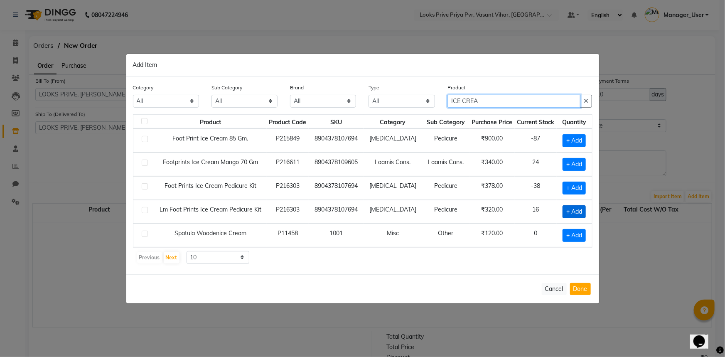
type input "ICE CREA"
click at [577, 213] on span "+ Add" at bounding box center [573, 211] width 23 height 13
checkbox input "true"
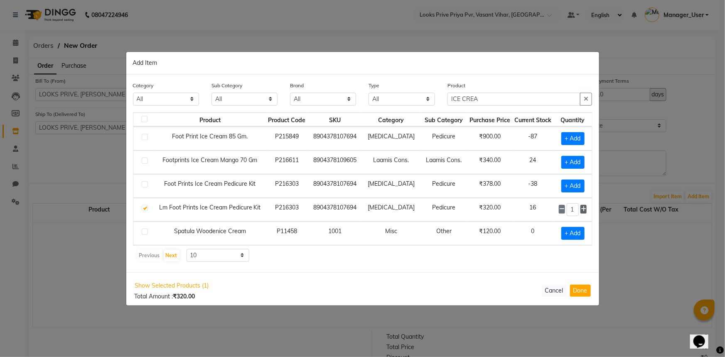
click at [586, 209] on span at bounding box center [583, 209] width 7 height 9
click at [575, 208] on input "5" at bounding box center [573, 209] width 12 height 13
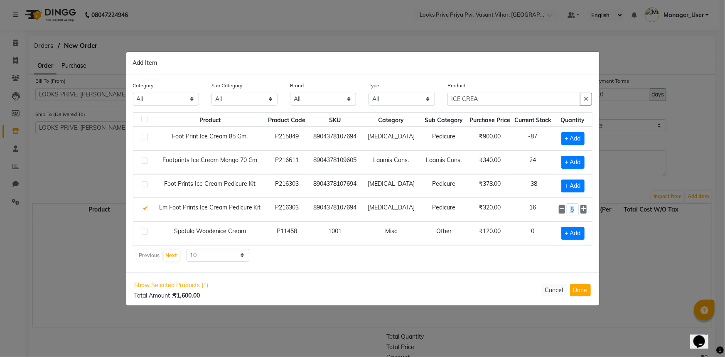
drag, startPoint x: 581, startPoint y: 209, endPoint x: 566, endPoint y: 208, distance: 15.4
click at [566, 208] on div "5" at bounding box center [573, 209] width 28 height 13
click at [568, 214] on input "5" at bounding box center [573, 209] width 12 height 13
click at [585, 208] on icon at bounding box center [583, 209] width 5 height 6
type input "6"
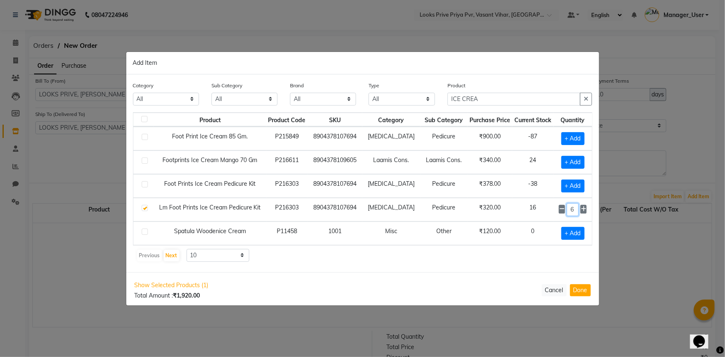
click at [572, 209] on input "6" at bounding box center [573, 209] width 12 height 13
type input "48"
drag, startPoint x: 586, startPoint y: 293, endPoint x: 492, endPoint y: 259, distance: 100.0
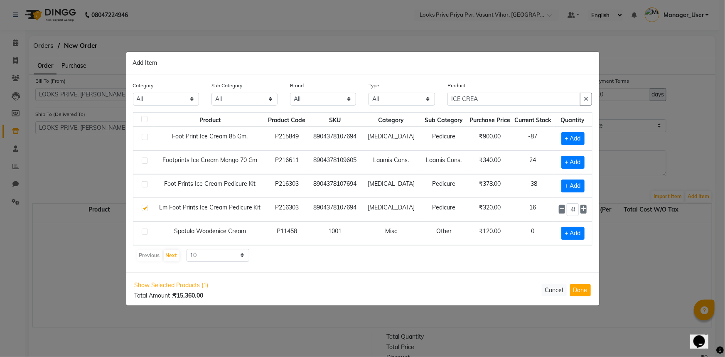
click at [492, 261] on div "Add Item Category All Skin Personal Care Hair Threading Loreal Bio Top Cons. Bi…" at bounding box center [362, 178] width 473 height 253
click at [501, 255] on div "Previous Next 10 50 100" at bounding box center [362, 255] width 453 height 13
click at [507, 99] on input "ICE CREA" at bounding box center [513, 99] width 133 height 13
drag, startPoint x: 507, startPoint y: 99, endPoint x: 351, endPoint y: 96, distance: 156.6
click at [363, 97] on div "Category All Skin Personal Care Hair Threading Loreal Bio Top Cons. Bio Top Ret…" at bounding box center [363, 96] width 472 height 31
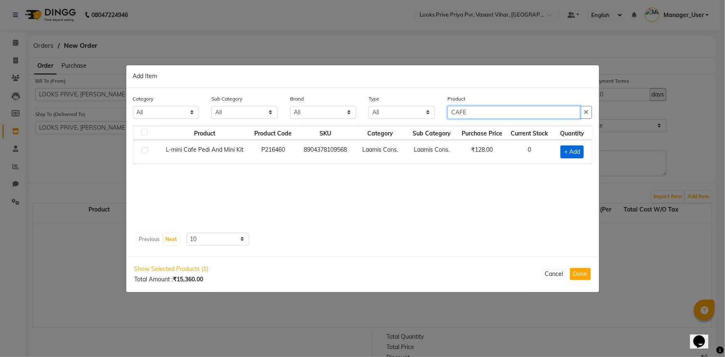
type input "CAFE"
click at [572, 152] on span "+ Add" at bounding box center [571, 151] width 23 height 13
checkbox input "true"
click at [572, 151] on input "1" at bounding box center [570, 151] width 13 height 13
drag, startPoint x: 577, startPoint y: 152, endPoint x: 544, endPoint y: 150, distance: 32.9
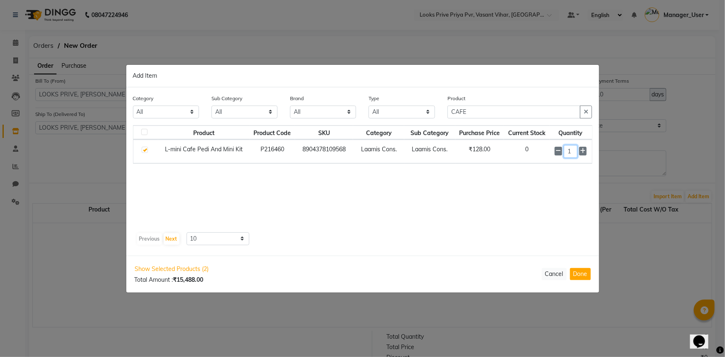
click at [544, 150] on tr "L-mini Cafe Pedi And Mini Kit P216460 8904378109568 Laamis Cons. Laamis Cons. ₹…" at bounding box center [362, 152] width 459 height 24
type input "96"
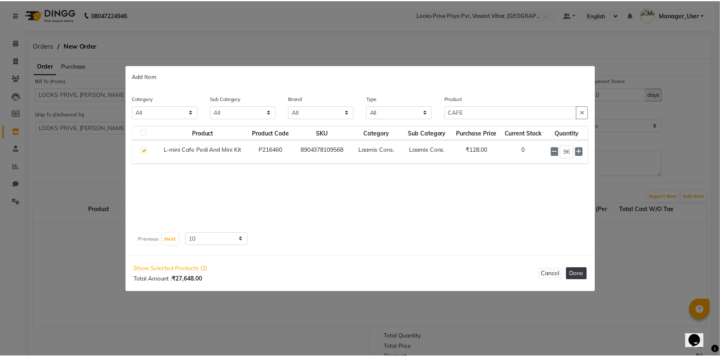
scroll to position [0, 0]
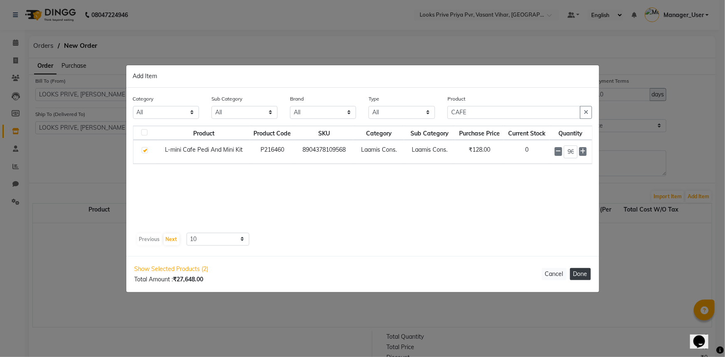
click at [583, 272] on button "Done" at bounding box center [580, 274] width 21 height 12
select select "3884"
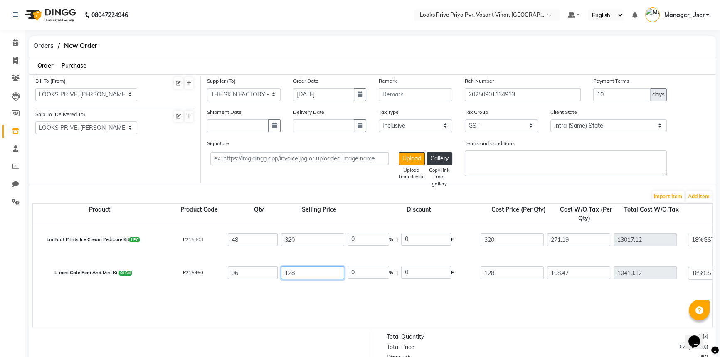
click at [309, 276] on input "128" at bounding box center [312, 272] width 63 height 13
type input "123"
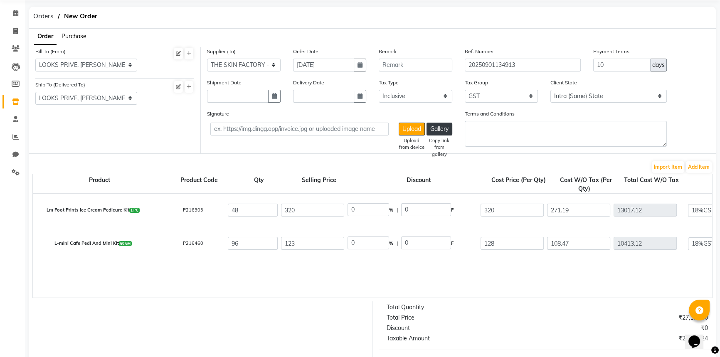
scroll to position [29, 0]
click at [499, 248] on input "128" at bounding box center [511, 243] width 63 height 13
type input "123"
type input "104.24"
type input "10007.04"
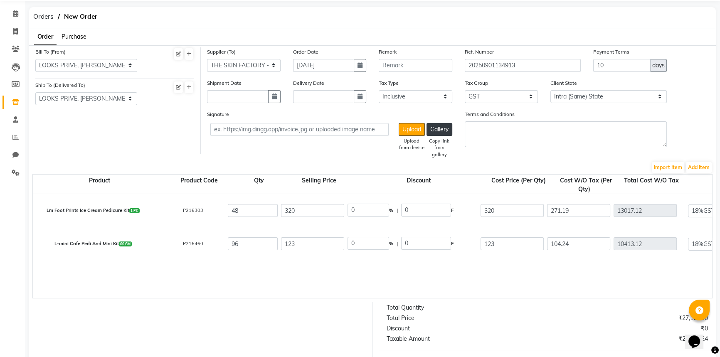
type input "1801.27"
type input "11808.31"
click at [558, 320] on div "₹27,168.00" at bounding box center [630, 318] width 167 height 9
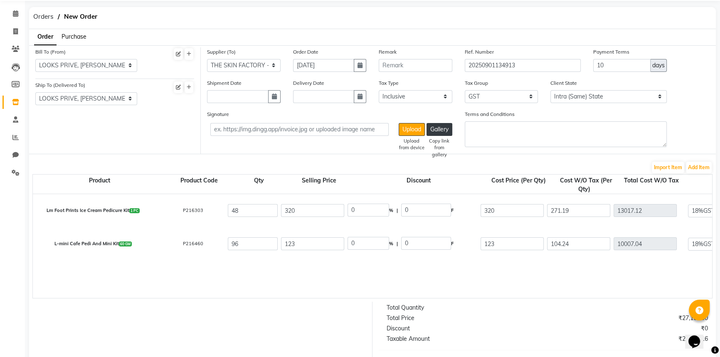
click at [598, 208] on input "271.19" at bounding box center [578, 210] width 63 height 13
drag, startPoint x: 594, startPoint y: 213, endPoint x: 533, endPoint y: 215, distance: 61.5
type input "3"
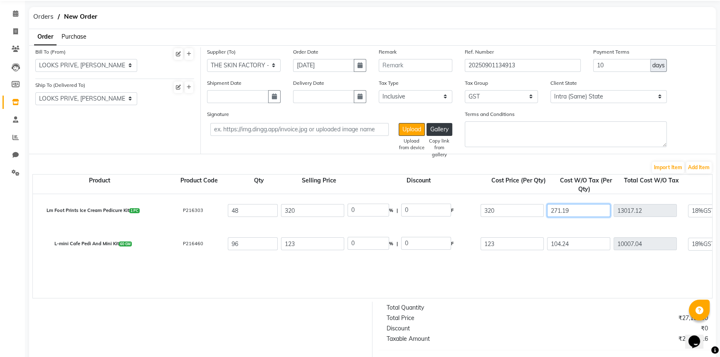
type input "144"
type input "2487.08"
type input "32"
type input "1536"
type input "3879.08"
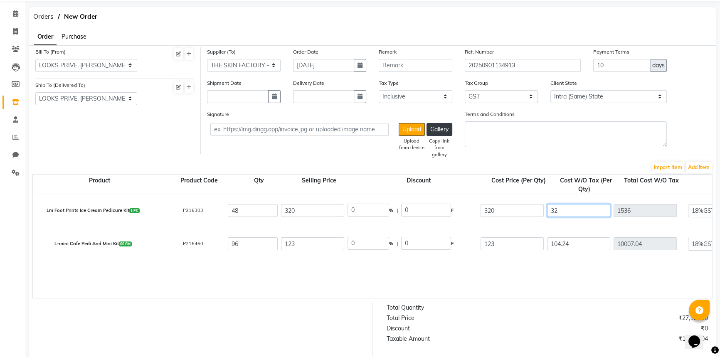
type input "320"
type input "15360"
type input "17703.08"
type input "320"
type input "377.6"
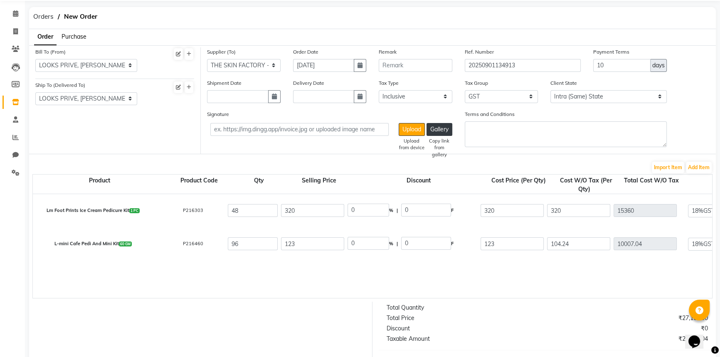
type input "2764.8"
type input "18124.8"
drag, startPoint x: 585, startPoint y: 243, endPoint x: 467, endPoint y: 251, distance: 118.7
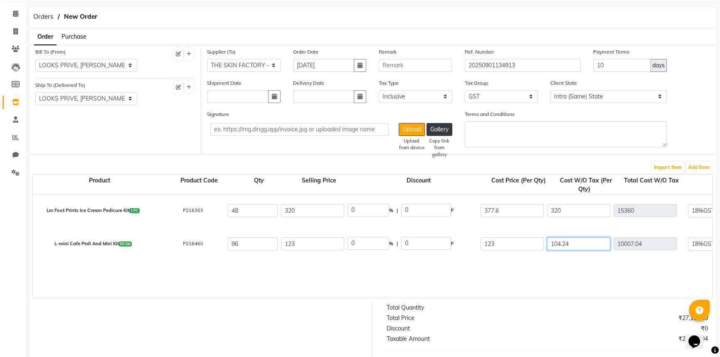
type input "1"
type input "96"
type input "1897.27"
type input "12"
type input "1152"
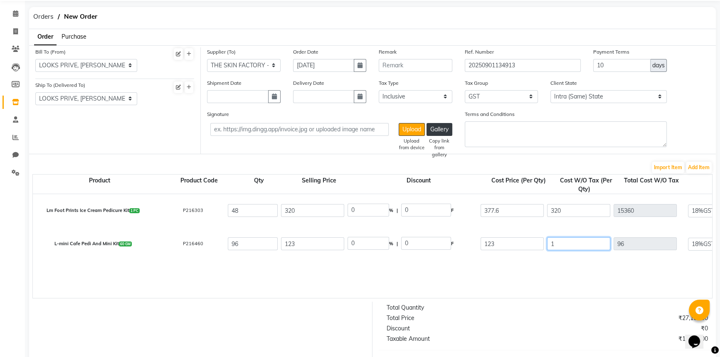
type input "2953.27"
type input "123"
type input "11808"
type input "13609.27"
type input "123"
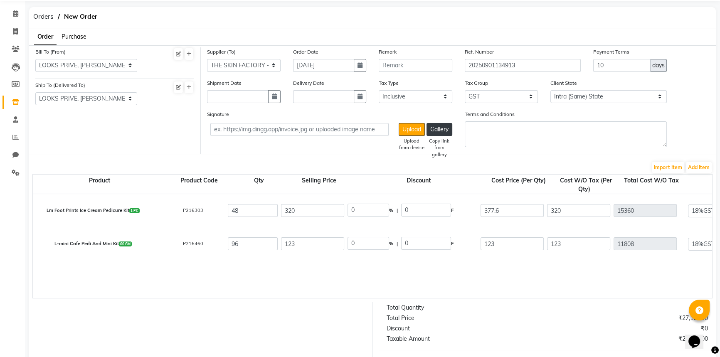
type input "145.14"
type input "2125.44"
type input "13933.44"
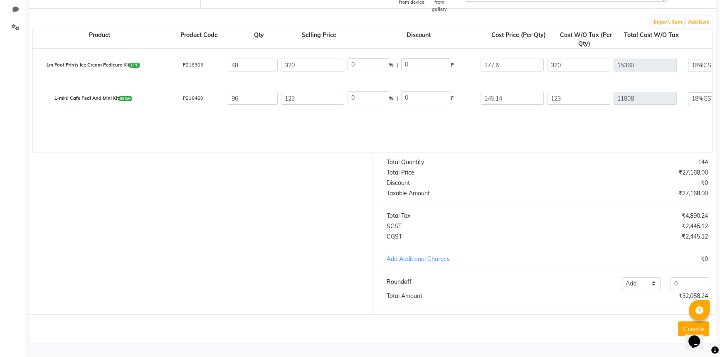
click at [679, 327] on button "Create" at bounding box center [693, 328] width 31 height 15
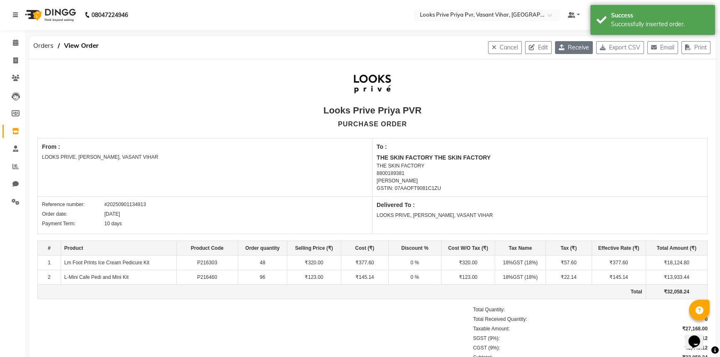
click at [563, 48] on button "Receive" at bounding box center [574, 47] width 38 height 13
select select "1290"
select select "1291"
select select "3592"
select select "true"
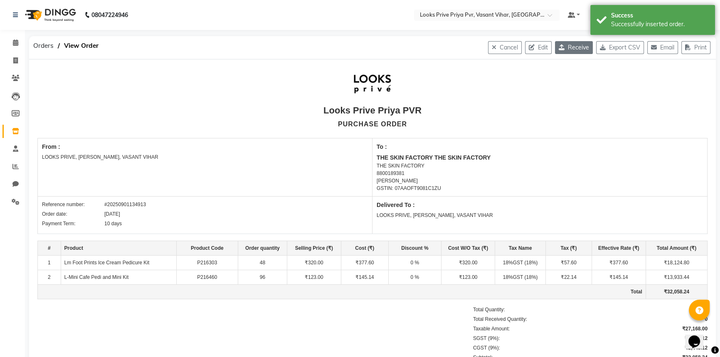
select select "3884"
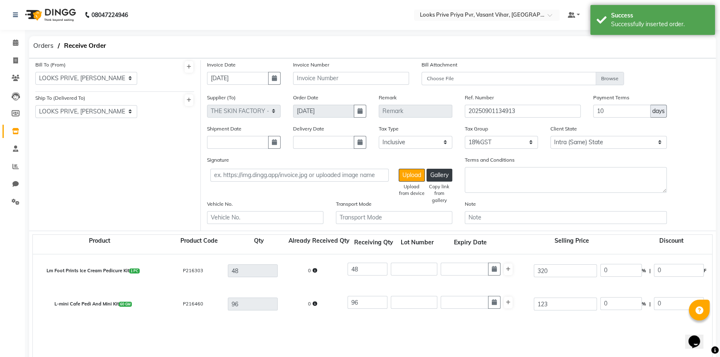
scroll to position [212, 0]
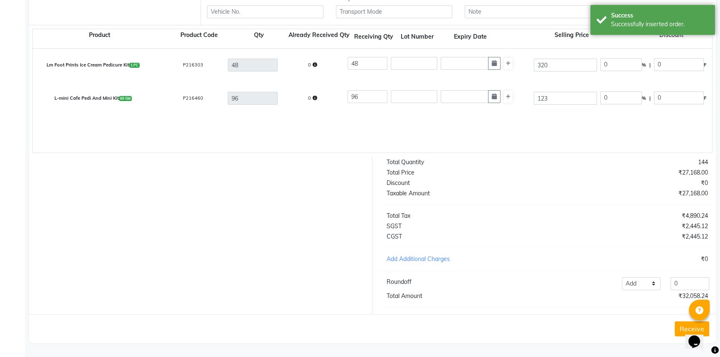
click at [680, 332] on button "Receive" at bounding box center [691, 328] width 34 height 15
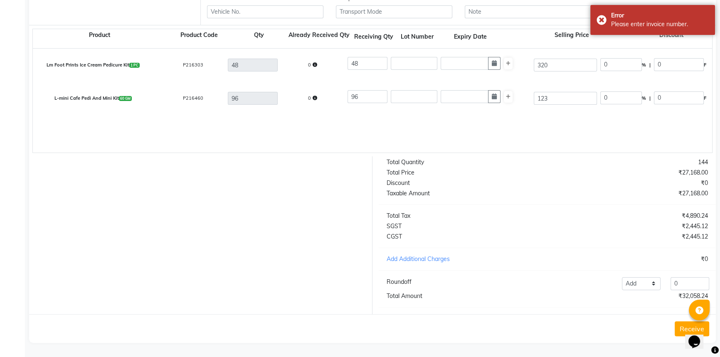
scroll to position [0, 0]
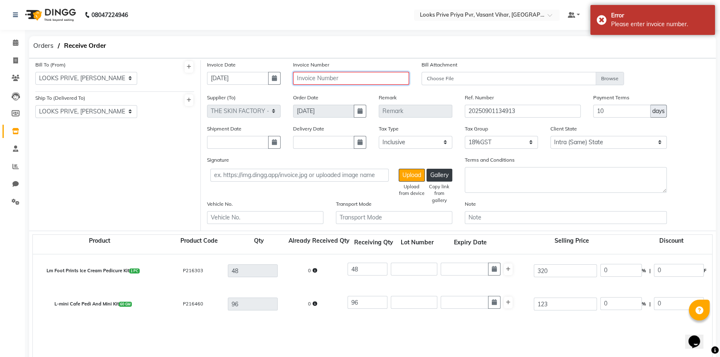
click at [335, 78] on input "text" at bounding box center [351, 78] width 116 height 13
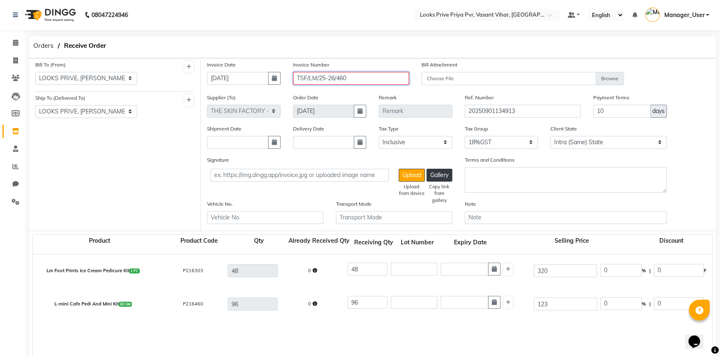
scroll to position [212, 0]
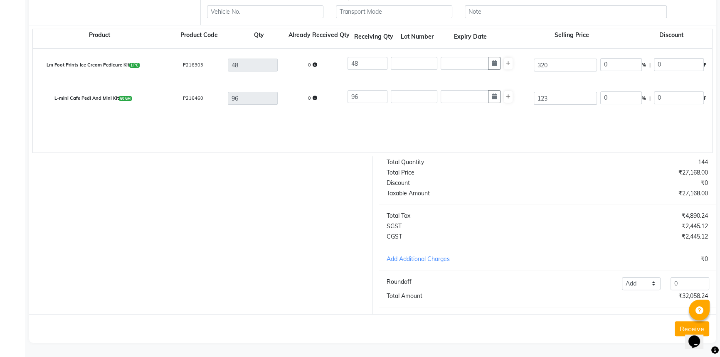
type input "TSF/LM/25-26/460"
click at [675, 332] on button "Receive" at bounding box center [691, 328] width 34 height 15
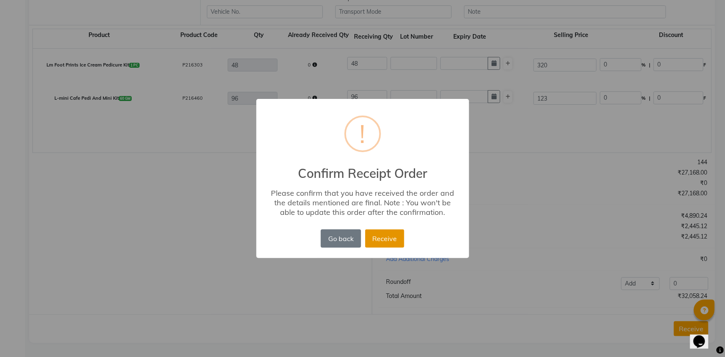
click at [392, 245] on button "Receive" at bounding box center [384, 238] width 39 height 18
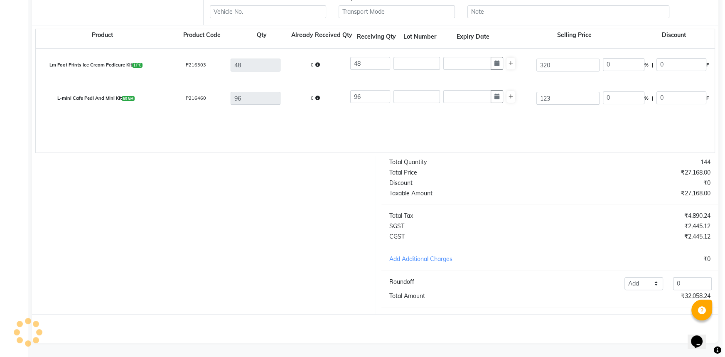
scroll to position [0, 0]
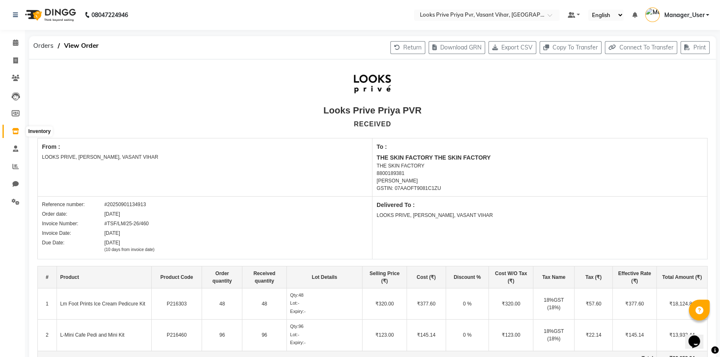
drag, startPoint x: 17, startPoint y: 135, endPoint x: 23, endPoint y: 135, distance: 6.2
click at [17, 135] on span at bounding box center [15, 132] width 15 height 10
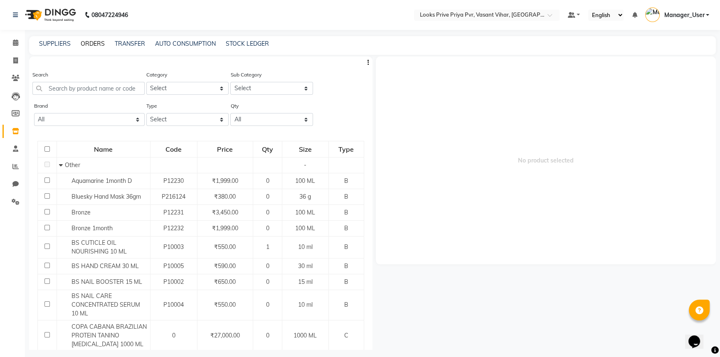
click at [84, 44] on link "ORDERS" at bounding box center [93, 43] width 24 height 7
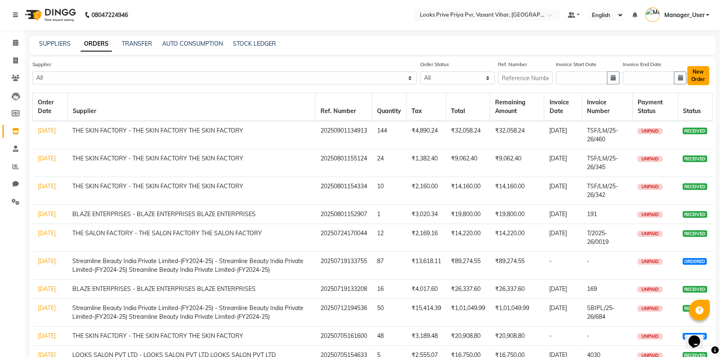
click at [697, 80] on button "New Order" at bounding box center [698, 75] width 22 height 19
select select "true"
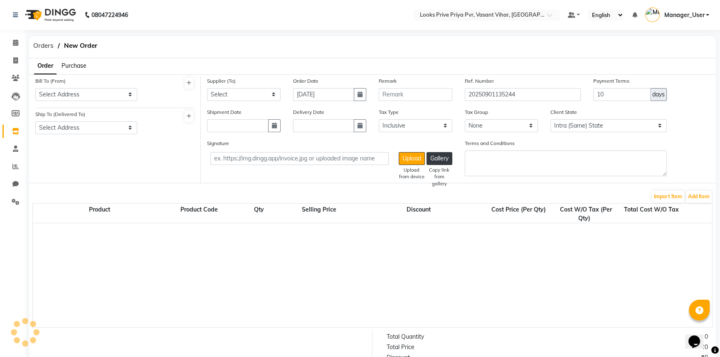
select select "3347"
click at [108, 96] on select "Select Address LOOKS PRIVE, PRIYA, VASANT VIHAR" at bounding box center [86, 94] width 102 height 13
select select "1290"
click at [35, 88] on select "Select Address LOOKS PRIVE, PRIYA, VASANT VIHAR" at bounding box center [86, 94] width 102 height 13
click at [104, 124] on div "Ship To (Delivered To) Select Address LOOKS PRIVE, PRIYA, VASANT VIHAR" at bounding box center [86, 122] width 102 height 25
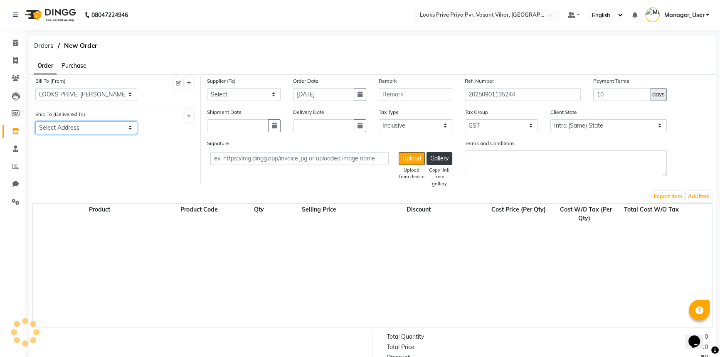
drag, startPoint x: 104, startPoint y: 124, endPoint x: 103, endPoint y: 133, distance: 8.8
click at [103, 126] on select "Select Address LOOKS PRIVE, PRIYA, VASANT VIHAR" at bounding box center [86, 127] width 102 height 13
select select "1291"
click at [35, 121] on select "Select Address LOOKS PRIVE, PRIYA, VASANT VIHAR" at bounding box center [86, 127] width 102 height 13
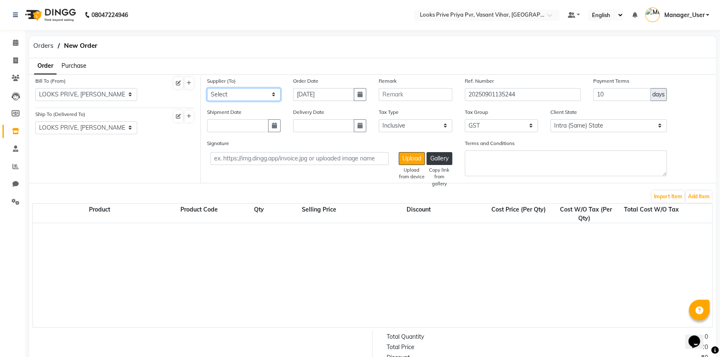
click at [241, 95] on select "Select LOOKS SALON PVT LTD - LOOKS SALON PVT LTD LOOKS SALON PVT LTD THE SKIN F…" at bounding box center [244, 94] width 74 height 13
select select "3592"
click at [207, 88] on select "Select LOOKS SALON PVT LTD - LOOKS SALON PVT LTD LOOKS SALON PVT LTD THE SKIN F…" at bounding box center [244, 94] width 74 height 13
click at [363, 96] on button "button" at bounding box center [360, 94] width 12 height 13
select select "9"
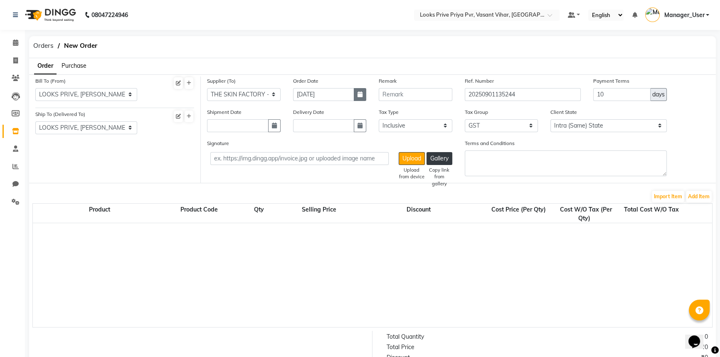
select select "2025"
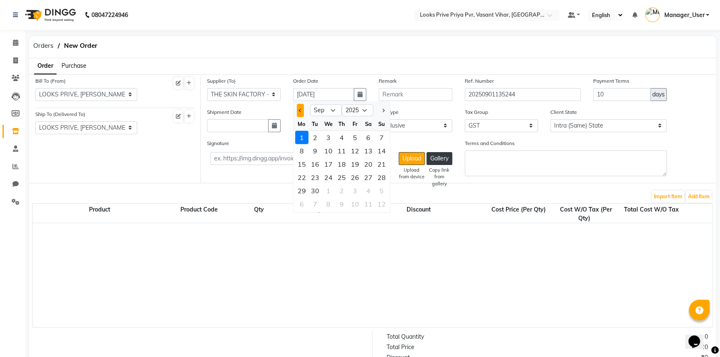
click at [300, 110] on span "Previous month" at bounding box center [299, 109] width 3 height 3
select select "8"
click at [371, 192] on div "30" at bounding box center [367, 190] width 13 height 13
type input "30-08-2025"
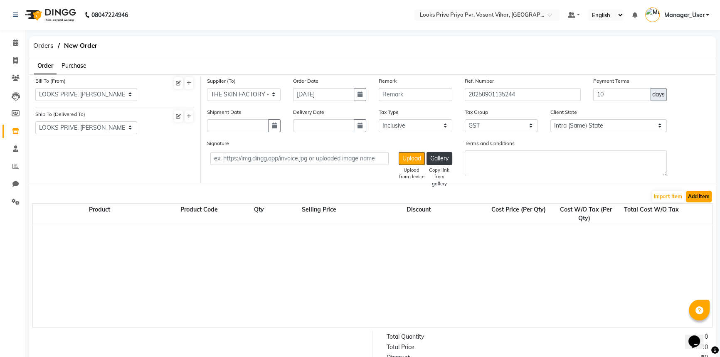
click at [702, 202] on button "Add Item" at bounding box center [698, 197] width 26 height 12
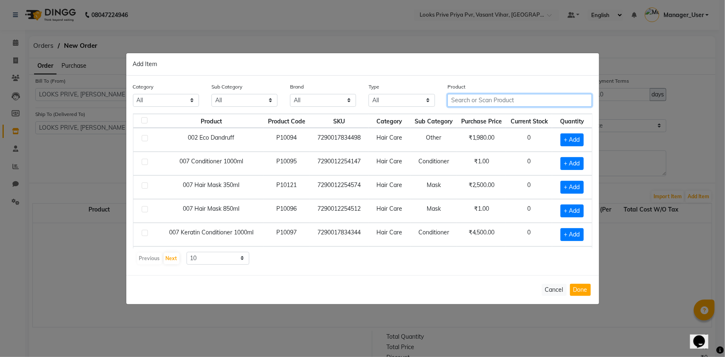
click at [491, 97] on input "text" at bounding box center [519, 100] width 145 height 13
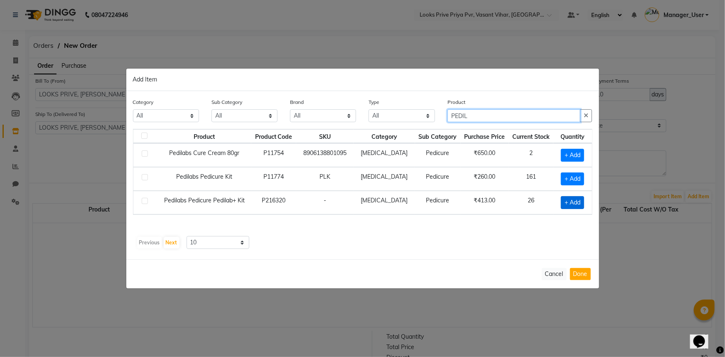
type input "PEDIL"
click at [572, 204] on span "+ Add" at bounding box center [572, 202] width 23 height 13
checkbox input "true"
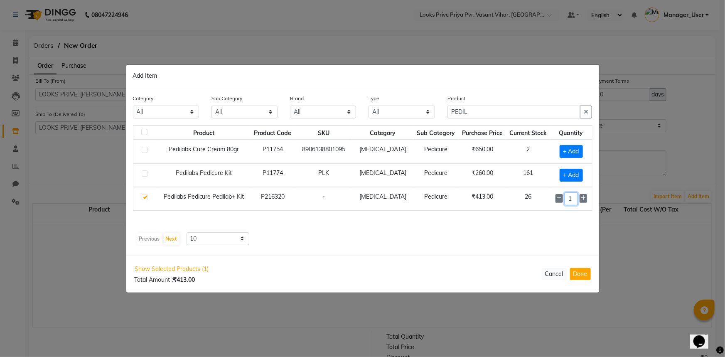
click at [574, 199] on input "1" at bounding box center [571, 198] width 13 height 13
drag, startPoint x: 572, startPoint y: 198, endPoint x: 562, endPoint y: 199, distance: 10.4
click at [562, 199] on div "1" at bounding box center [570, 198] width 31 height 13
type input "52"
click at [580, 275] on button "Done" at bounding box center [580, 274] width 21 height 12
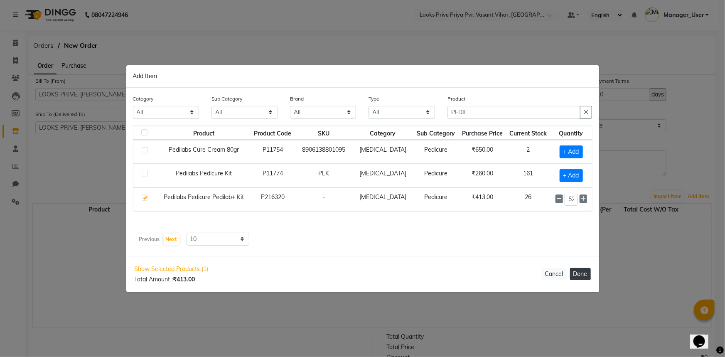
select select "3884"
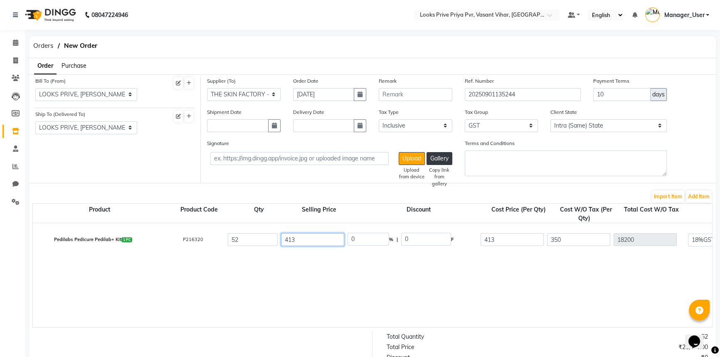
click at [312, 241] on input "413" at bounding box center [312, 239] width 63 height 13
click at [505, 239] on input "413" at bounding box center [511, 239] width 63 height 13
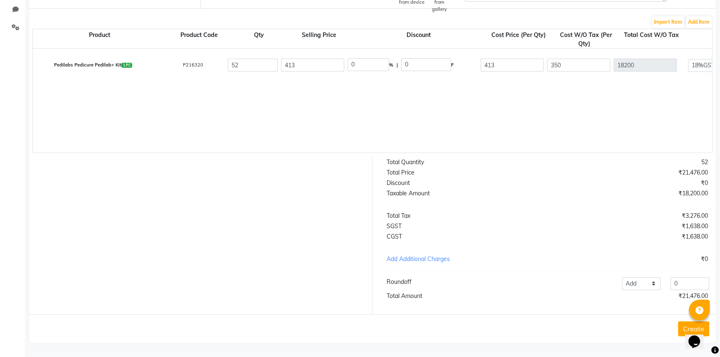
click at [680, 326] on button "Create" at bounding box center [693, 328] width 31 height 15
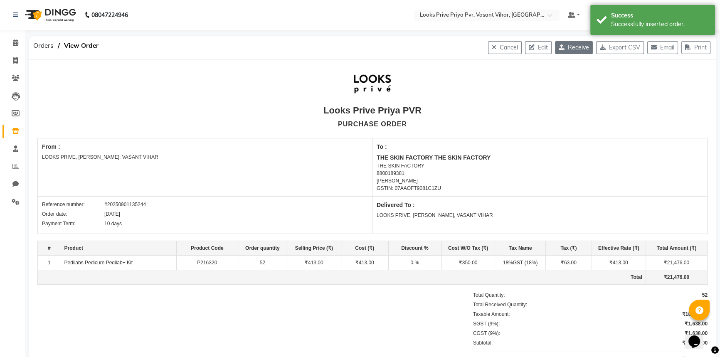
click at [559, 51] on button "Receive" at bounding box center [574, 47] width 38 height 13
select select "1290"
select select "1291"
select select "3592"
select select "true"
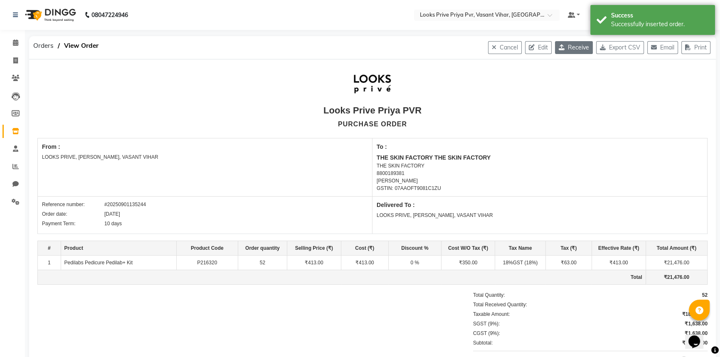
select select "3884"
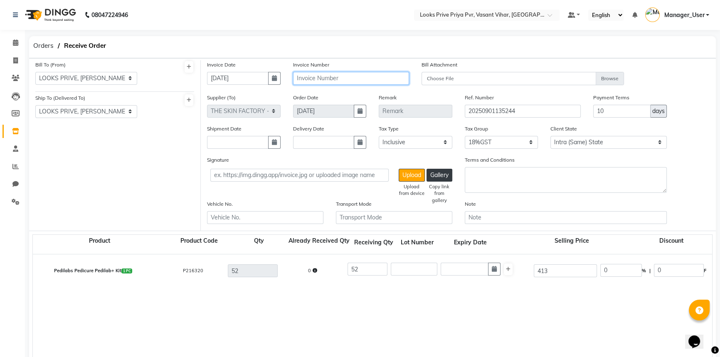
click at [374, 81] on input "text" at bounding box center [351, 78] width 116 height 13
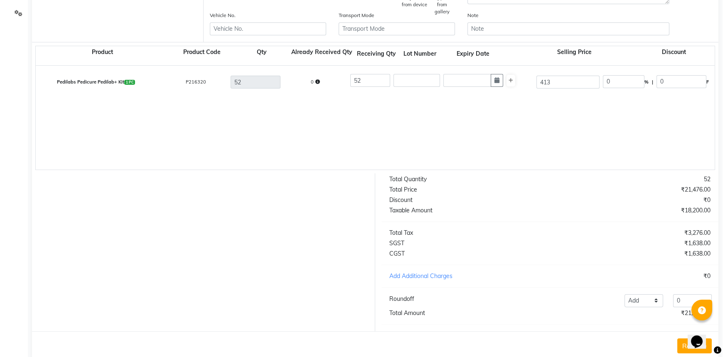
scroll to position [212, 0]
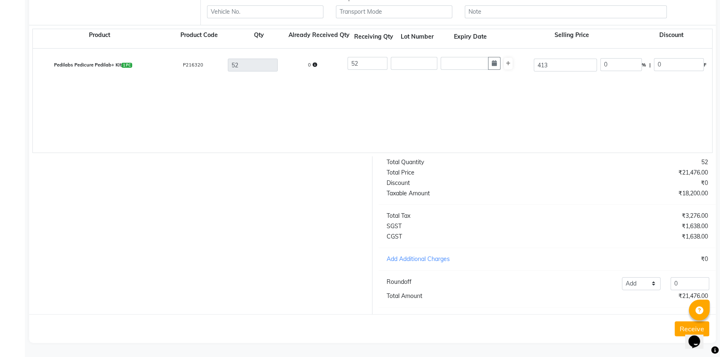
type input "TSF/NL/25-26/419"
click at [679, 332] on button "Receive" at bounding box center [691, 328] width 34 height 15
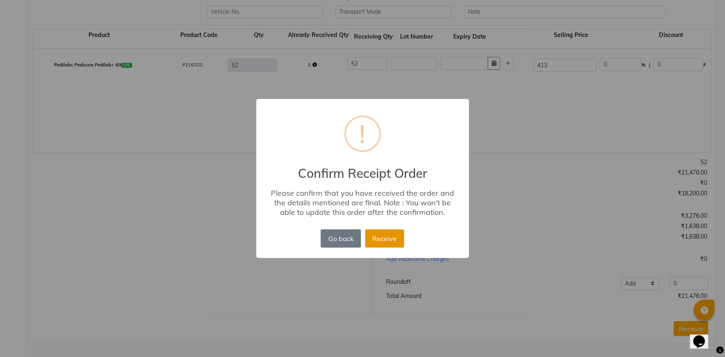
click at [403, 243] on button "Receive" at bounding box center [384, 238] width 39 height 18
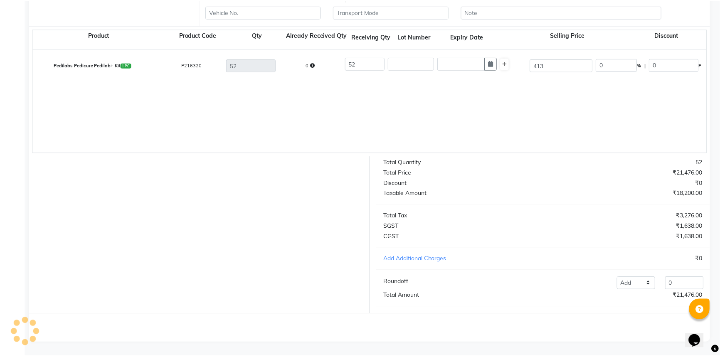
scroll to position [0, 0]
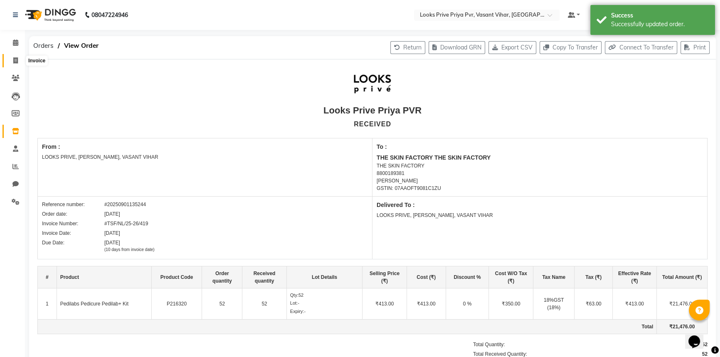
click at [22, 62] on span at bounding box center [15, 61] width 15 height 10
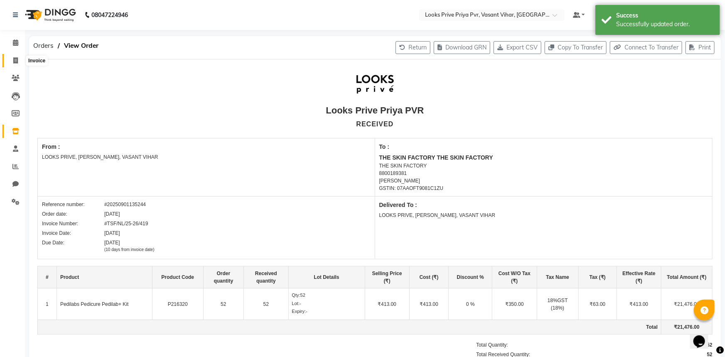
select select "service"
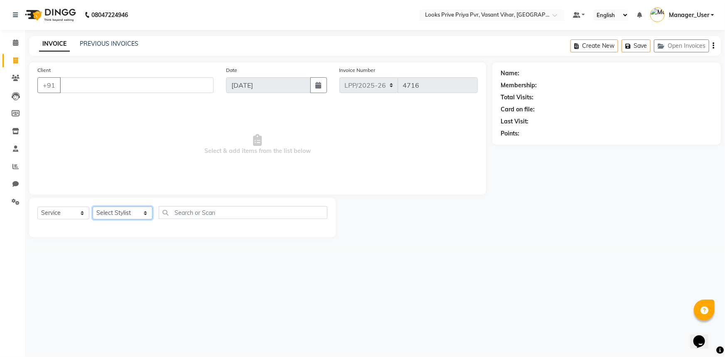
click at [129, 212] on select "Select Stylist Akhir_asst ANIL_PDCT ASLAM_CR STYLIST Counter_Sales KAMAL_PDCT K…" at bounding box center [123, 212] width 60 height 13
select select "66946"
click at [93, 206] on select "Select Stylist Akhir_asst ANIL_PDCT ASLAM_CR STYLIST Counter_Sales KAMAL_PDCT K…" at bounding box center [123, 212] width 60 height 13
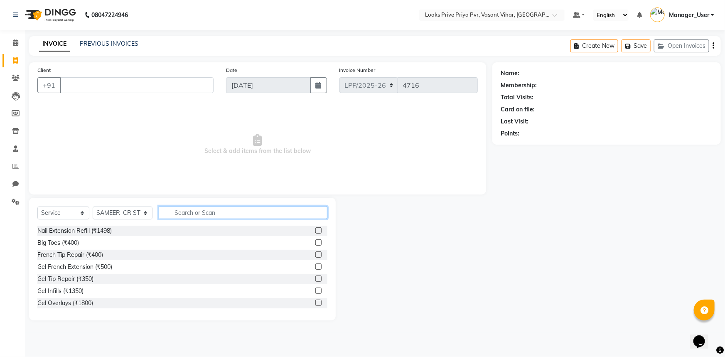
click at [200, 213] on input "text" at bounding box center [243, 212] width 169 height 13
click at [199, 215] on input "text" at bounding box center [243, 212] width 169 height 13
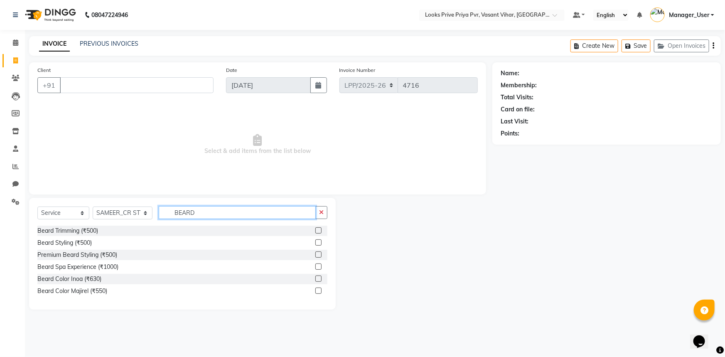
type input "BEARD"
click at [318, 231] on label at bounding box center [318, 230] width 6 height 6
click at [318, 231] on input "checkbox" at bounding box center [317, 230] width 5 height 5
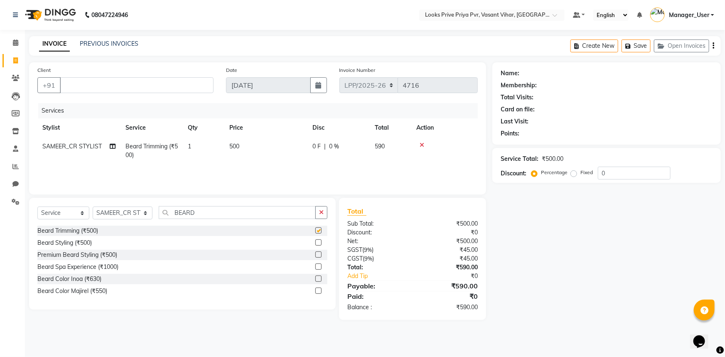
checkbox input "false"
click at [420, 143] on icon at bounding box center [422, 145] width 5 height 6
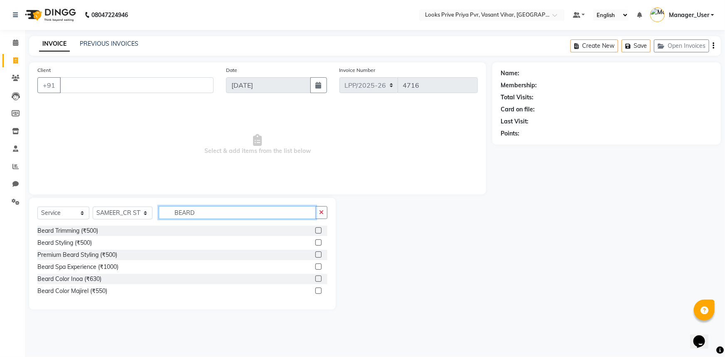
click at [222, 209] on input "BEARD" at bounding box center [237, 212] width 157 height 13
drag, startPoint x: 218, startPoint y: 210, endPoint x: 96, endPoint y: 211, distance: 122.1
click at [96, 211] on div "Select Service Product Membership Package Voucher Prepaid Gift Card Select Styl…" at bounding box center [182, 216] width 290 height 20
drag, startPoint x: 234, startPoint y: 205, endPoint x: 155, endPoint y: 215, distance: 79.6
click at [155, 215] on div "Select Service Product Membership Package Voucher Prepaid Gift Card Select Styl…" at bounding box center [182, 254] width 307 height 112
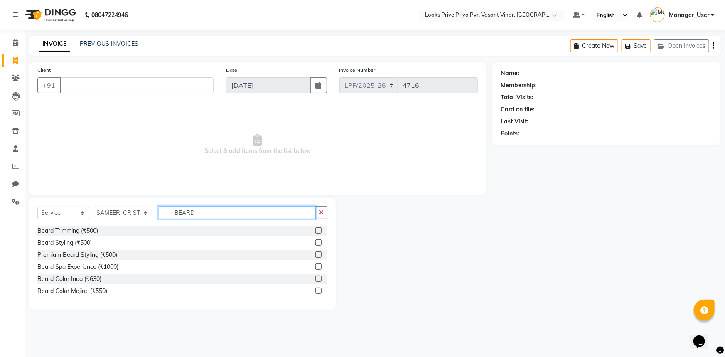
click at [216, 213] on input "BEARD" at bounding box center [237, 212] width 157 height 13
drag, startPoint x: 216, startPoint y: 213, endPoint x: 122, endPoint y: 216, distance: 94.3
click at [122, 216] on div "Select Service Product Membership Package Voucher Prepaid Gift Card Select Styl…" at bounding box center [182, 216] width 290 height 20
type input "SHAVE"
click at [317, 229] on label at bounding box center [318, 230] width 6 height 6
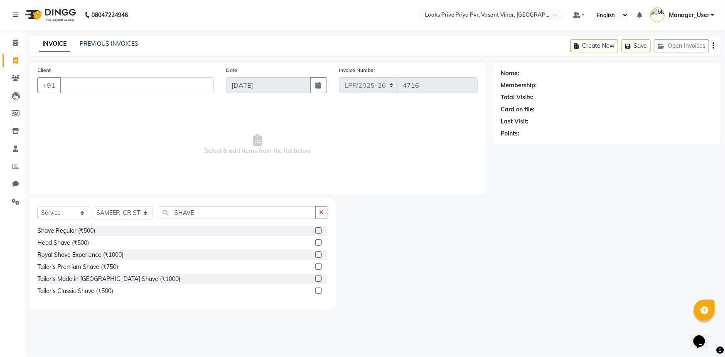
click at [317, 229] on input "checkbox" at bounding box center [317, 230] width 5 height 5
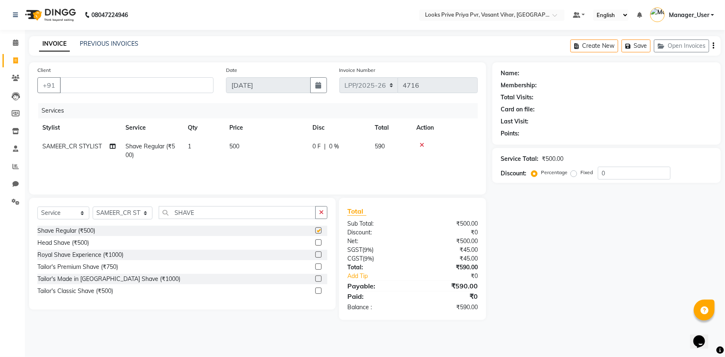
checkbox input "false"
click at [223, 211] on input "SHAVE" at bounding box center [237, 212] width 157 height 13
drag, startPoint x: 216, startPoint y: 211, endPoint x: 132, endPoint y: 217, distance: 83.7
click at [132, 217] on div "Select Service Product Membership Package Voucher Prepaid Gift Card Select Styl…" at bounding box center [182, 216] width 290 height 20
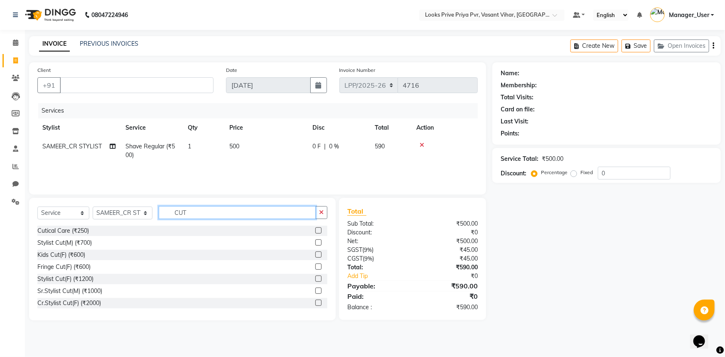
type input "CUT"
click at [315, 278] on label at bounding box center [318, 278] width 6 height 6
click at [315, 278] on input "checkbox" at bounding box center [317, 278] width 5 height 5
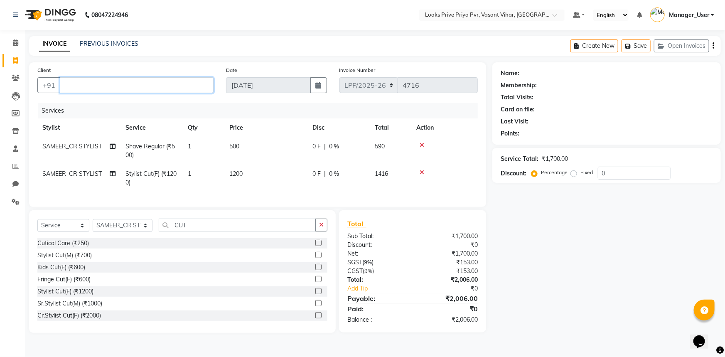
checkbox input "false"
click at [124, 78] on input "Client" at bounding box center [137, 85] width 154 height 16
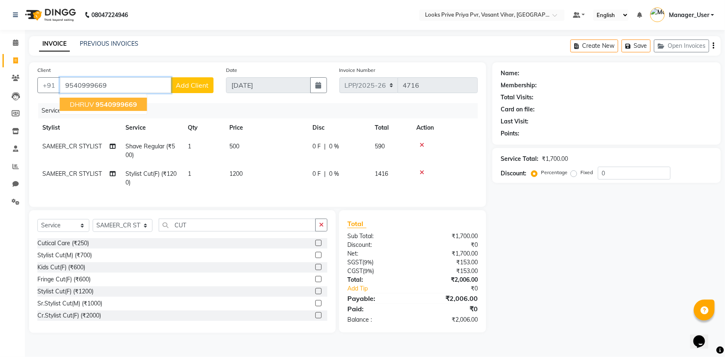
click at [138, 107] on button "DHRUV 9540999669" at bounding box center [103, 104] width 87 height 13
type input "9540999669"
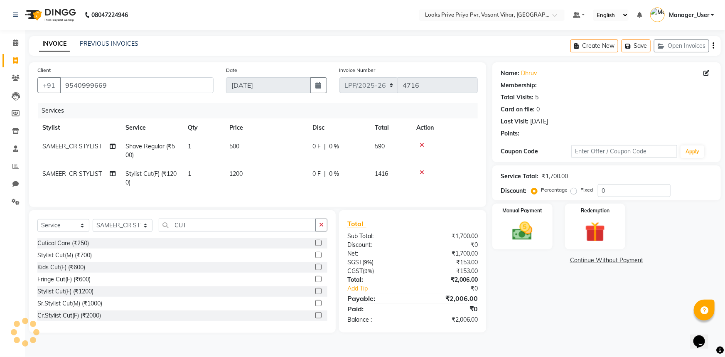
select select "1: Object"
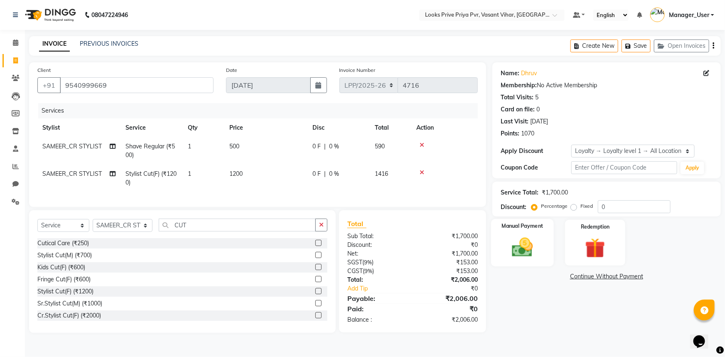
click at [540, 250] on div "Manual Payment" at bounding box center [522, 243] width 63 height 48
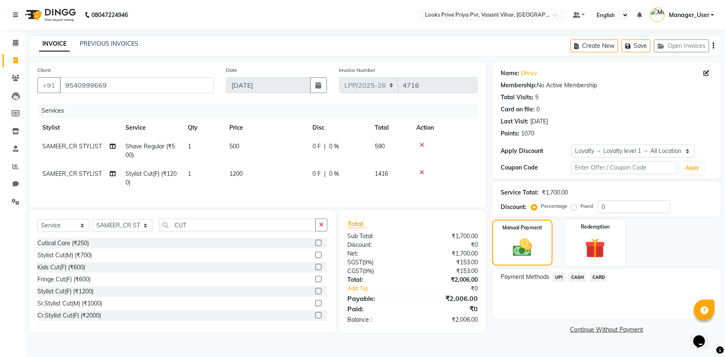
click at [555, 272] on span "UPI" at bounding box center [559, 277] width 13 height 10
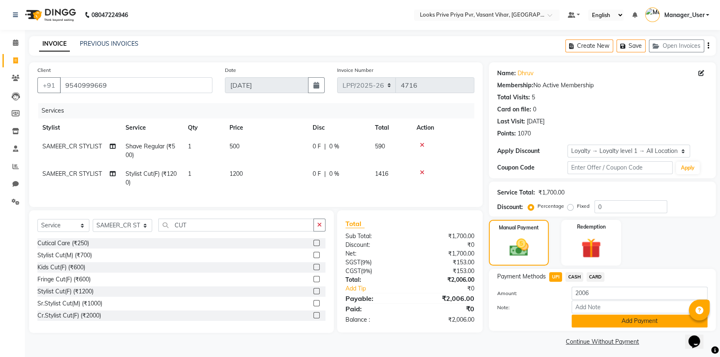
click at [603, 320] on button "Add Payment" at bounding box center [639, 320] width 136 height 13
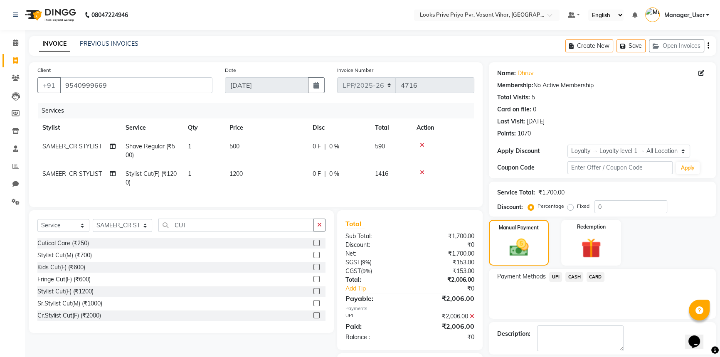
scroll to position [53, 0]
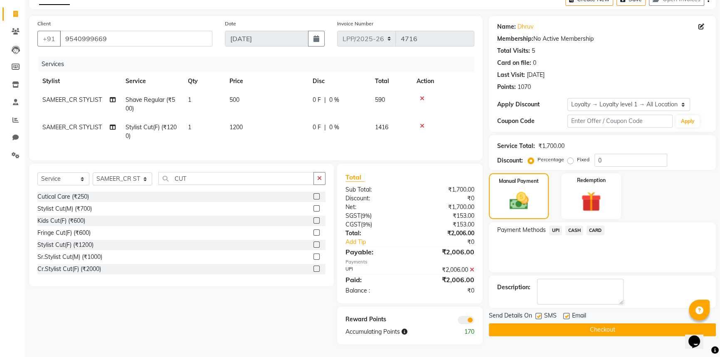
click at [535, 323] on button "Checkout" at bounding box center [602, 329] width 227 height 13
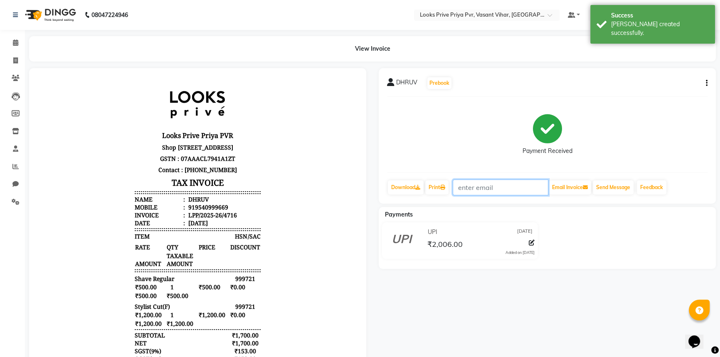
click at [459, 187] on input "text" at bounding box center [500, 187] width 96 height 16
click at [447, 191] on link "Print" at bounding box center [436, 187] width 23 height 14
click at [17, 56] on span at bounding box center [15, 61] width 15 height 10
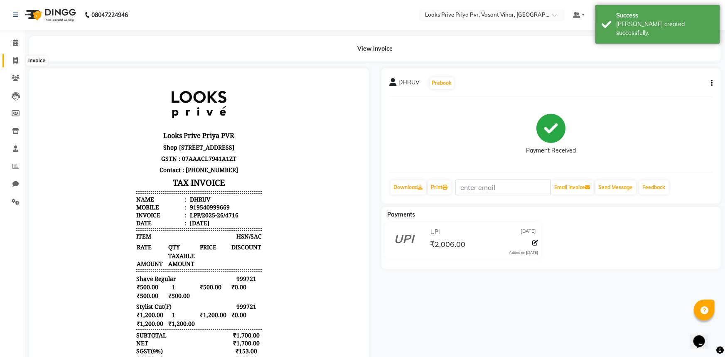
select select "service"
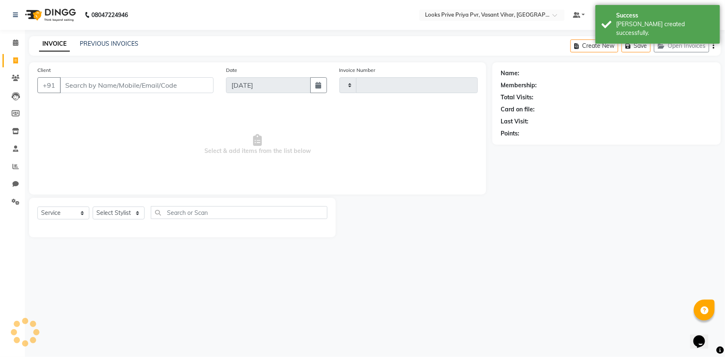
type input "4717"
select select "7646"
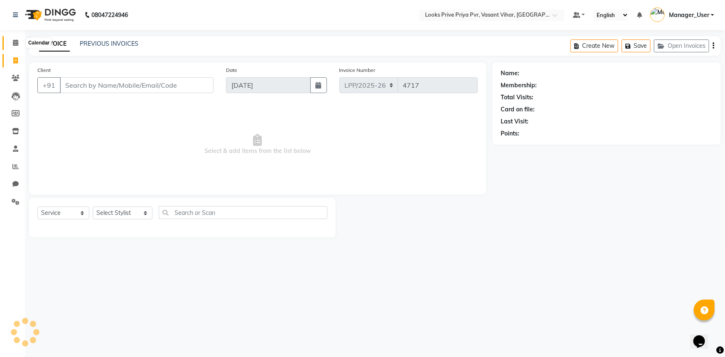
click at [20, 45] on span at bounding box center [15, 43] width 15 height 10
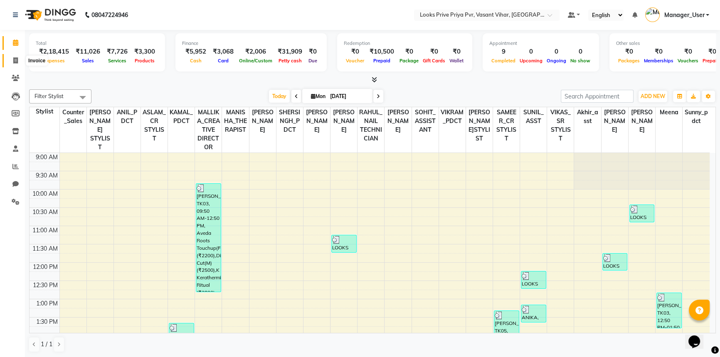
click at [12, 58] on span at bounding box center [15, 61] width 15 height 10
select select "service"
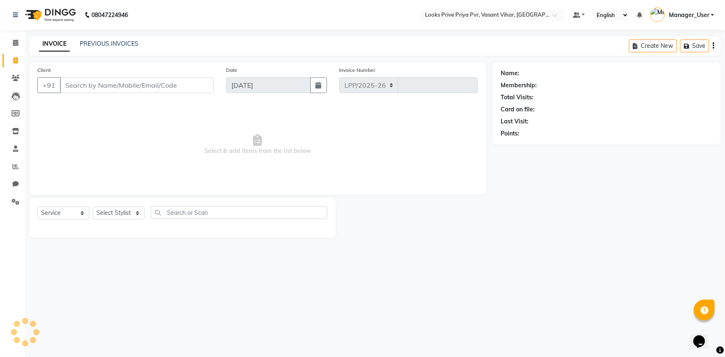
select select "7646"
type input "4717"
click at [13, 42] on icon at bounding box center [15, 42] width 5 height 6
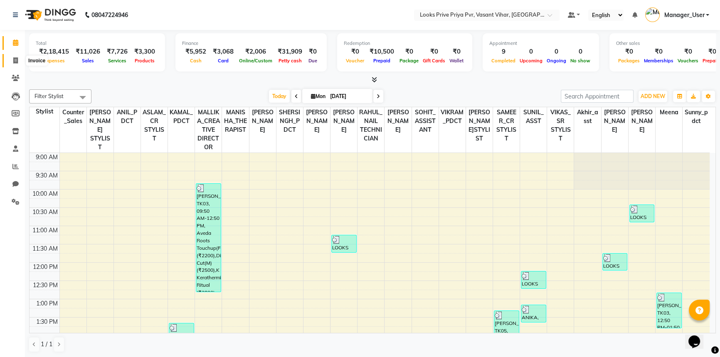
click at [15, 61] on icon at bounding box center [15, 60] width 5 height 6
select select "service"
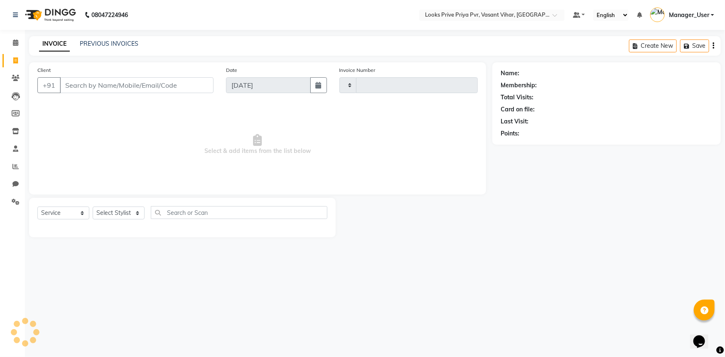
type input "4717"
select select "7646"
click at [10, 199] on span at bounding box center [15, 202] width 15 height 10
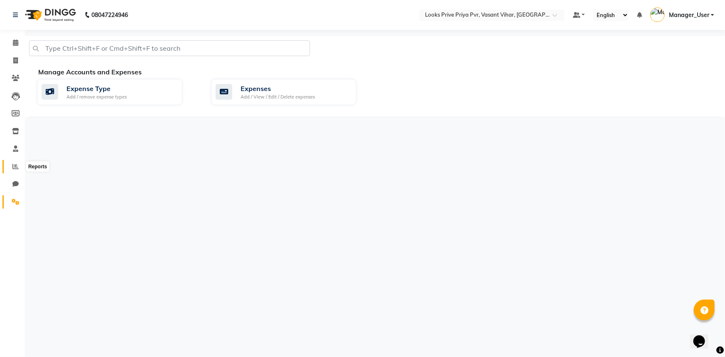
click at [14, 169] on icon at bounding box center [15, 166] width 6 height 6
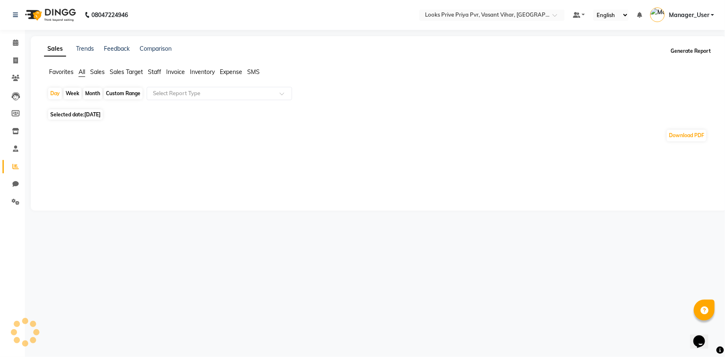
click at [702, 52] on button "Generate Report" at bounding box center [690, 51] width 44 height 12
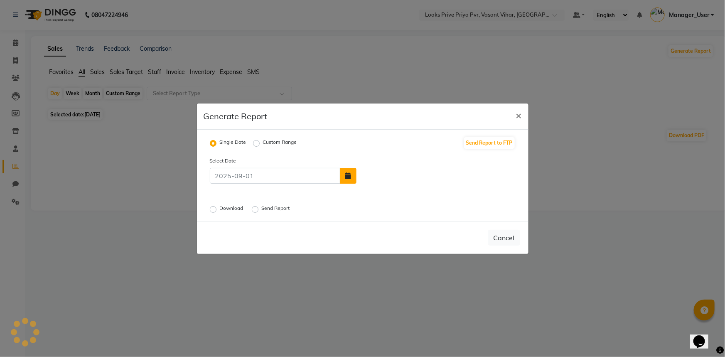
click at [349, 176] on icon "button" at bounding box center [348, 175] width 6 height 7
select select "9"
select select "2025"
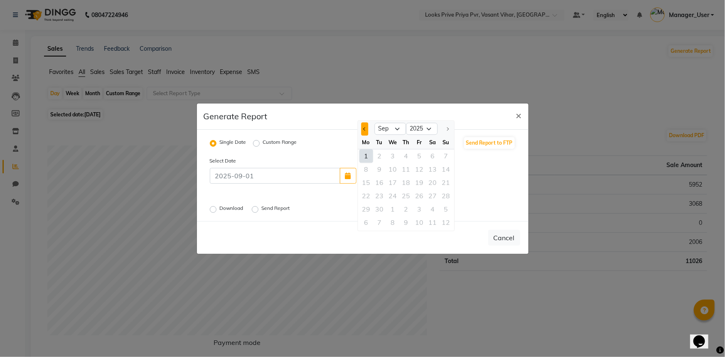
click at [365, 129] on span "Previous month" at bounding box center [364, 128] width 3 height 3
select select "8"
click at [447, 207] on div "31" at bounding box center [445, 208] width 13 height 13
type input "31-08-2025"
click at [233, 206] on label "Download" at bounding box center [232, 209] width 25 height 10
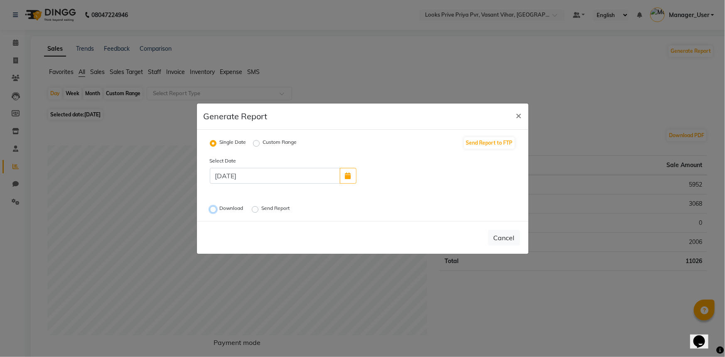
click at [217, 206] on input "Download" at bounding box center [214, 209] width 6 height 6
radio input "true"
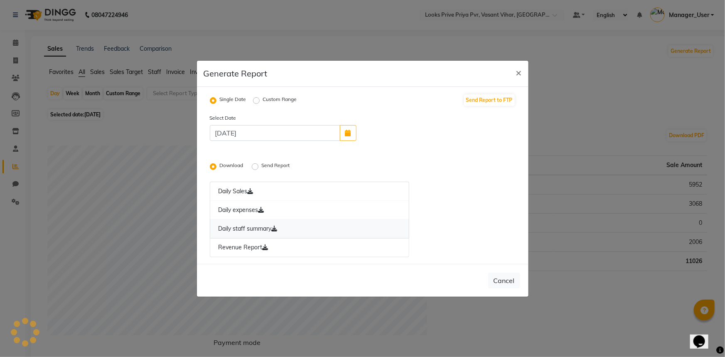
click at [275, 230] on icon at bounding box center [275, 229] width 6 height 6
click at [617, 110] on ngb-modal-window "Generate Report × Single Date Custom Range Send Report to FTP Select Date 31-08…" at bounding box center [362, 178] width 725 height 357
click at [521, 72] on span "×" at bounding box center [519, 72] width 6 height 12
radio input "false"
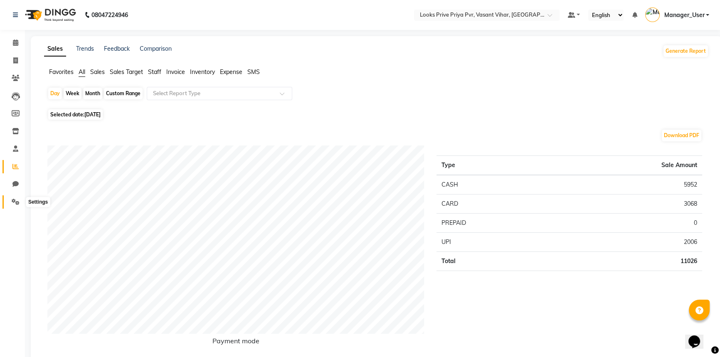
click at [13, 201] on icon at bounding box center [16, 202] width 8 height 6
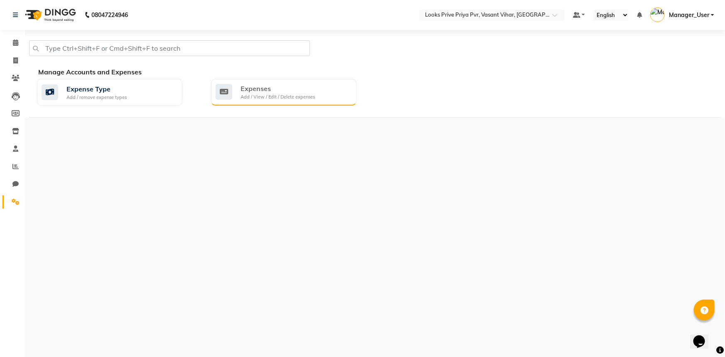
click at [291, 89] on div "Expenses" at bounding box center [278, 89] width 74 height 10
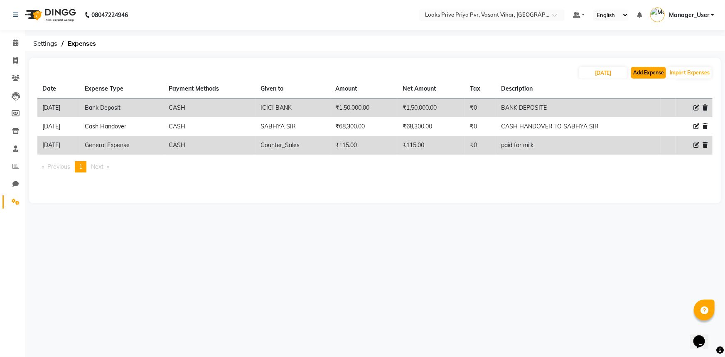
click at [650, 71] on button "Add Expense" at bounding box center [648, 73] width 35 height 12
select select "1"
select select "6695"
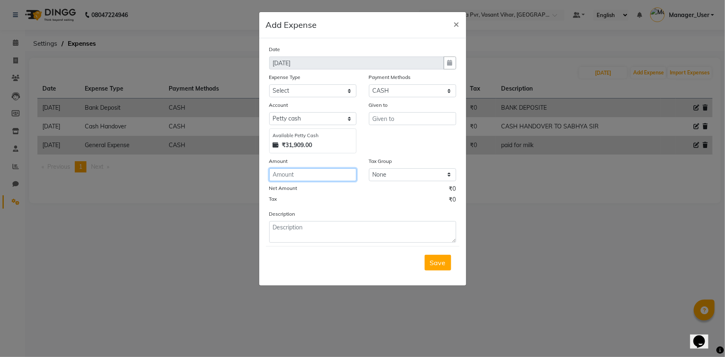
click at [317, 173] on input "number" at bounding box center [312, 174] width 87 height 13
type input "294"
click at [407, 123] on input "text" at bounding box center [412, 118] width 87 height 13
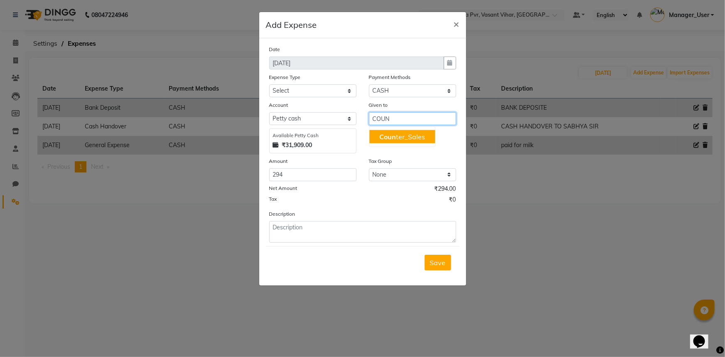
click at [403, 142] on button "Coun ter_Sales" at bounding box center [402, 136] width 66 height 13
type input "Counter_Sales"
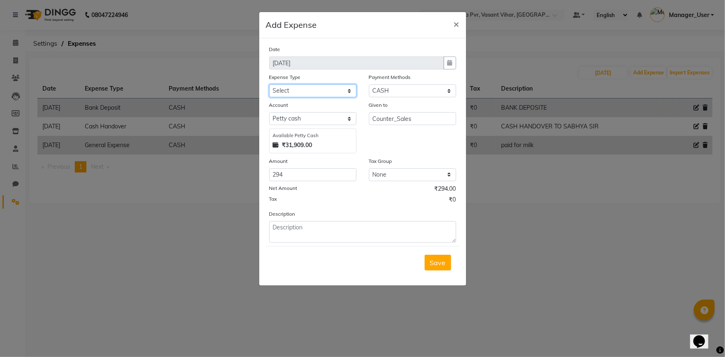
click at [320, 88] on select "Select Bank Deposit Blinkit Cash Handover CLIENT Client ordered food Client Ref…" at bounding box center [312, 90] width 87 height 13
select select "23749"
click at [269, 85] on select "Select Bank Deposit Blinkit Cash Handover CLIENT Client ordered food Client Ref…" at bounding box center [312, 90] width 87 height 13
click at [326, 233] on textarea at bounding box center [362, 232] width 187 height 22
type textarea "PAID FOR CLIENT SANDWICH"
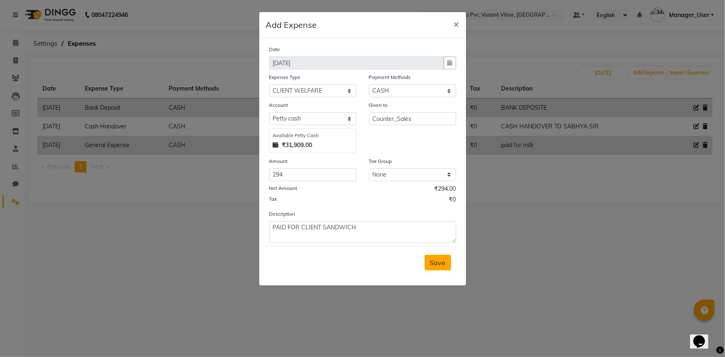
click at [440, 265] on span "Save" at bounding box center [438, 262] width 16 height 8
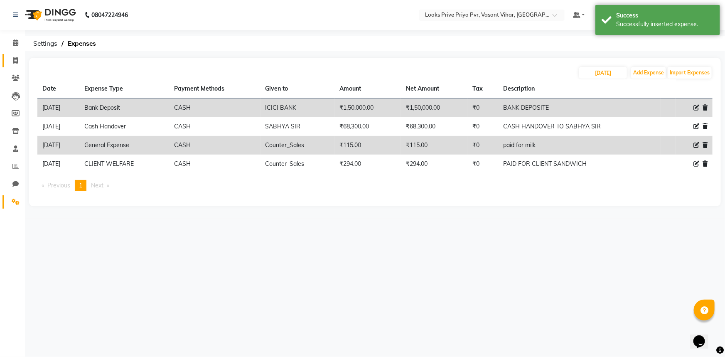
click at [17, 60] on icon at bounding box center [15, 60] width 5 height 6
select select "service"
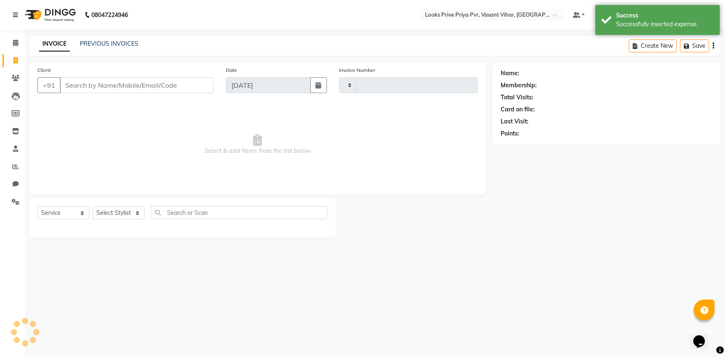
type input "4717"
select select "7646"
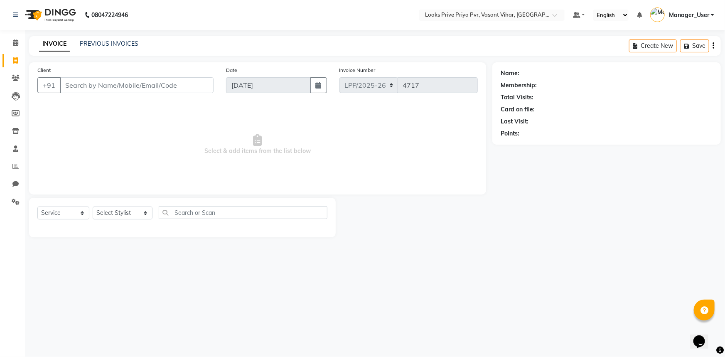
click at [408, 253] on div "08047224946 Select Location × Looks Prive Priya Pvr, Vasant Vihar, Delhi Defaul…" at bounding box center [362, 178] width 725 height 357
click at [481, 330] on div "08047224946 Select Location × Looks Prive Priya Pvr, Vasant Vihar, Delhi Defaul…" at bounding box center [362, 178] width 725 height 357
click at [16, 76] on icon at bounding box center [16, 78] width 8 height 6
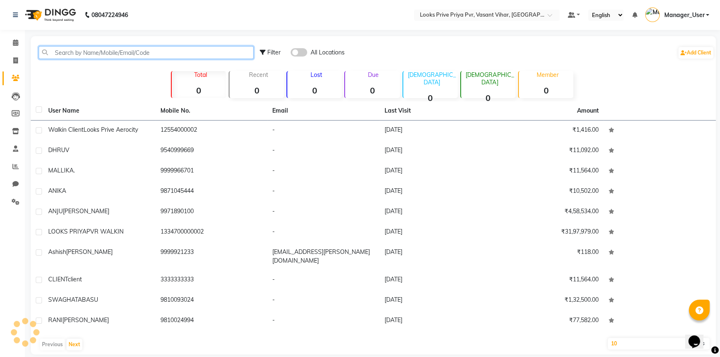
click at [118, 52] on input "text" at bounding box center [146, 52] width 215 height 13
click at [182, 51] on input "text" at bounding box center [146, 52] width 215 height 13
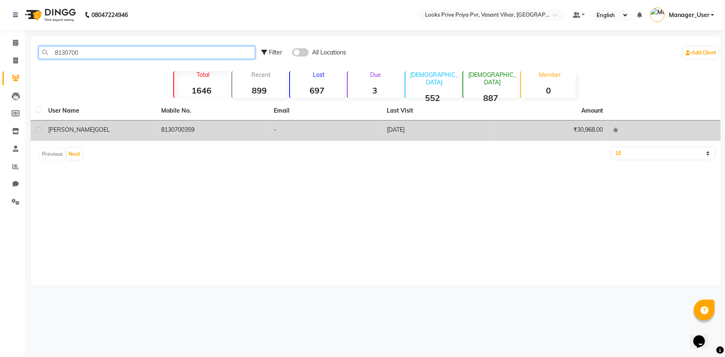
type input "8130700"
click at [145, 131] on div "KASHISH GOEL" at bounding box center [99, 129] width 103 height 9
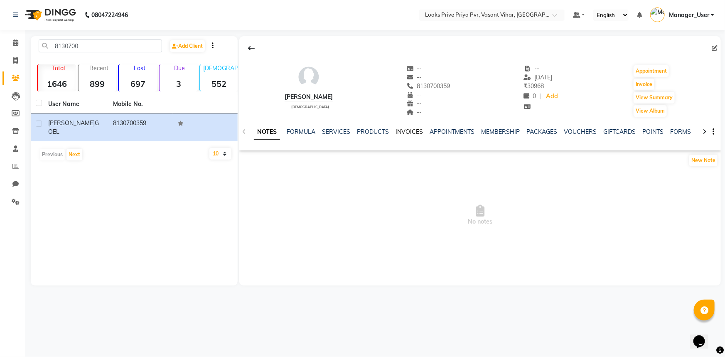
click at [403, 134] on link "INVOICES" at bounding box center [408, 131] width 27 height 7
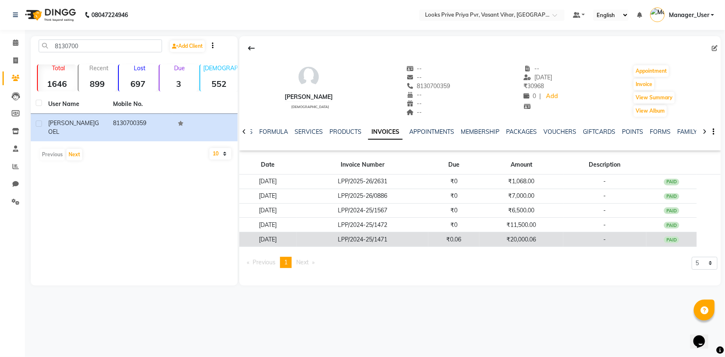
click at [563, 240] on td "₹20,000.06" at bounding box center [521, 239] width 84 height 15
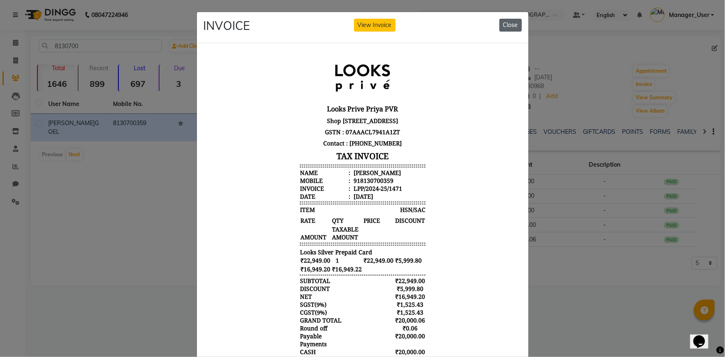
click at [512, 25] on button "Close" at bounding box center [510, 25] width 22 height 13
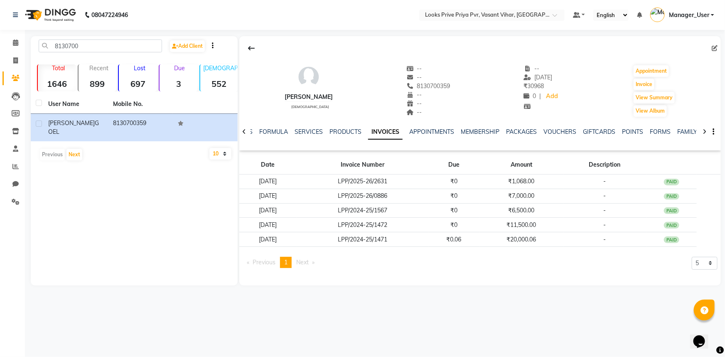
drag, startPoint x: 413, startPoint y: 87, endPoint x: 467, endPoint y: 87, distance: 54.4
click at [467, 87] on div "KASHISH GOEL female -- -- 8130700359 -- -- -- -- 25-06-2025 ₹ 30968 0 | Add App…" at bounding box center [479, 86] width 481 height 61
copy span "8130700359"
click at [11, 66] on link "Invoice" at bounding box center [12, 61] width 20 height 14
select select "service"
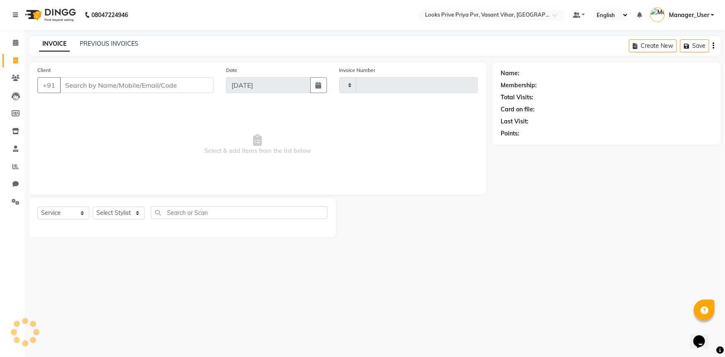
type input "4717"
select select "7646"
click at [82, 87] on input "Client" at bounding box center [137, 85] width 154 height 16
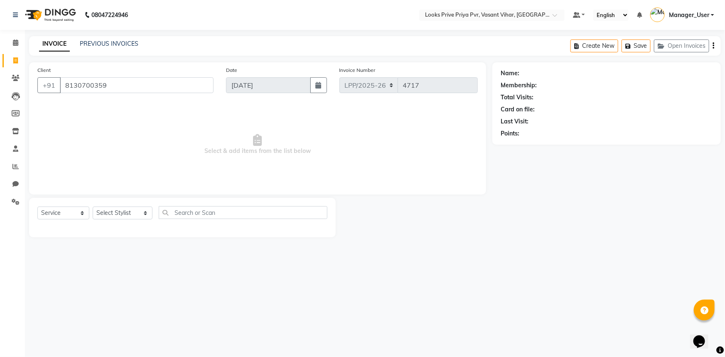
type input "8130700359"
select select "1: Object"
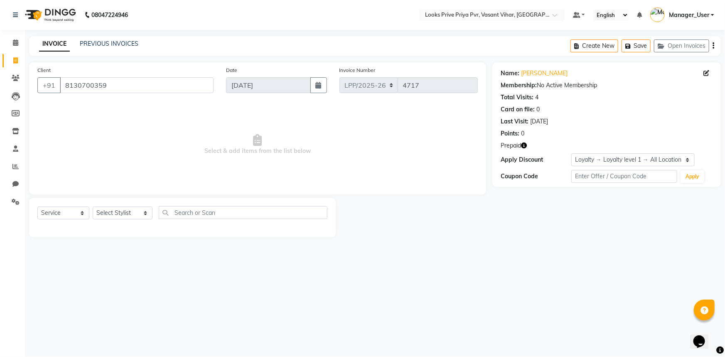
click at [523, 146] on icon "button" at bounding box center [524, 145] width 6 height 6
drag, startPoint x: 487, startPoint y: 152, endPoint x: 514, endPoint y: 154, distance: 27.4
click at [514, 154] on div "1. Looks Silver Prepaid Card (₹7,849.00)" at bounding box center [461, 152] width 113 height 15
click at [464, 184] on span "Select & add items from the list below" at bounding box center [257, 144] width 440 height 83
click at [15, 59] on icon at bounding box center [15, 60] width 5 height 6
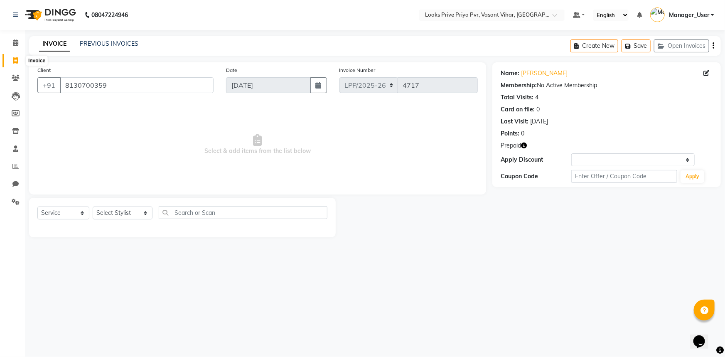
select select "service"
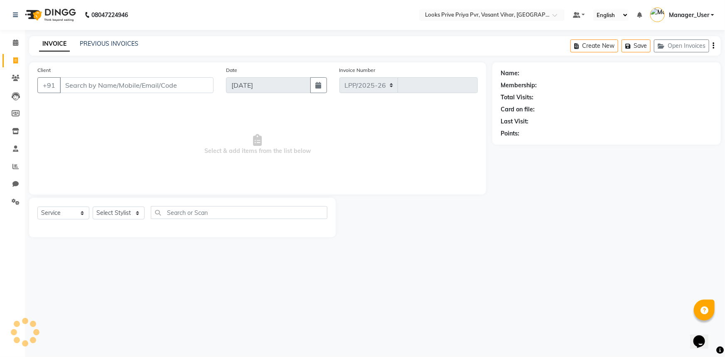
select select "7646"
type input "4717"
click at [135, 214] on select "Select Stylist Akhir_asst ANIL_PDCT ASLAM_CR STYLIST Counter_Sales KAMAL_PDCT K…" at bounding box center [123, 212] width 60 height 13
click at [76, 216] on select "Select Service Product Membership Package Voucher Prepaid Gift Card" at bounding box center [63, 212] width 52 height 13
click at [37, 206] on select "Select Service Product Membership Package Voucher Prepaid Gift Card" at bounding box center [63, 212] width 52 height 13
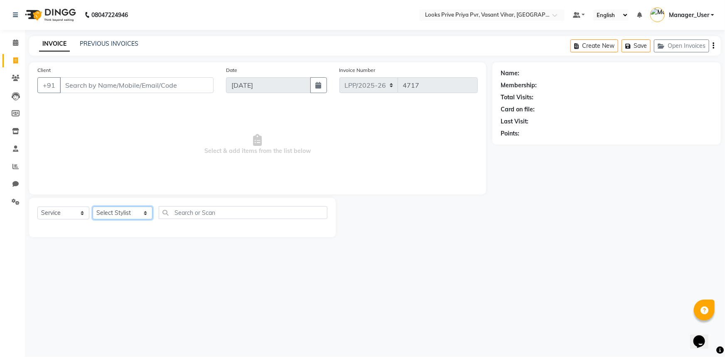
click at [113, 215] on select "Select Stylist Akhir_asst ANIL_PDCT ASLAM_CR STYLIST Counter_Sales KAMAL_PDCT K…" at bounding box center [123, 212] width 60 height 13
select select "66936"
click at [93, 206] on select "Select Stylist Akhir_asst ANIL_PDCT ASLAM_CR STYLIST Counter_Sales KAMAL_PDCT K…" at bounding box center [123, 212] width 60 height 13
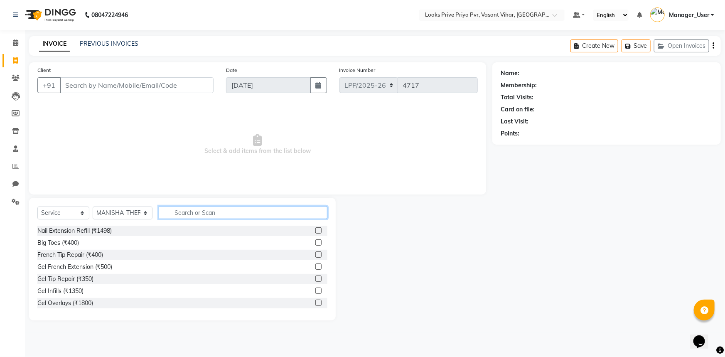
click at [190, 211] on input "text" at bounding box center [243, 212] width 169 height 13
type input "WAX"
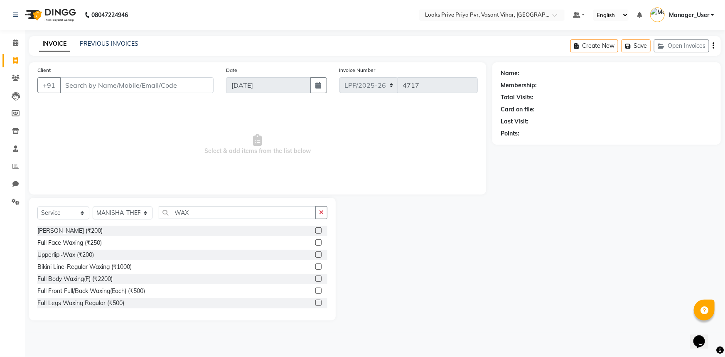
click at [148, 279] on div "Full Body Waxing(F) (₹2200)" at bounding box center [182, 279] width 290 height 10
click at [315, 276] on label at bounding box center [318, 278] width 6 height 6
click at [315, 276] on input "checkbox" at bounding box center [317, 278] width 5 height 5
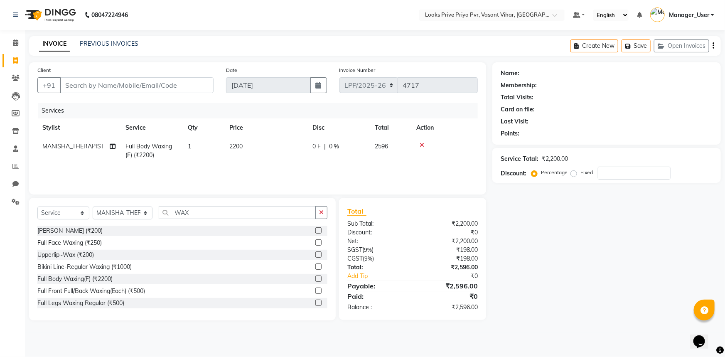
click at [238, 145] on span "2200" at bounding box center [235, 145] width 13 height 7
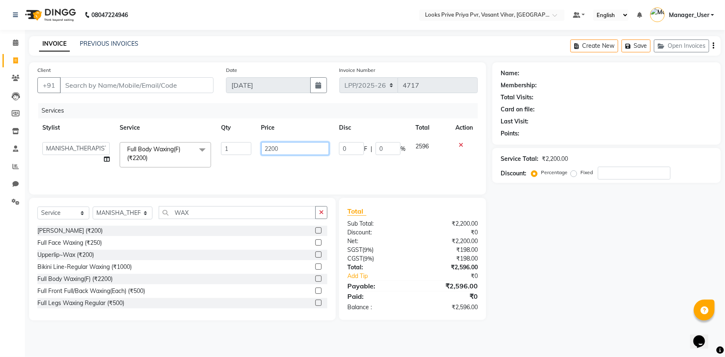
drag, startPoint x: 292, startPoint y: 152, endPoint x: 234, endPoint y: 157, distance: 57.9
click at [234, 157] on tr "Akhir_asst ANIL_PDCT ASLAM_CR STYLIST Counter_Sales KAMAL_PDCT KARISHMA MALLIKA…" at bounding box center [257, 154] width 440 height 35
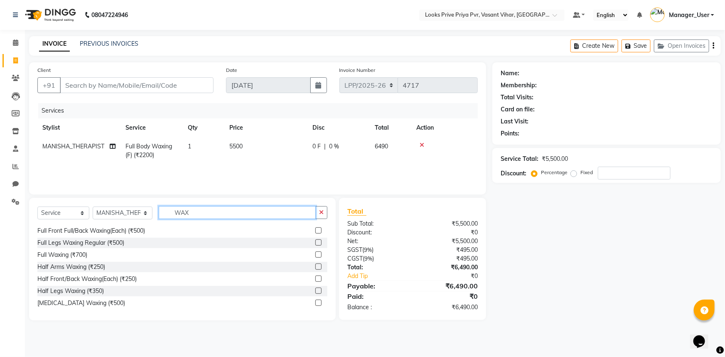
drag, startPoint x: 241, startPoint y: 215, endPoint x: 170, endPoint y: 218, distance: 70.7
click at [170, 218] on input "WAX" at bounding box center [237, 212] width 157 height 13
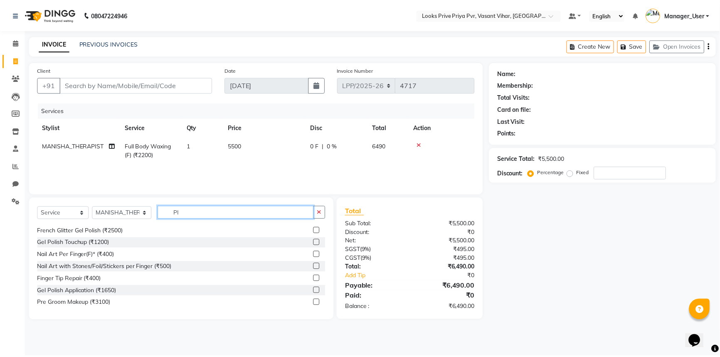
scroll to position [0, 0]
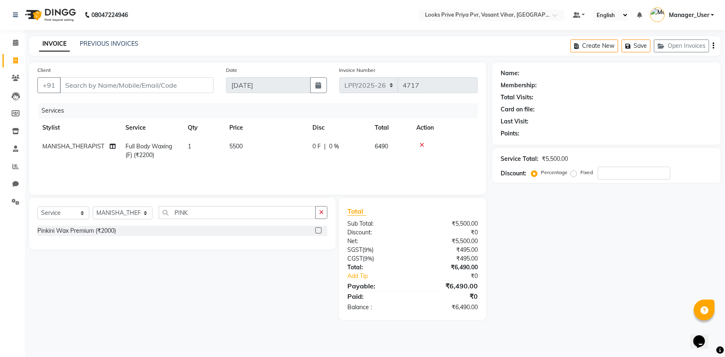
click at [145, 233] on div "Pinkini Wax Premium (₹2000)" at bounding box center [182, 231] width 290 height 10
click at [321, 230] on label at bounding box center [318, 230] width 6 height 6
click at [321, 230] on input "checkbox" at bounding box center [317, 230] width 5 height 5
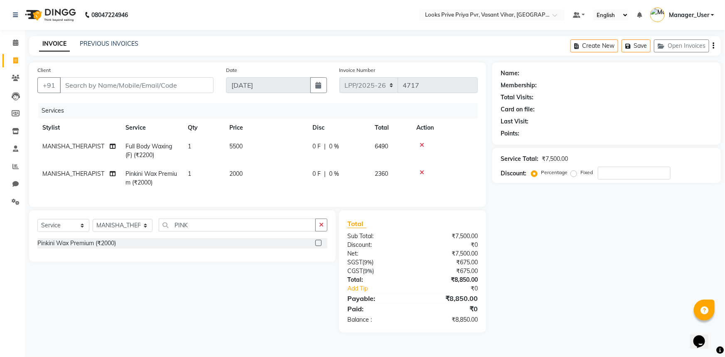
click at [237, 172] on span "2000" at bounding box center [235, 173] width 13 height 7
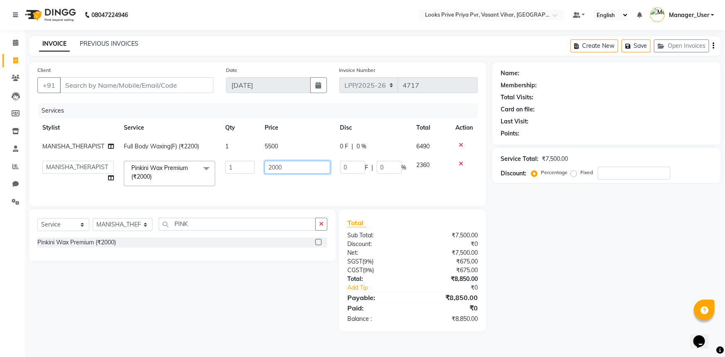
click at [285, 168] on input "2000" at bounding box center [298, 167] width 66 height 13
click at [99, 92] on input "Client" at bounding box center [137, 85] width 154 height 16
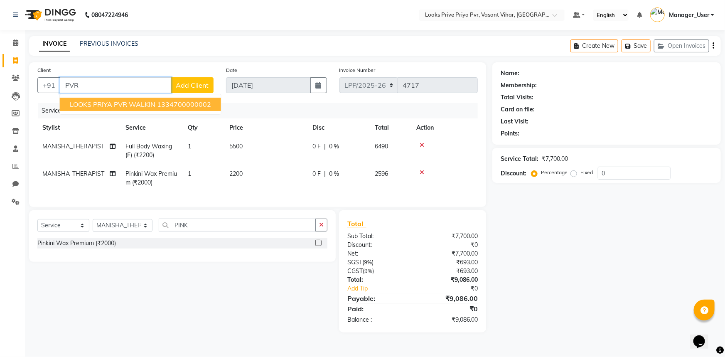
click at [127, 82] on input "PVR" at bounding box center [115, 85] width 111 height 16
drag, startPoint x: 130, startPoint y: 84, endPoint x: 66, endPoint y: 86, distance: 64.0
click at [70, 86] on input "PVR" at bounding box center [115, 85] width 111 height 16
click at [103, 106] on span "77020500" at bounding box center [105, 104] width 33 height 8
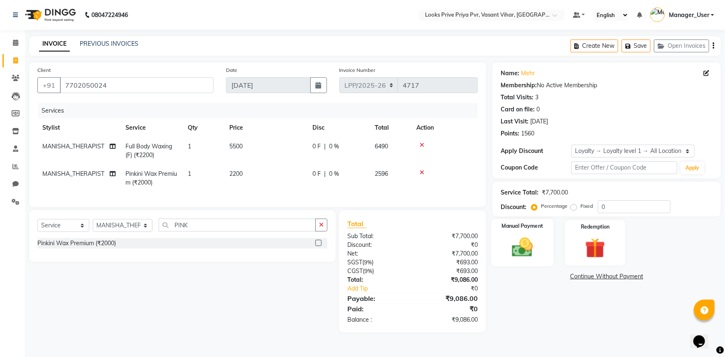
click at [533, 242] on img at bounding box center [523, 247] width 34 height 24
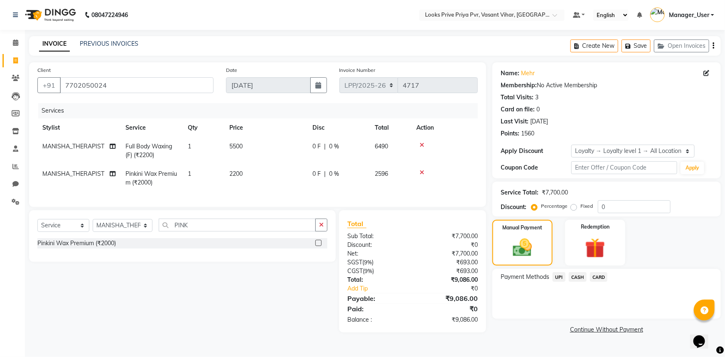
drag, startPoint x: 558, startPoint y: 275, endPoint x: 564, endPoint y: 279, distance: 6.8
click at [558, 275] on span "UPI" at bounding box center [559, 277] width 13 height 10
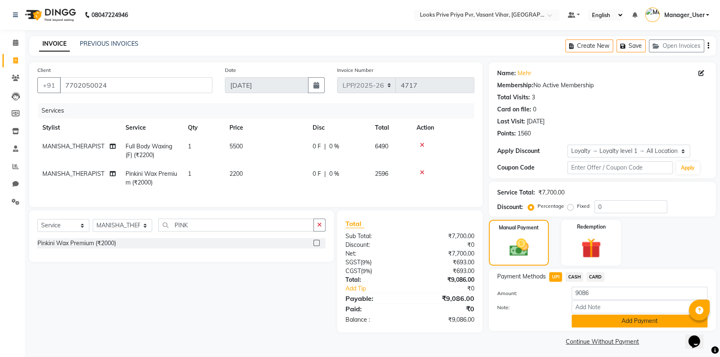
click at [602, 321] on button "Add Payment" at bounding box center [639, 320] width 136 height 13
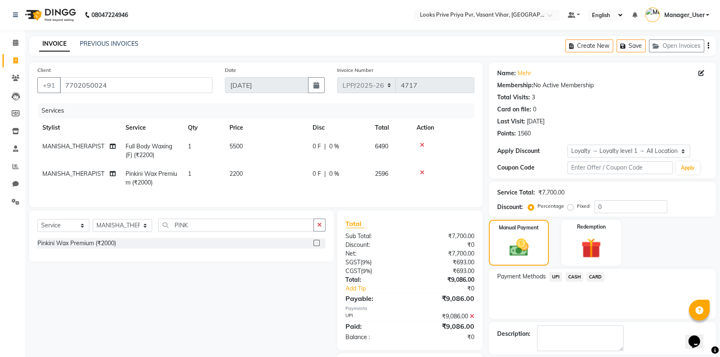
scroll to position [53, 0]
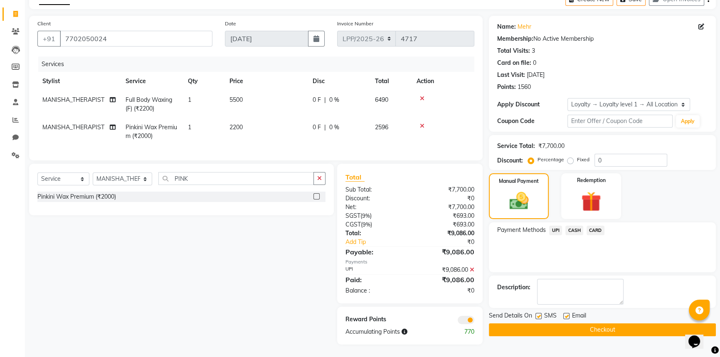
click at [598, 324] on button "Checkout" at bounding box center [602, 329] width 227 height 13
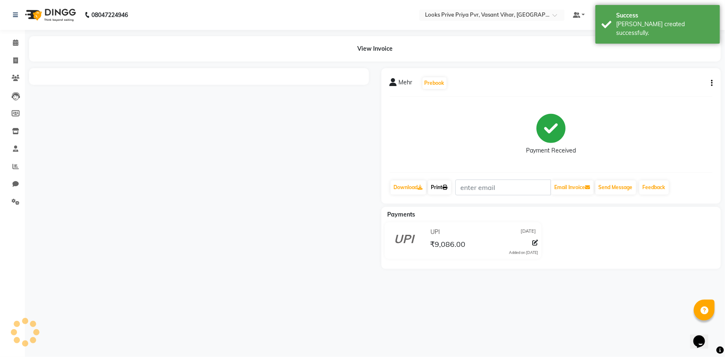
click at [443, 192] on link "Print" at bounding box center [439, 187] width 23 height 14
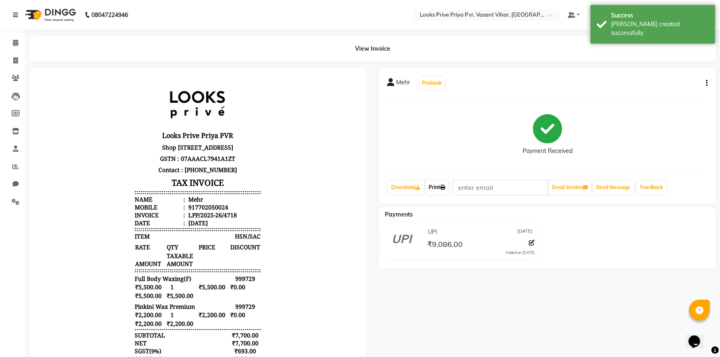
click at [443, 180] on link "Print" at bounding box center [436, 187] width 23 height 14
click at [7, 59] on link "Invoice" at bounding box center [12, 61] width 20 height 14
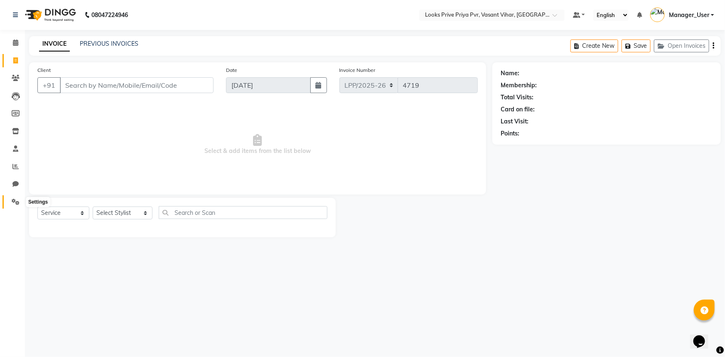
click at [16, 205] on span at bounding box center [15, 202] width 15 height 10
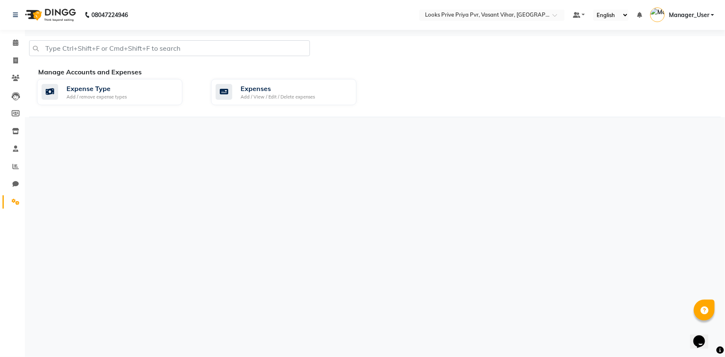
click at [295, 105] on div "Expense Type Add / remove expense types Expenses Add / View / Edit / Delete exp…" at bounding box center [379, 93] width 696 height 29
click at [304, 93] on div "Add / View / Edit / Delete expenses" at bounding box center [278, 96] width 74 height 7
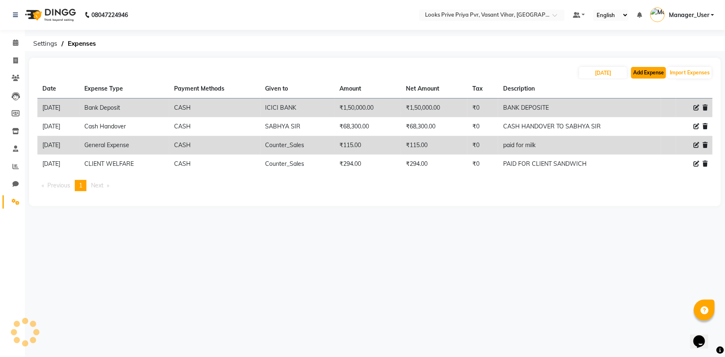
click at [639, 75] on button "Add Expense" at bounding box center [648, 73] width 35 height 12
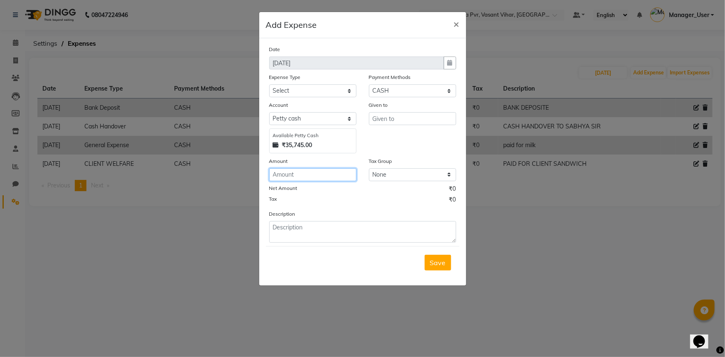
click at [298, 179] on input "number" at bounding box center [312, 174] width 87 height 13
click at [389, 117] on input "text" at bounding box center [412, 118] width 87 height 13
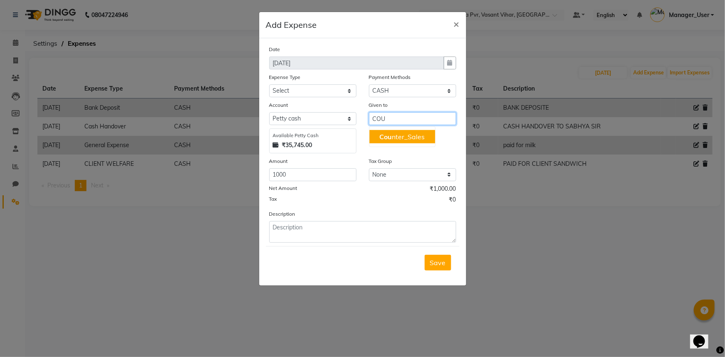
click at [413, 141] on ngb-highlight "Cou nter_Sales" at bounding box center [401, 137] width 45 height 8
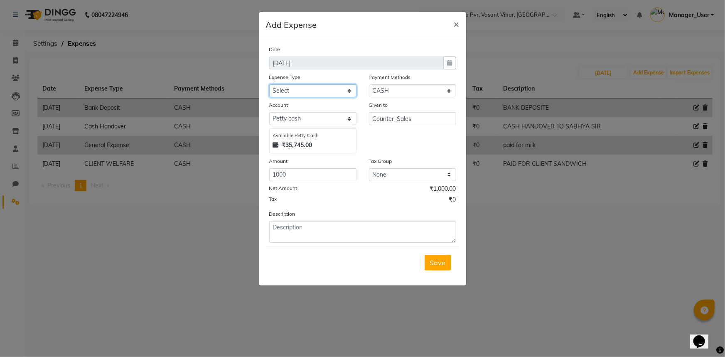
click at [329, 93] on select "Select Bank Deposit Blinkit Cash Handover CLIENT Client ordered food Client Ref…" at bounding box center [312, 90] width 87 height 13
click at [269, 85] on select "Select Bank Deposit Blinkit Cash Handover CLIENT Client ordered food Client Ref…" at bounding box center [312, 90] width 87 height 13
drag, startPoint x: 332, startPoint y: 236, endPoint x: 357, endPoint y: 227, distance: 26.0
click at [333, 236] on textarea at bounding box center [362, 232] width 187 height 22
click at [445, 263] on span "Save" at bounding box center [438, 262] width 16 height 8
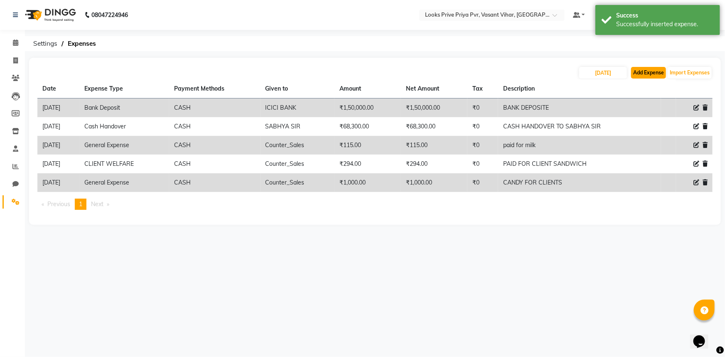
click at [651, 77] on button "Add Expense" at bounding box center [648, 73] width 35 height 12
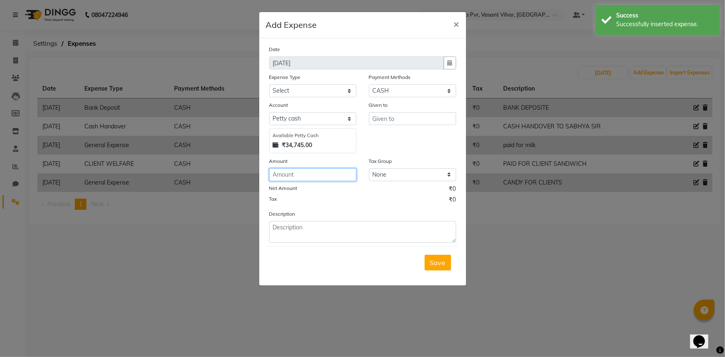
click at [308, 174] on input "number" at bounding box center [312, 174] width 87 height 13
click at [434, 120] on input "text" at bounding box center [412, 118] width 87 height 13
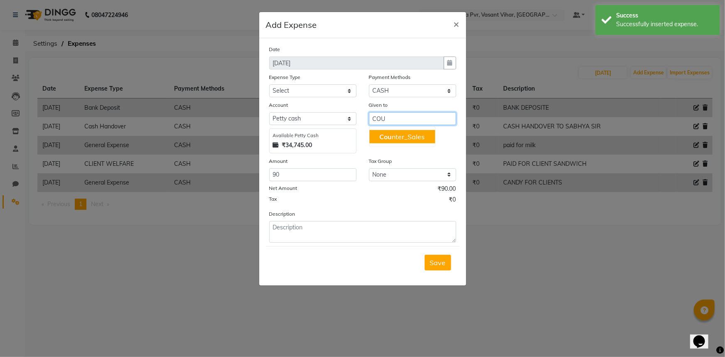
click at [418, 138] on ngb-highlight "Cou nter_Sales" at bounding box center [401, 137] width 45 height 8
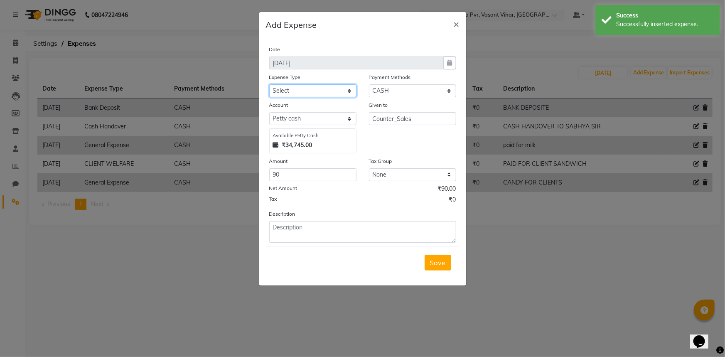
click at [309, 91] on select "Select Bank Deposit Blinkit Cash Handover CLIENT Client ordered food Client Ref…" at bounding box center [312, 90] width 87 height 13
click at [269, 85] on select "Select Bank Deposit Blinkit Cash Handover CLIENT Client ordered food Client Ref…" at bounding box center [312, 90] width 87 height 13
click at [322, 237] on textarea at bounding box center [362, 232] width 187 height 22
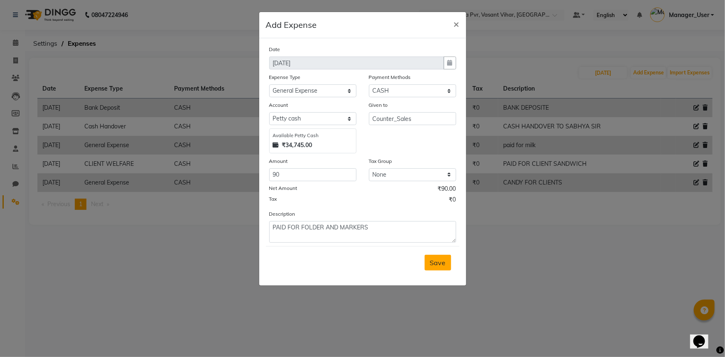
click at [446, 265] on button "Save" at bounding box center [438, 263] width 27 height 16
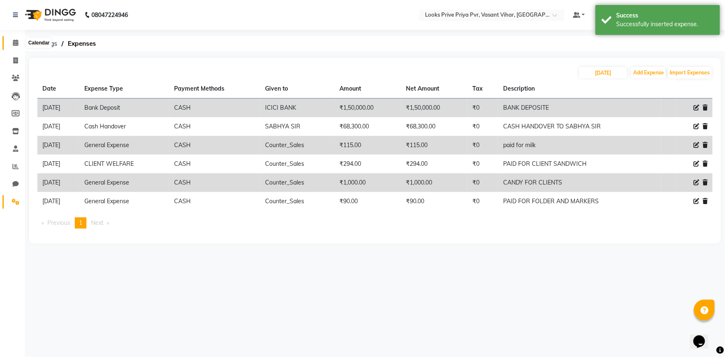
click at [14, 42] on icon at bounding box center [15, 42] width 5 height 6
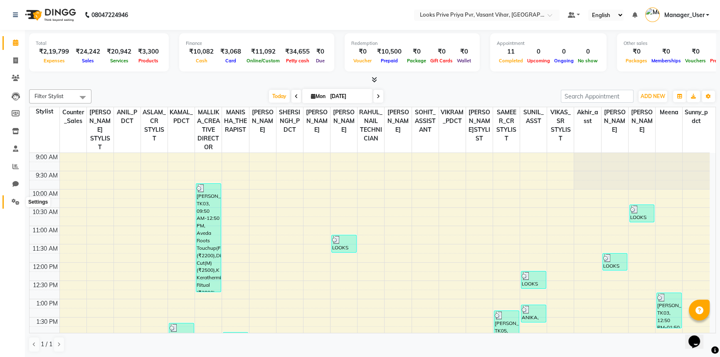
drag, startPoint x: 14, startPoint y: 202, endPoint x: 7, endPoint y: 205, distance: 7.3
click at [14, 202] on icon at bounding box center [16, 202] width 8 height 6
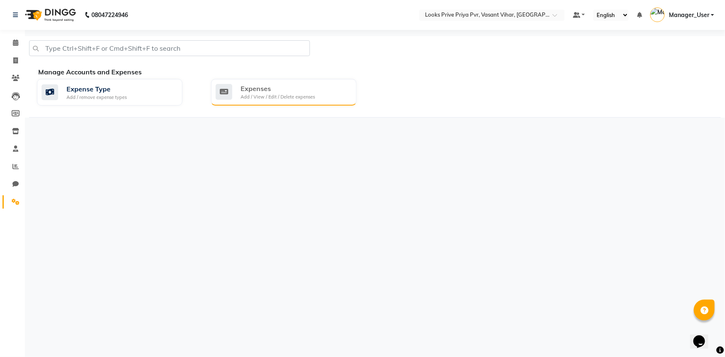
click at [293, 89] on div "Expenses" at bounding box center [278, 89] width 74 height 10
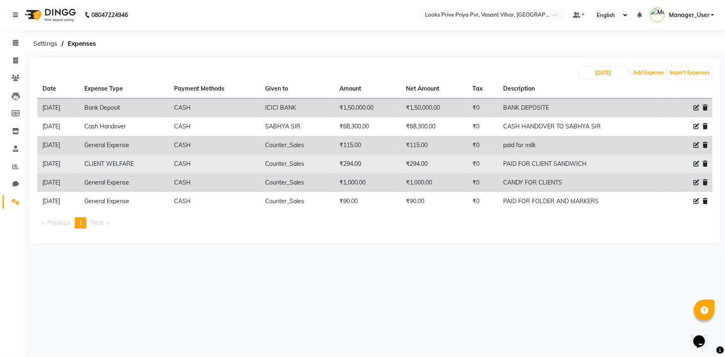
drag, startPoint x: 507, startPoint y: 158, endPoint x: 602, endPoint y: 160, distance: 95.6
click at [602, 160] on td "PAID FOR CLIENT SANDWICH" at bounding box center [579, 164] width 163 height 19
drag, startPoint x: 415, startPoint y: 165, endPoint x: 450, endPoint y: 165, distance: 35.3
click at [450, 165] on td "₹294.00" at bounding box center [434, 164] width 66 height 19
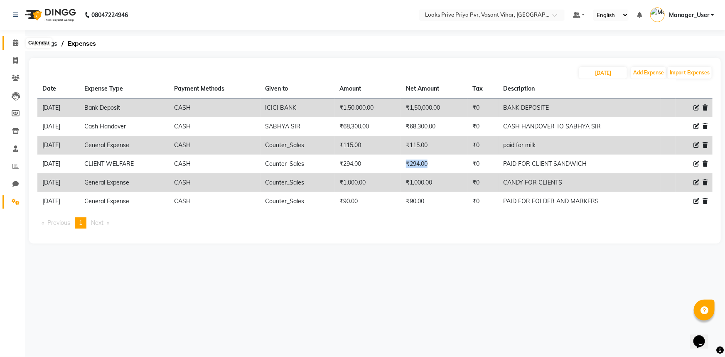
click at [10, 42] on span at bounding box center [15, 43] width 15 height 10
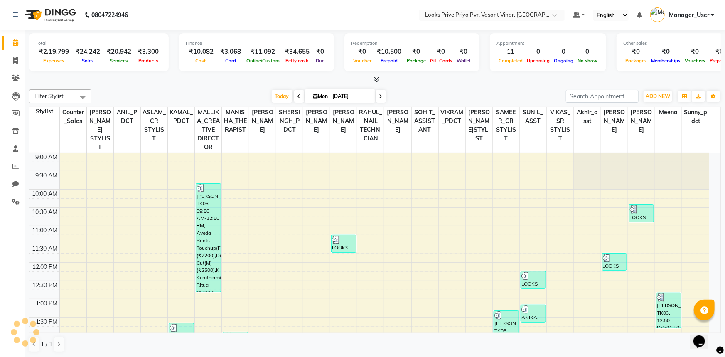
scroll to position [241, 0]
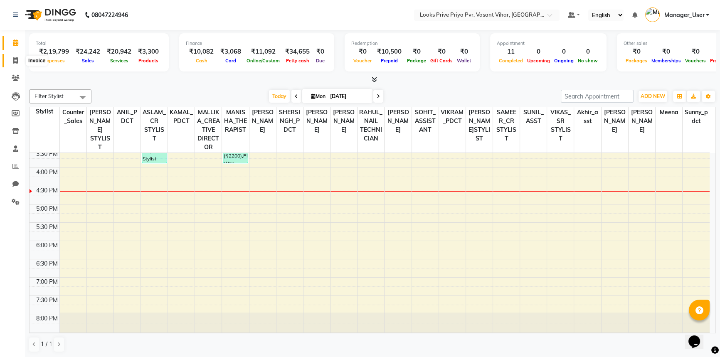
click at [11, 58] on span at bounding box center [15, 61] width 15 height 10
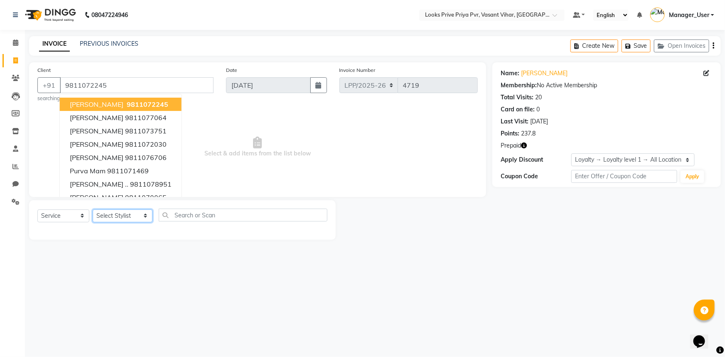
click at [118, 216] on select "Select Stylist Akhir_asst ANIL_PDCT ASLAM_CR STYLIST Counter_Sales KAMAL_PDCT K…" at bounding box center [123, 215] width 60 height 13
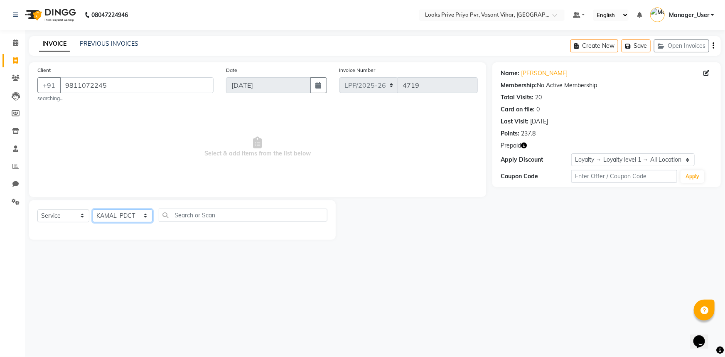
click at [93, 209] on select "Select Stylist Akhir_asst ANIL_PDCT ASLAM_CR STYLIST Counter_Sales KAMAL_PDCT K…" at bounding box center [123, 215] width 60 height 13
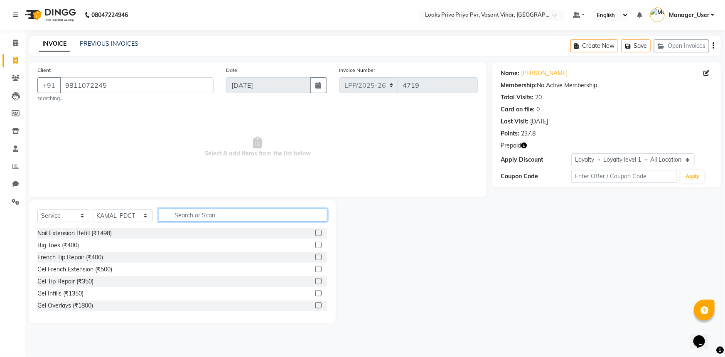
click at [186, 217] on input "text" at bounding box center [243, 215] width 169 height 13
drag, startPoint x: 196, startPoint y: 216, endPoint x: 135, endPoint y: 228, distance: 62.2
click at [135, 228] on div "Select Service Product Membership Package Voucher Prepaid Gift Card Select Styl…" at bounding box center [182, 261] width 307 height 123
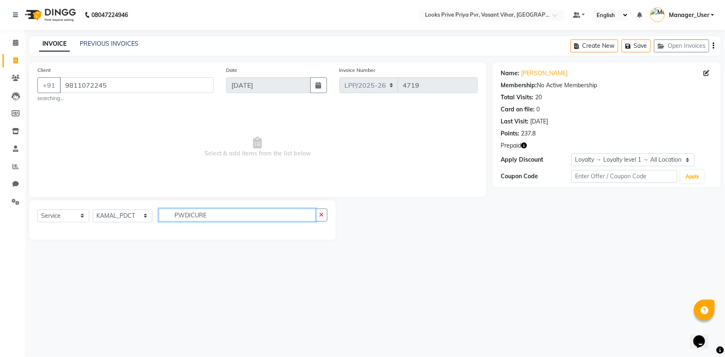
click at [186, 216] on input "PWDICURE" at bounding box center [237, 215] width 157 height 13
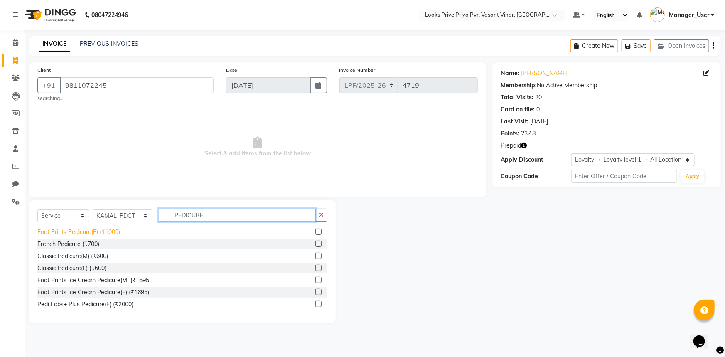
scroll to position [37, 0]
drag, startPoint x: 228, startPoint y: 212, endPoint x: 93, endPoint y: 206, distance: 134.7
click at [93, 206] on div "Select Service Product Membership Package Voucher Prepaid Gift Card Select Styl…" at bounding box center [182, 261] width 307 height 123
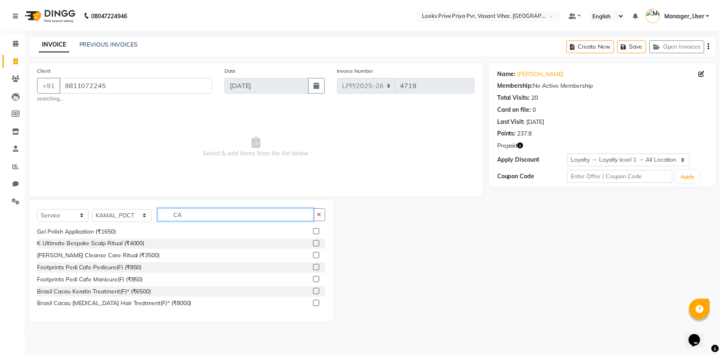
scroll to position [0, 0]
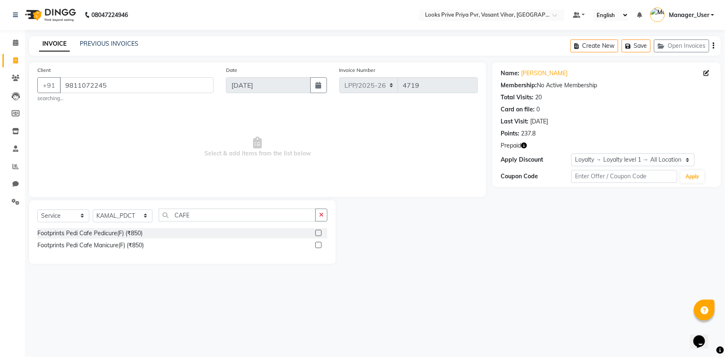
click at [316, 233] on label at bounding box center [318, 233] width 6 height 6
click at [316, 233] on input "checkbox" at bounding box center [317, 233] width 5 height 5
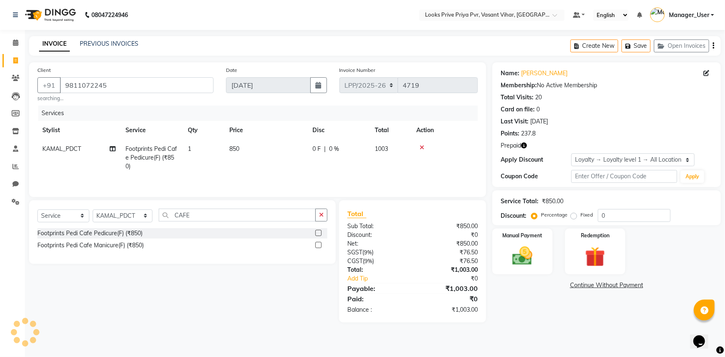
click at [243, 145] on td "850" at bounding box center [265, 158] width 83 height 36
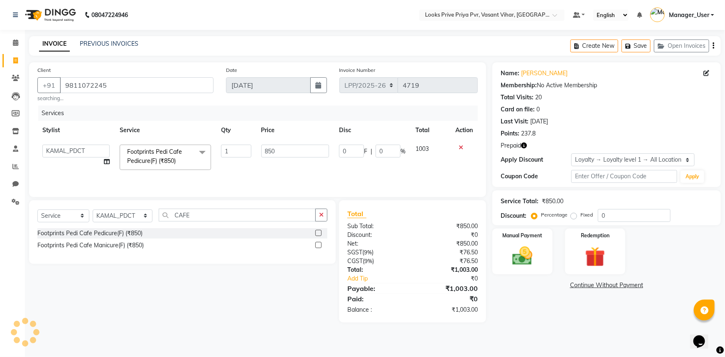
click at [522, 144] on icon "button" at bounding box center [524, 145] width 6 height 6
click at [517, 330] on main "INVOICE PREVIOUS INVOICES Create New Save Open Invoices Client +91 9811072245 s…" at bounding box center [375, 185] width 700 height 299
click at [525, 145] on icon "button" at bounding box center [524, 145] width 6 height 6
click at [580, 245] on img at bounding box center [595, 257] width 34 height 26
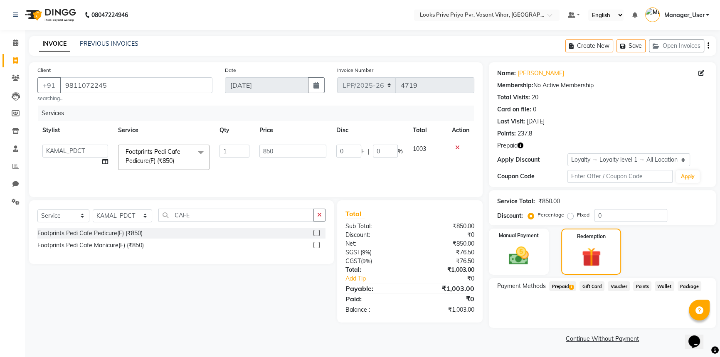
click at [557, 287] on span "Prepaid 1" at bounding box center [562, 286] width 27 height 10
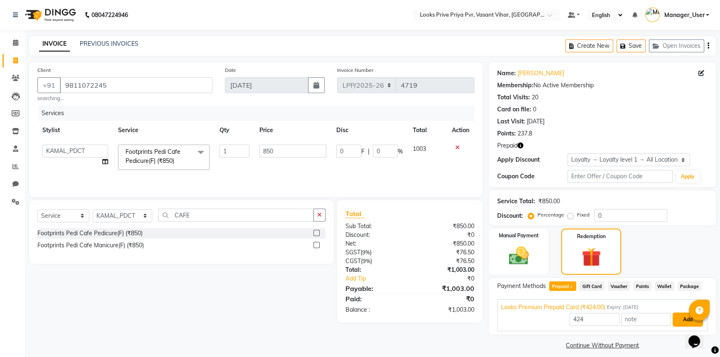
click at [678, 319] on button "Add" at bounding box center [687, 319] width 30 height 14
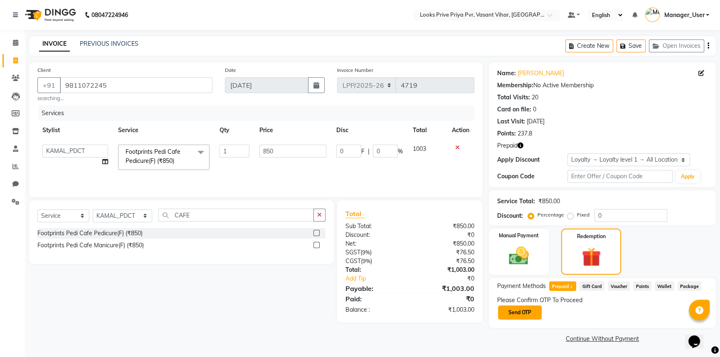
click at [528, 317] on button "Send OTP" at bounding box center [520, 312] width 44 height 14
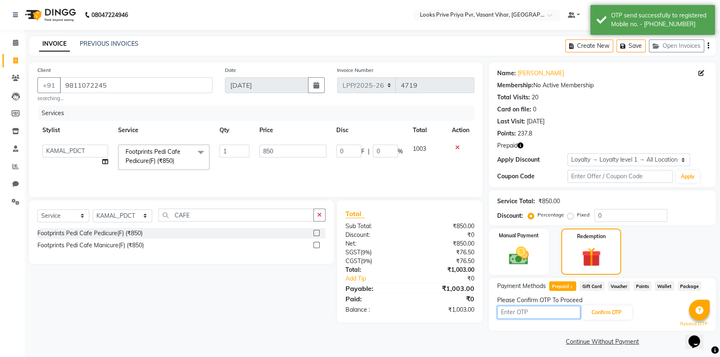
click at [550, 312] on input "text" at bounding box center [538, 312] width 83 height 13
click at [539, 315] on input "text" at bounding box center [538, 312] width 83 height 13
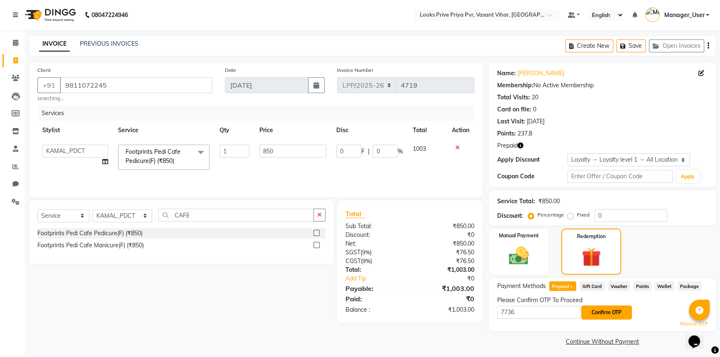
click at [602, 312] on button "Confirm OTP" at bounding box center [606, 312] width 51 height 14
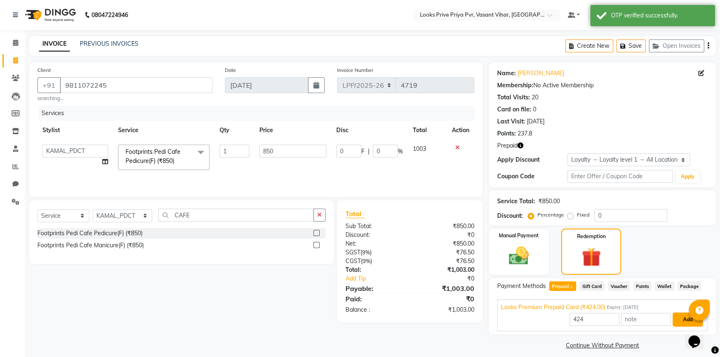
click at [681, 319] on button "Add" at bounding box center [687, 319] width 30 height 14
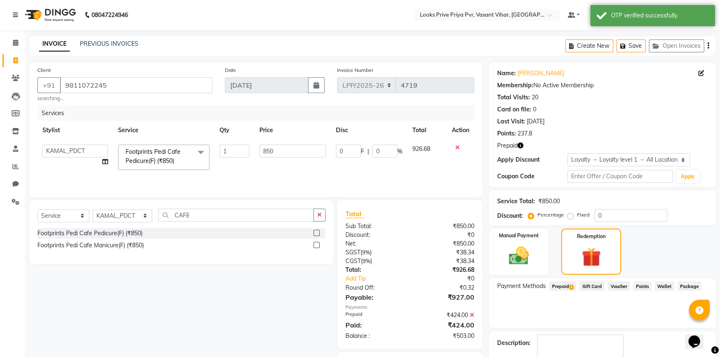
scroll to position [47, 0]
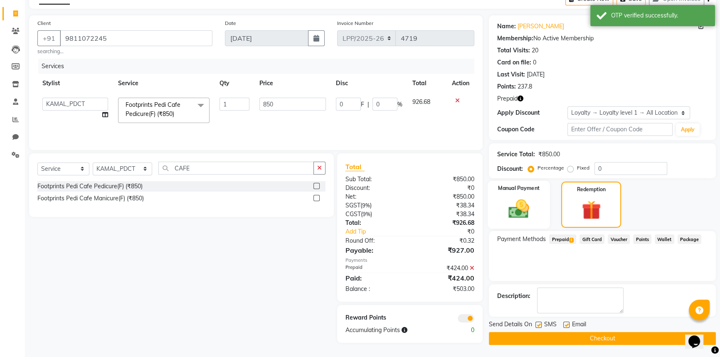
click at [515, 211] on img at bounding box center [519, 209] width 34 height 24
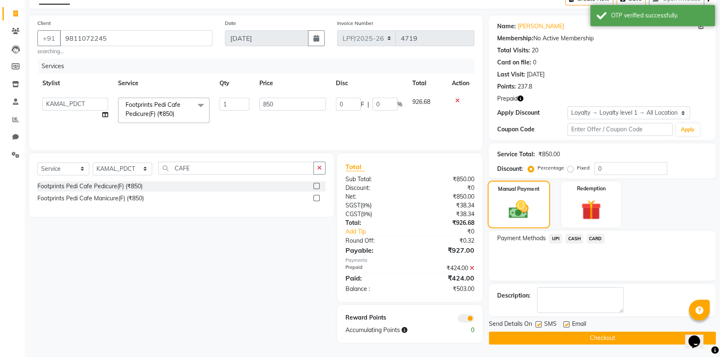
scroll to position [46, 0]
click at [552, 239] on span "UPI" at bounding box center [555, 240] width 13 height 10
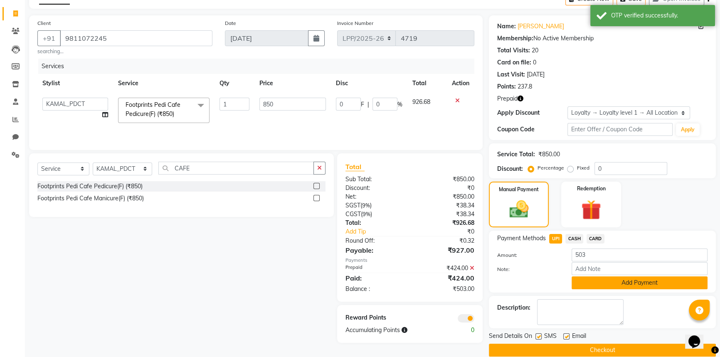
click at [592, 285] on button "Add Payment" at bounding box center [639, 282] width 136 height 13
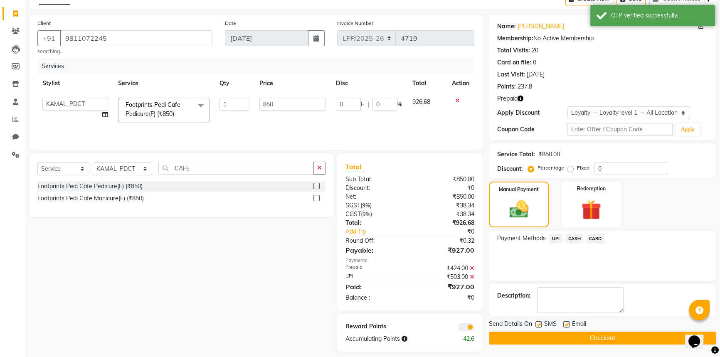
scroll to position [54, 0]
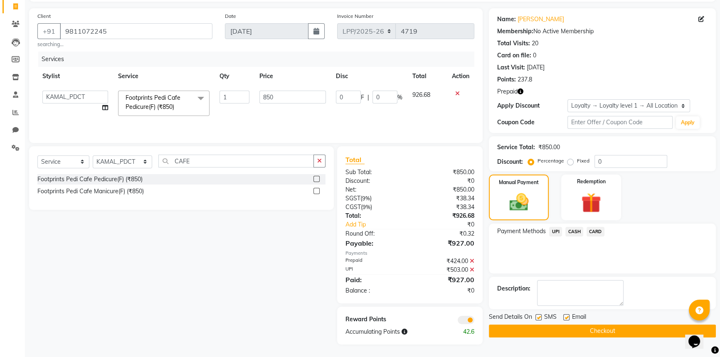
click at [617, 327] on button "Checkout" at bounding box center [602, 330] width 227 height 13
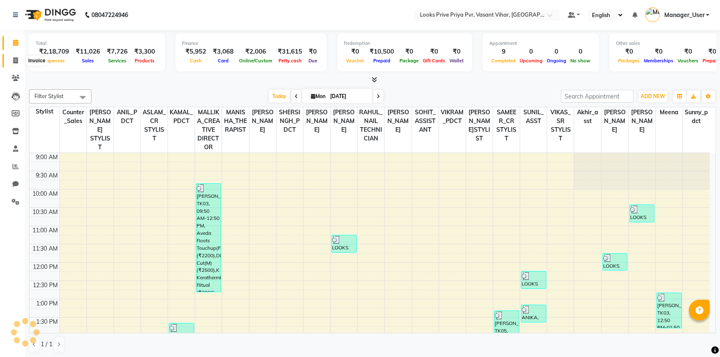
click at [17, 58] on icon at bounding box center [15, 60] width 5 height 6
select select "service"
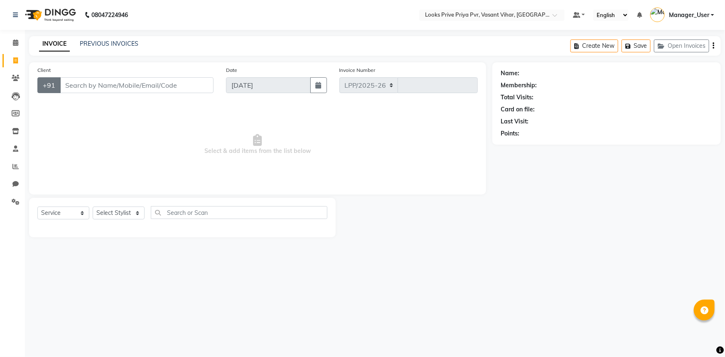
select select "7646"
type input "4717"
drag, startPoint x: 108, startPoint y: 203, endPoint x: 108, endPoint y: 209, distance: 6.2
click at [108, 203] on div "Select Service Product Membership Package Voucher Prepaid Gift Card Select Styl…" at bounding box center [182, 217] width 307 height 39
drag, startPoint x: 112, startPoint y: 213, endPoint x: 120, endPoint y: 191, distance: 24.1
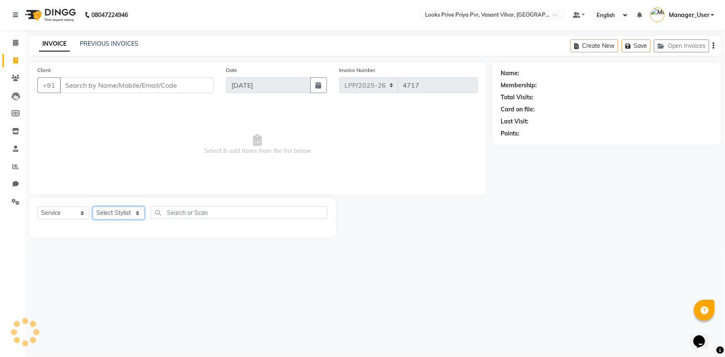
click at [112, 214] on select "Select Stylist" at bounding box center [119, 212] width 52 height 13
select select "66932"
click at [93, 206] on select "Select Stylist Akhir_asst ANIL_PDCT ASLAM_CR STYLIST Counter_Sales KAMAL_PDCT K…" at bounding box center [123, 212] width 60 height 13
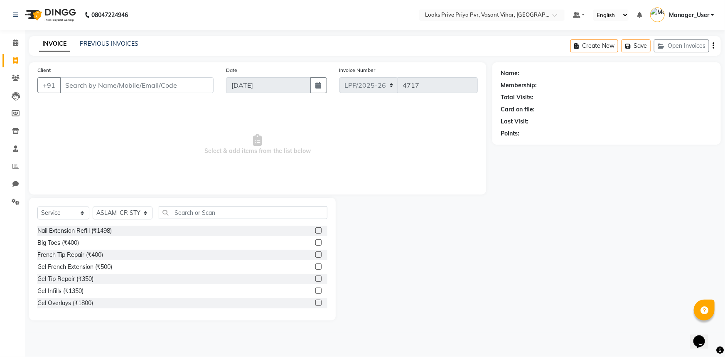
click at [222, 220] on div "Select Service Product Membership Package Voucher Prepaid Gift Card Select Styl…" at bounding box center [182, 216] width 290 height 20
click at [235, 216] on input "text" at bounding box center [243, 212] width 169 height 13
type input "CUT"
click at [315, 278] on label at bounding box center [318, 278] width 6 height 6
click at [315, 278] on input "checkbox" at bounding box center [317, 278] width 5 height 5
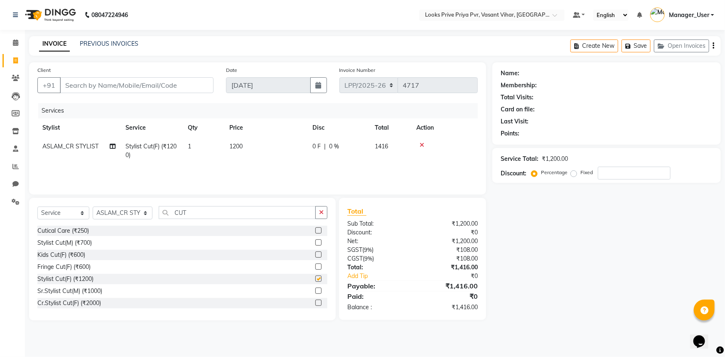
checkbox input "false"
drag, startPoint x: 241, startPoint y: 145, endPoint x: 259, endPoint y: 151, distance: 18.4
click at [247, 150] on td "1200" at bounding box center [265, 150] width 83 height 27
select select "66932"
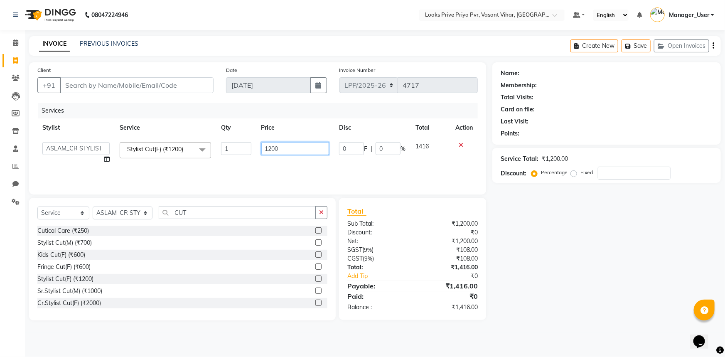
drag, startPoint x: 293, startPoint y: 150, endPoint x: 192, endPoint y: 156, distance: 100.8
click at [193, 156] on tr "Akhir_asst ANIL_PDCT ASLAM_CR STYLIST Counter_Sales KAMAL_PDCT KARISHMA MALLIKA…" at bounding box center [257, 153] width 440 height 32
type input "1500"
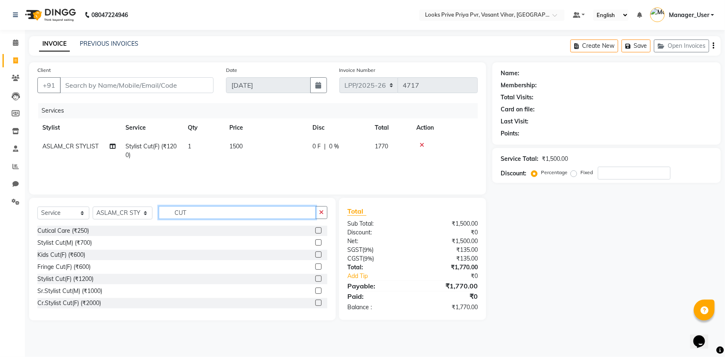
click at [201, 207] on input "CUT" at bounding box center [237, 212] width 157 height 13
drag, startPoint x: 217, startPoint y: 220, endPoint x: 133, endPoint y: 211, distance: 84.4
click at [133, 211] on div "Select Service Product Membership Package Voucher Prepaid Gift Card Select Styl…" at bounding box center [182, 216] width 290 height 20
click at [194, 212] on input "CUT" at bounding box center [237, 212] width 157 height 13
drag, startPoint x: 222, startPoint y: 214, endPoint x: 172, endPoint y: 214, distance: 50.7
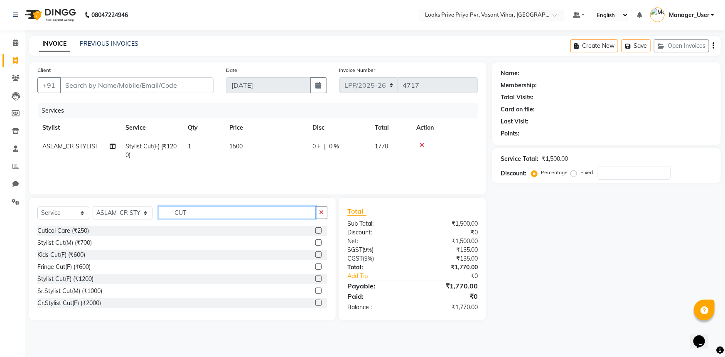
click at [172, 214] on input "CUT" at bounding box center [237, 212] width 157 height 13
type input "AVEDA"
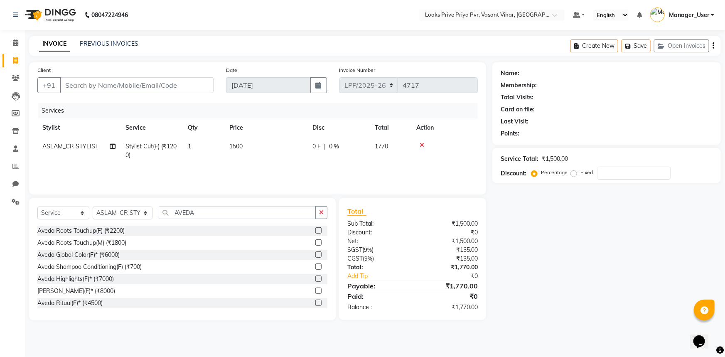
click at [315, 229] on label at bounding box center [318, 230] width 6 height 6
click at [315, 229] on input "checkbox" at bounding box center [317, 230] width 5 height 5
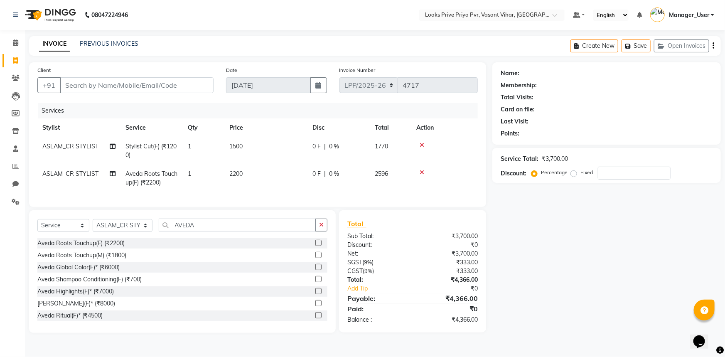
checkbox input "false"
click at [249, 174] on td "2200" at bounding box center [265, 178] width 83 height 27
select select "66932"
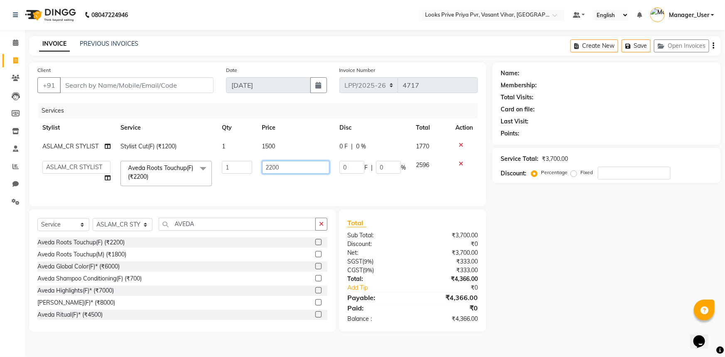
drag, startPoint x: 274, startPoint y: 172, endPoint x: 209, endPoint y: 185, distance: 66.1
click at [215, 185] on tr "Akhir_asst ANIL_PDCT ASLAM_CR STYLIST Counter_Sales KAMAL_PDCT KARISHMA MALLIKA…" at bounding box center [257, 173] width 440 height 35
type input "2000"
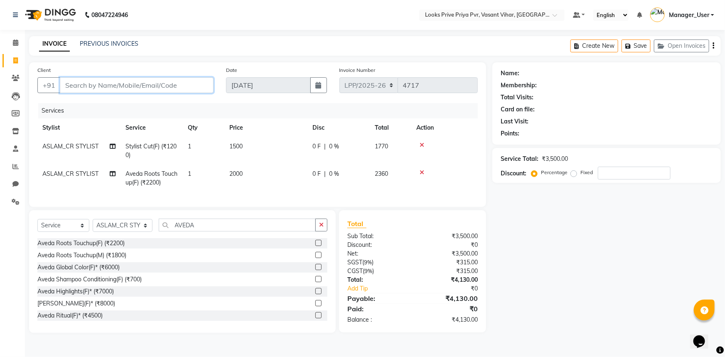
click at [152, 80] on input "Client" at bounding box center [137, 85] width 154 height 16
type input "9"
type input "0"
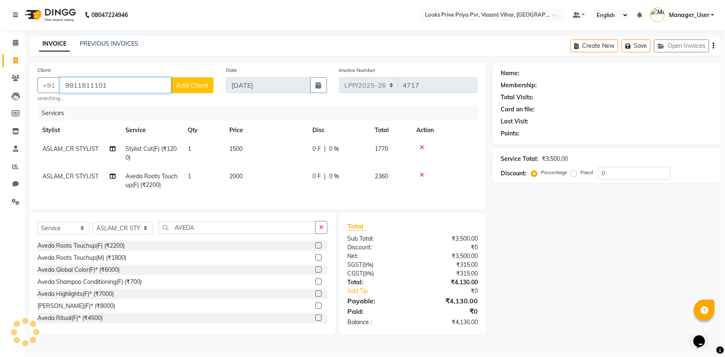
type input "9811811101"
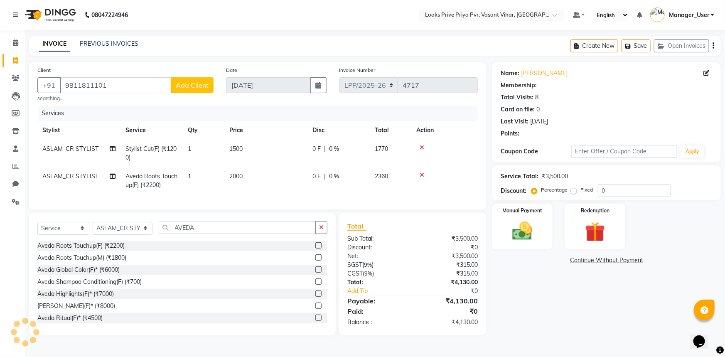
select select "1: Object"
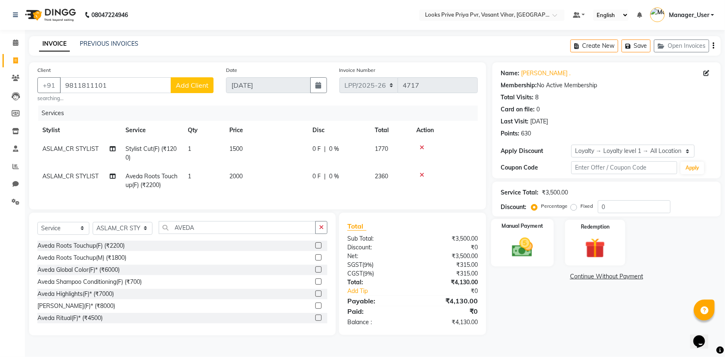
click at [506, 252] on img at bounding box center [523, 247] width 34 height 24
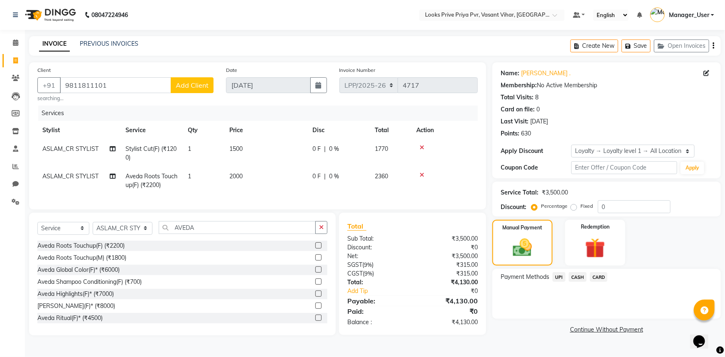
click at [577, 279] on span "CASH" at bounding box center [578, 277] width 18 height 10
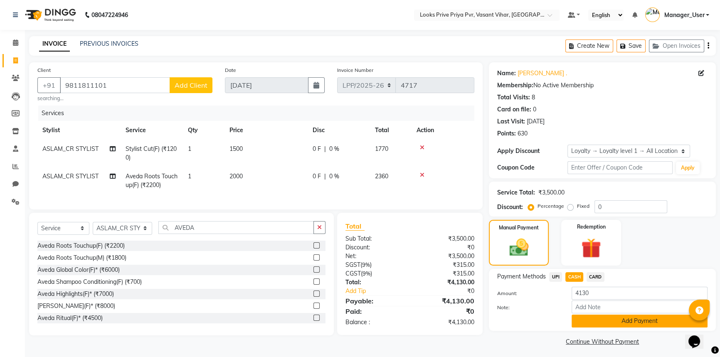
click at [602, 322] on button "Add Payment" at bounding box center [639, 320] width 136 height 13
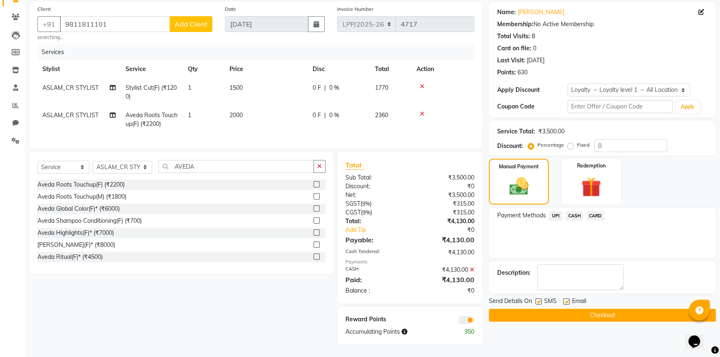
scroll to position [67, 0]
click at [565, 313] on button "Checkout" at bounding box center [602, 315] width 227 height 13
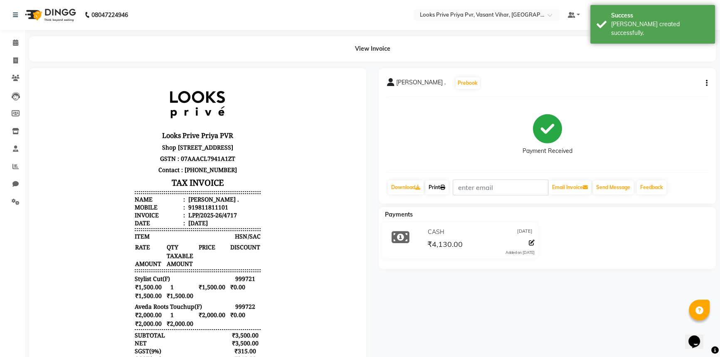
click at [440, 190] on link "Print" at bounding box center [436, 187] width 23 height 14
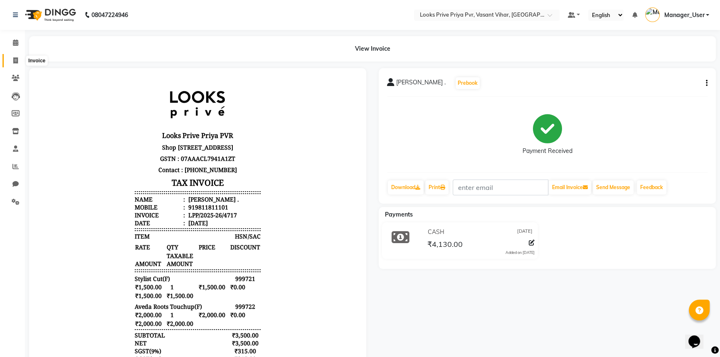
drag, startPoint x: 20, startPoint y: 60, endPoint x: 44, endPoint y: 65, distance: 24.7
click at [20, 60] on span at bounding box center [15, 61] width 15 height 10
select select "service"
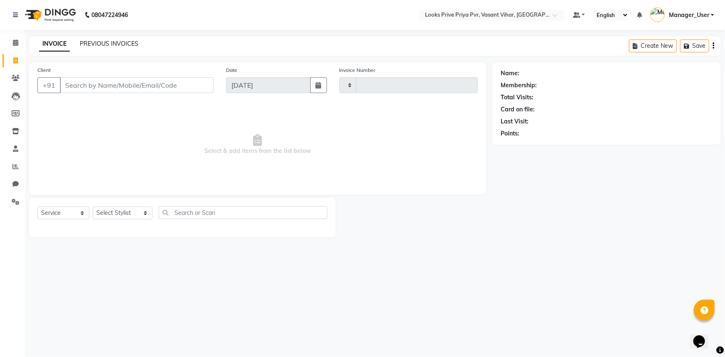
click at [102, 43] on link "PREVIOUS INVOICES" at bounding box center [109, 43] width 59 height 7
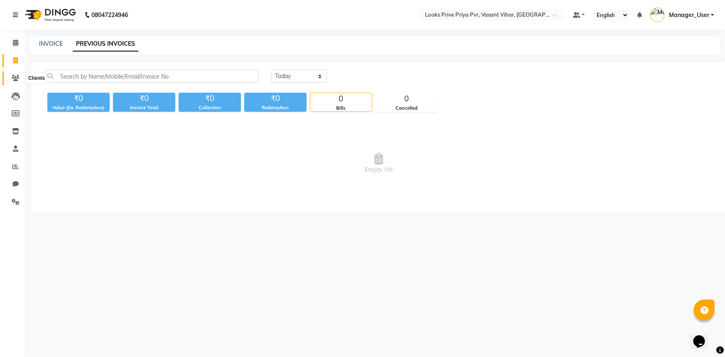
click at [17, 81] on span at bounding box center [15, 79] width 15 height 10
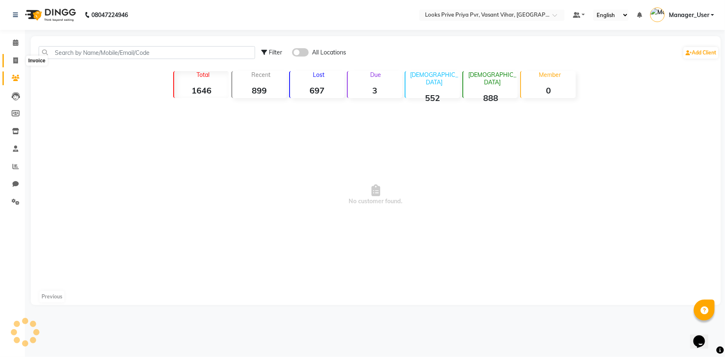
click at [17, 59] on icon at bounding box center [15, 60] width 5 height 6
select select "service"
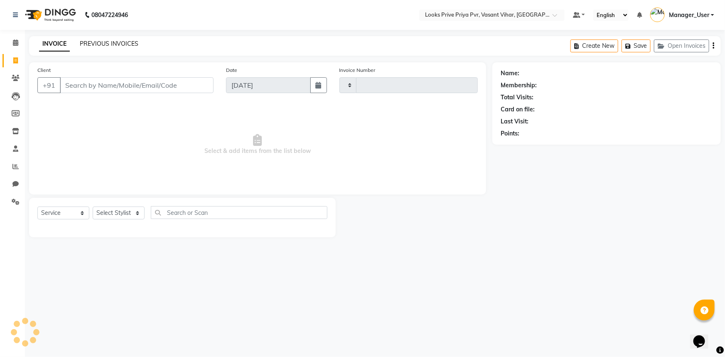
click at [119, 44] on link "PREVIOUS INVOICES" at bounding box center [109, 43] width 59 height 7
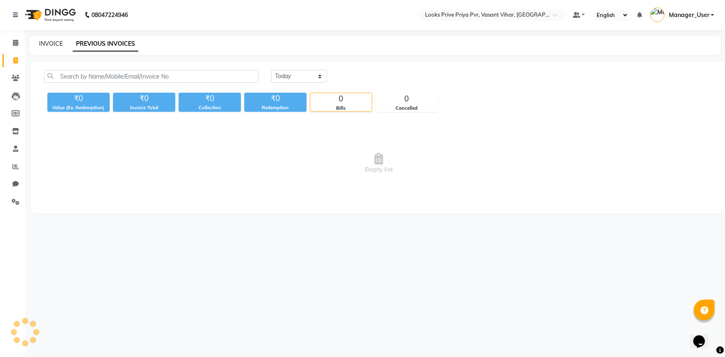
click at [58, 43] on link "INVOICE" at bounding box center [51, 43] width 24 height 7
select select "service"
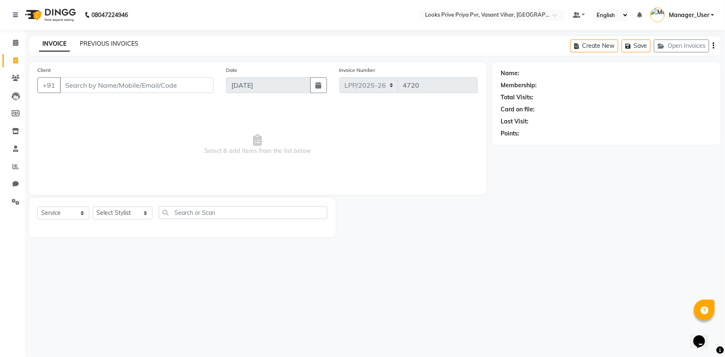
click at [121, 46] on link "PREVIOUS INVOICES" at bounding box center [109, 43] width 59 height 7
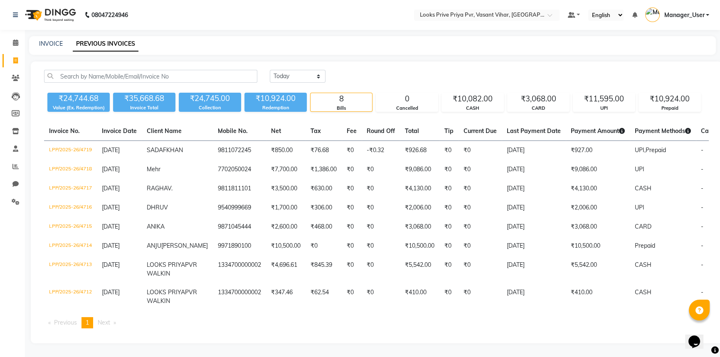
click at [48, 49] on div "INVOICE PREVIOUS INVOICES" at bounding box center [372, 45] width 686 height 19
click at [49, 48] on div "INVOICE" at bounding box center [51, 43] width 24 height 9
click at [51, 43] on link "INVOICE" at bounding box center [51, 43] width 24 height 7
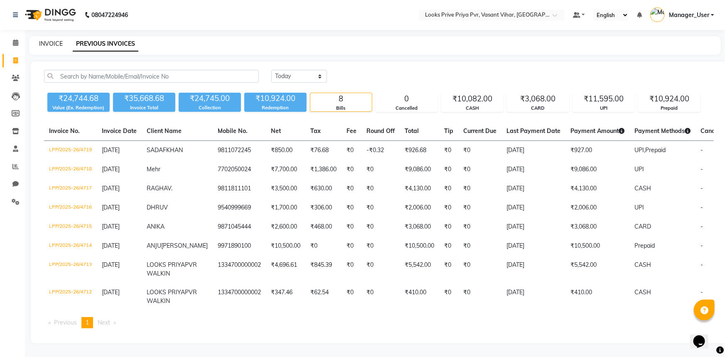
select select "service"
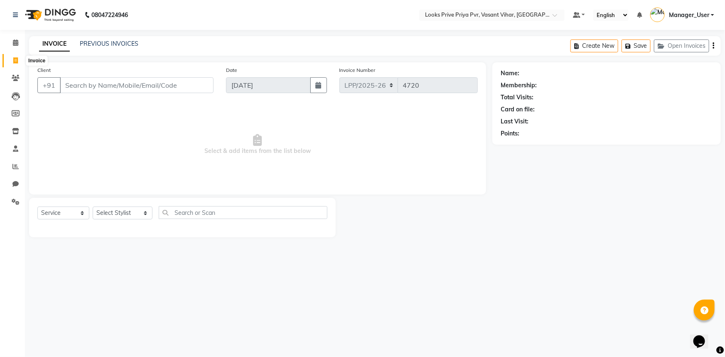
click at [10, 59] on span at bounding box center [15, 61] width 15 height 10
select select "service"
click at [102, 49] on div "INVOICE PREVIOUS INVOICES" at bounding box center [88, 44] width 119 height 10
click at [104, 43] on link "PREVIOUS INVOICES" at bounding box center [109, 43] width 59 height 7
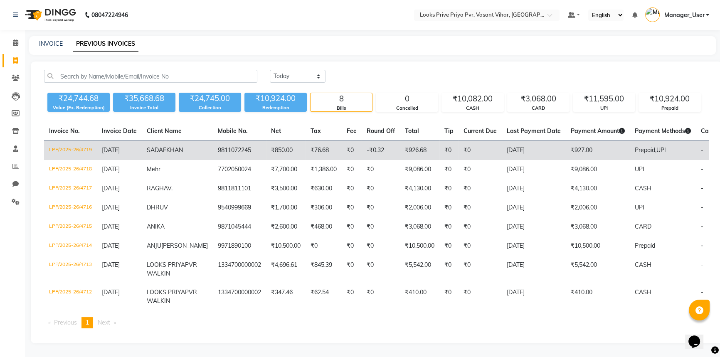
click at [266, 157] on td "₹850.00" at bounding box center [285, 151] width 39 height 20
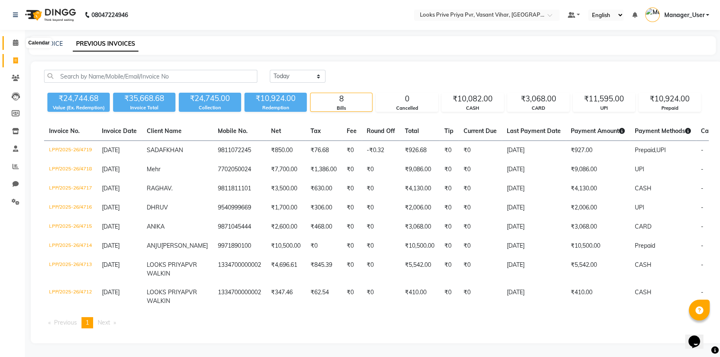
click at [10, 46] on span at bounding box center [15, 43] width 15 height 10
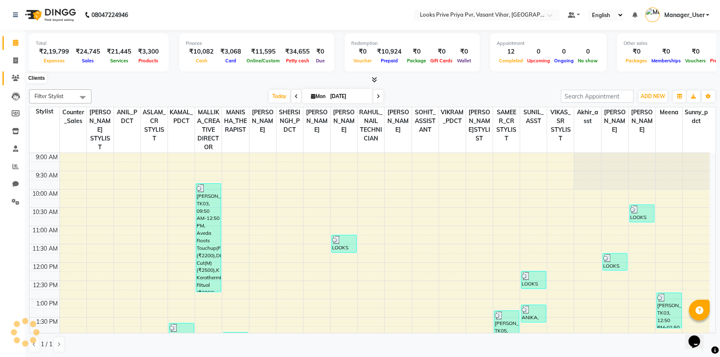
click at [17, 78] on icon at bounding box center [16, 78] width 8 height 6
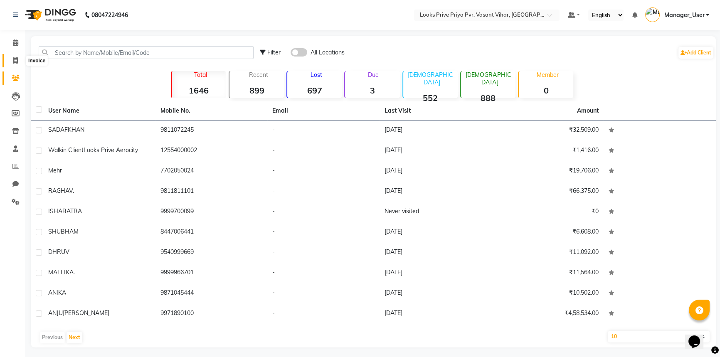
click at [14, 63] on icon at bounding box center [15, 60] width 5 height 6
select select "service"
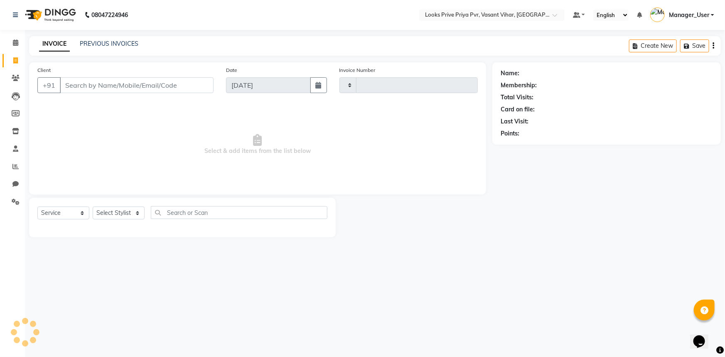
type input "4720"
select select "7646"
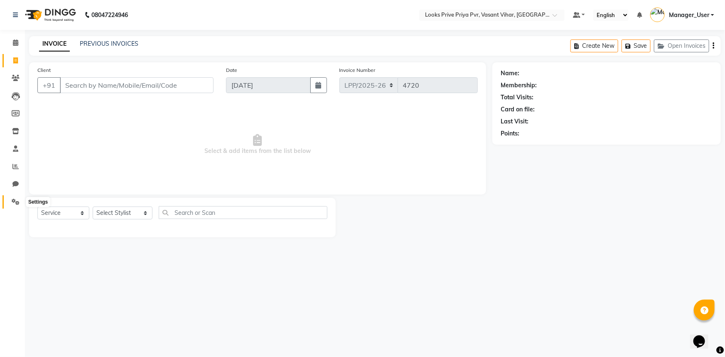
click at [12, 199] on icon at bounding box center [16, 202] width 8 height 6
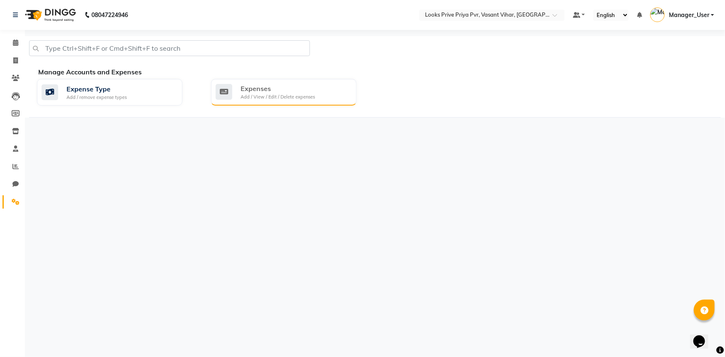
click at [312, 91] on div "Expenses" at bounding box center [278, 89] width 74 height 10
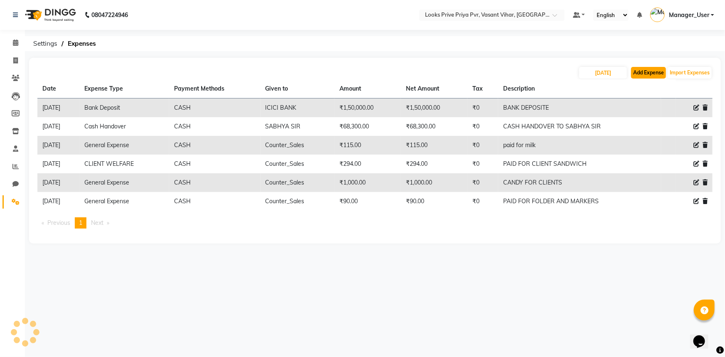
click at [651, 73] on button "Add Expense" at bounding box center [648, 73] width 35 height 12
select select "1"
select select "6695"
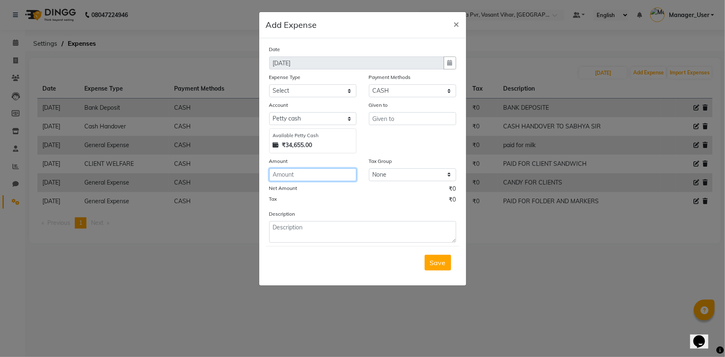
click at [322, 173] on input "number" at bounding box center [312, 174] width 87 height 13
type input "1124"
click at [394, 120] on input "text" at bounding box center [412, 118] width 87 height 13
type input "C"
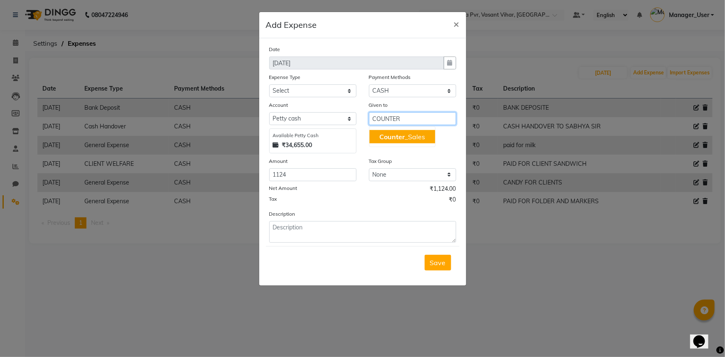
drag, startPoint x: 403, startPoint y: 138, endPoint x: 346, endPoint y: 126, distance: 57.2
click at [402, 138] on span "Counter" at bounding box center [391, 137] width 25 height 8
type input "Counter_Sales"
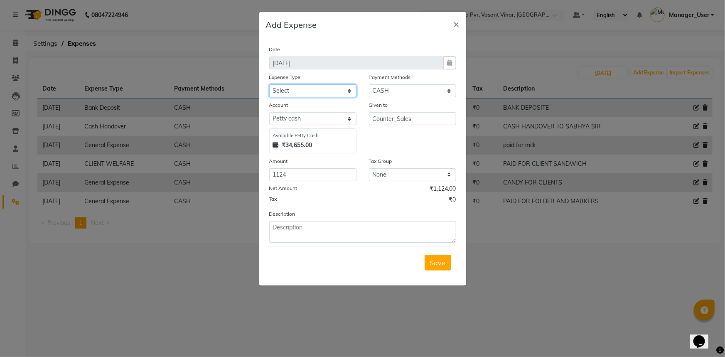
click at [332, 91] on select "Select Bank Deposit Blinkit Cash Handover CLIENT Client ordered food Client Ref…" at bounding box center [312, 90] width 87 height 13
select select "23704"
click at [269, 85] on select "Select Bank Deposit Blinkit Cash Handover CLIENT Client ordered food Client Ref…" at bounding box center [312, 90] width 87 height 13
click at [367, 241] on textarea at bounding box center [362, 232] width 187 height 22
type textarea "PAID FOR COOKIES AND MILK"
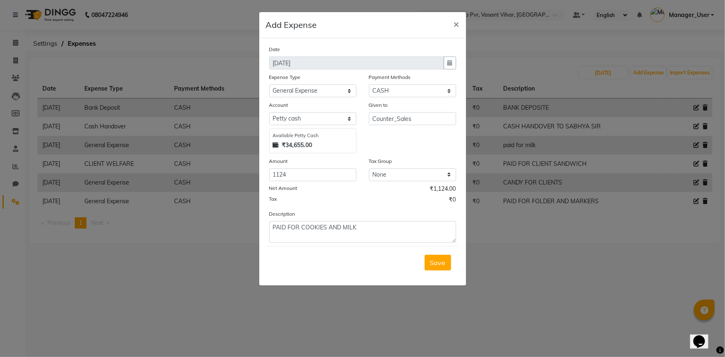
click at [440, 262] on span "Save" at bounding box center [438, 262] width 16 height 8
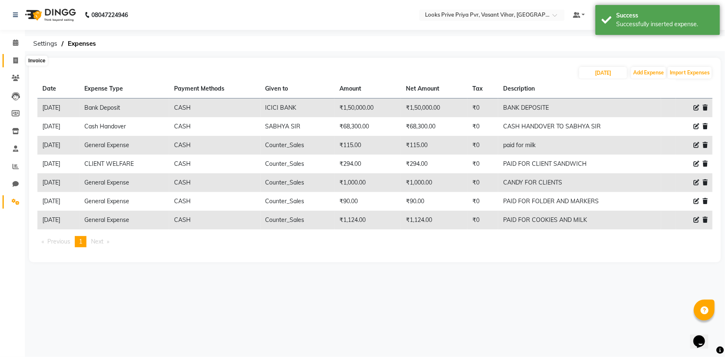
click at [12, 56] on span at bounding box center [15, 61] width 15 height 10
select select "service"
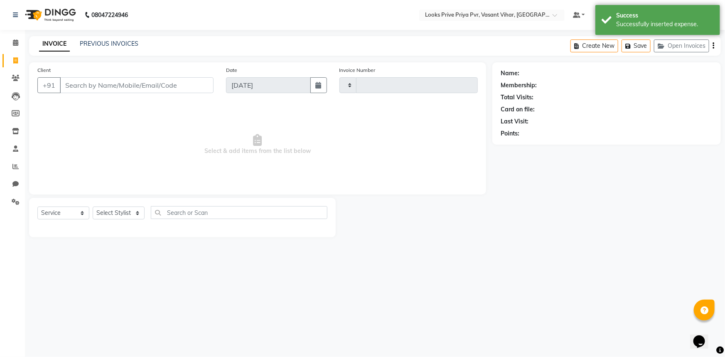
type input "4720"
select select "7646"
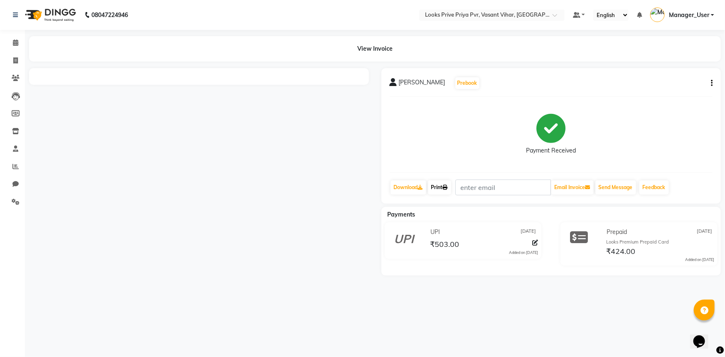
click at [445, 190] on link "Print" at bounding box center [439, 187] width 23 height 14
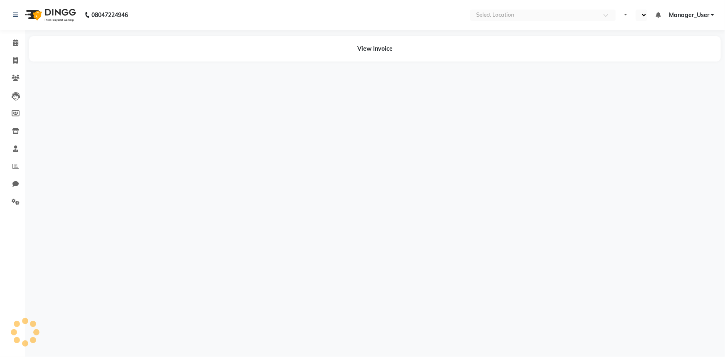
select select "en"
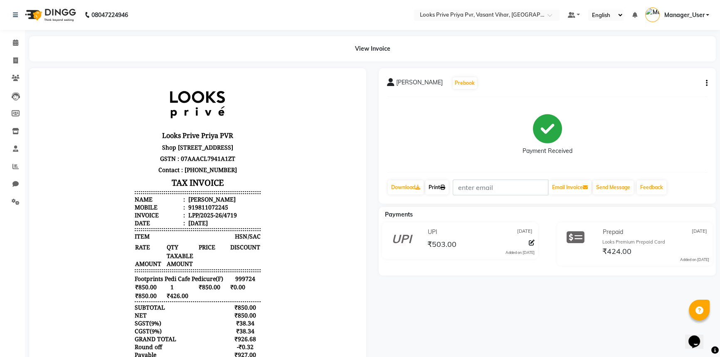
click at [441, 189] on link "Print" at bounding box center [436, 187] width 23 height 14
click at [21, 63] on span at bounding box center [15, 61] width 15 height 10
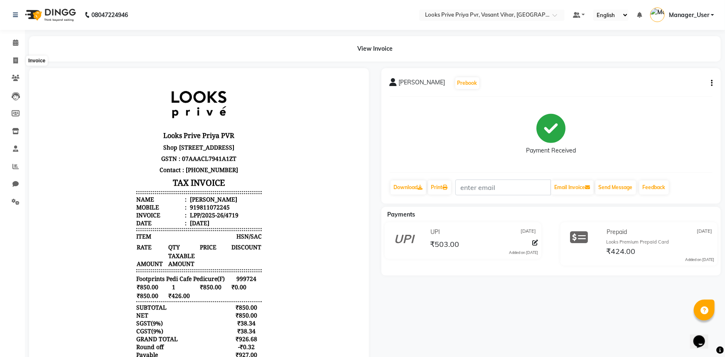
select select "service"
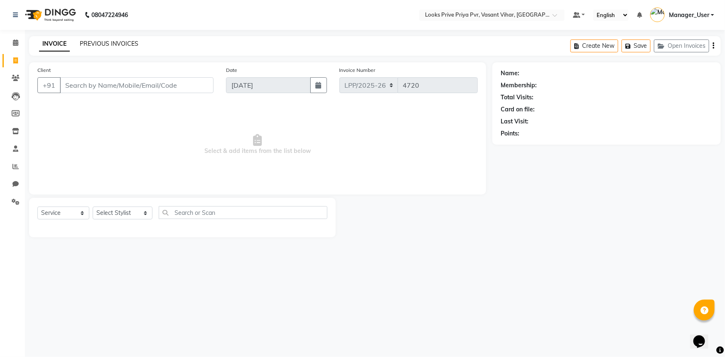
click at [132, 40] on link "PREVIOUS INVOICES" at bounding box center [109, 43] width 59 height 7
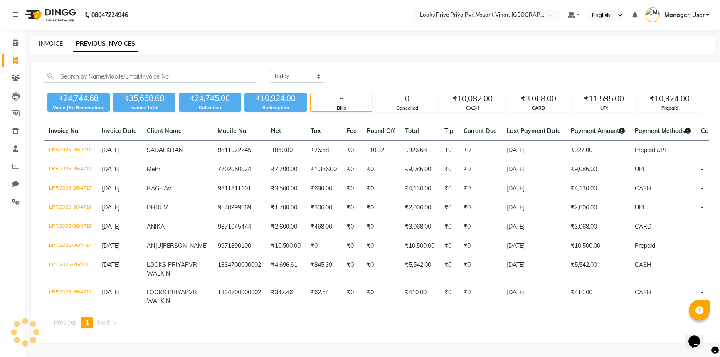
click at [52, 45] on link "INVOICE" at bounding box center [51, 43] width 24 height 7
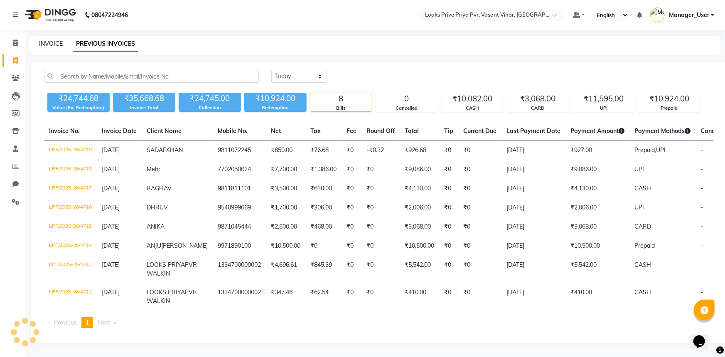
select select "service"
